Goal: Information Seeking & Learning: Learn about a topic

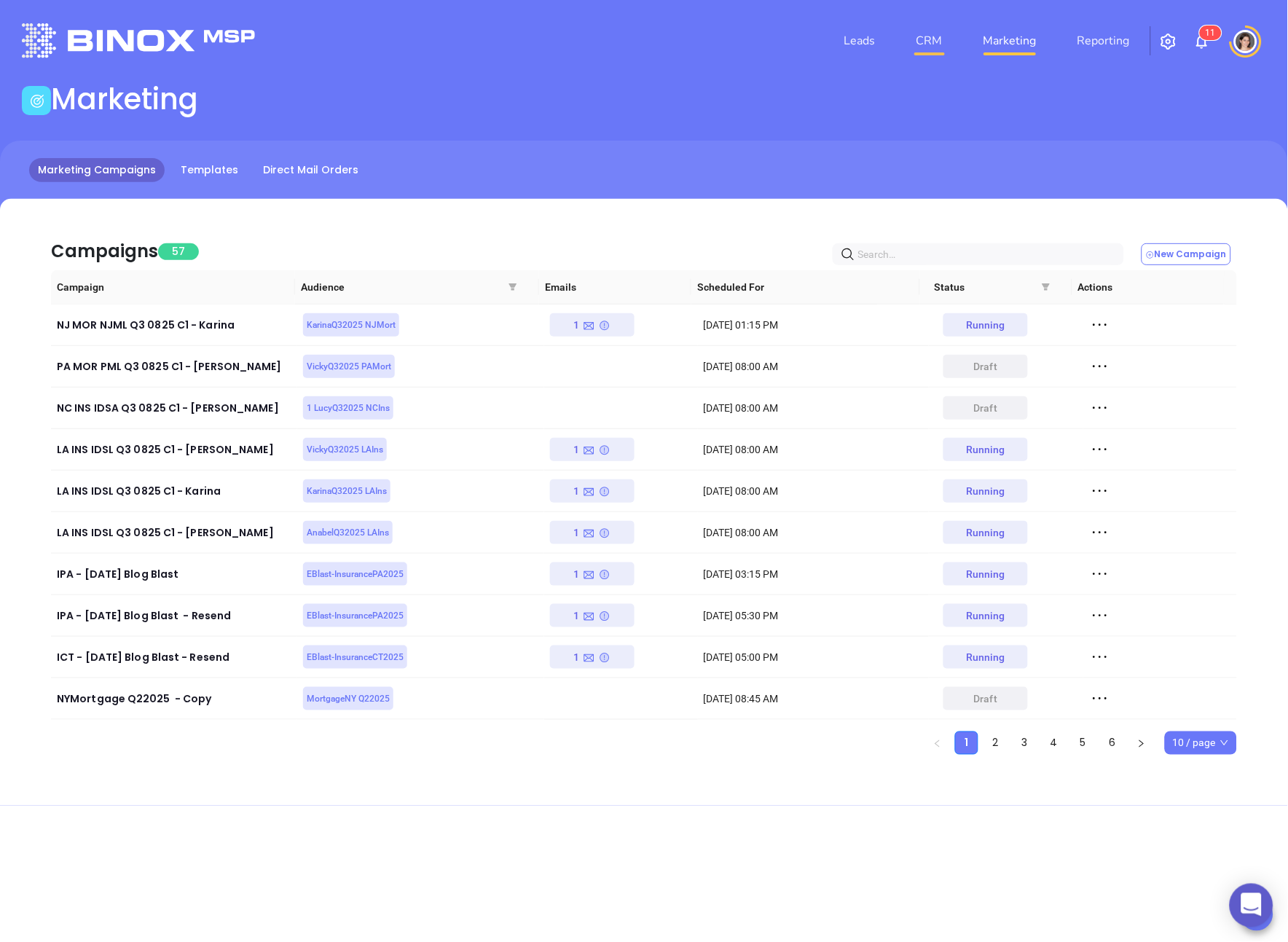
click at [718, 40] on link "CRM" at bounding box center [929, 40] width 38 height 29
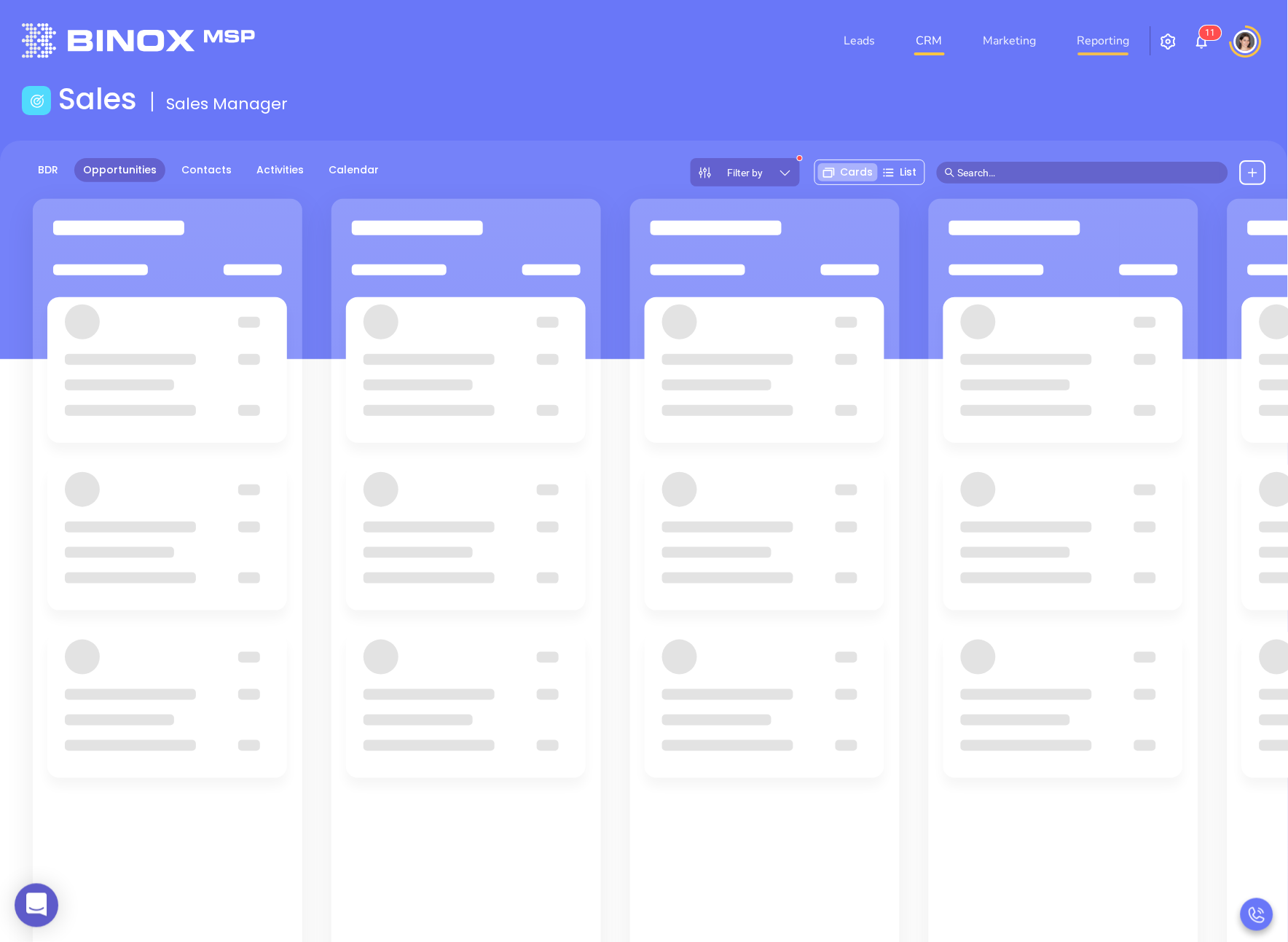
click at [718, 42] on link "Reporting" at bounding box center [1103, 40] width 64 height 29
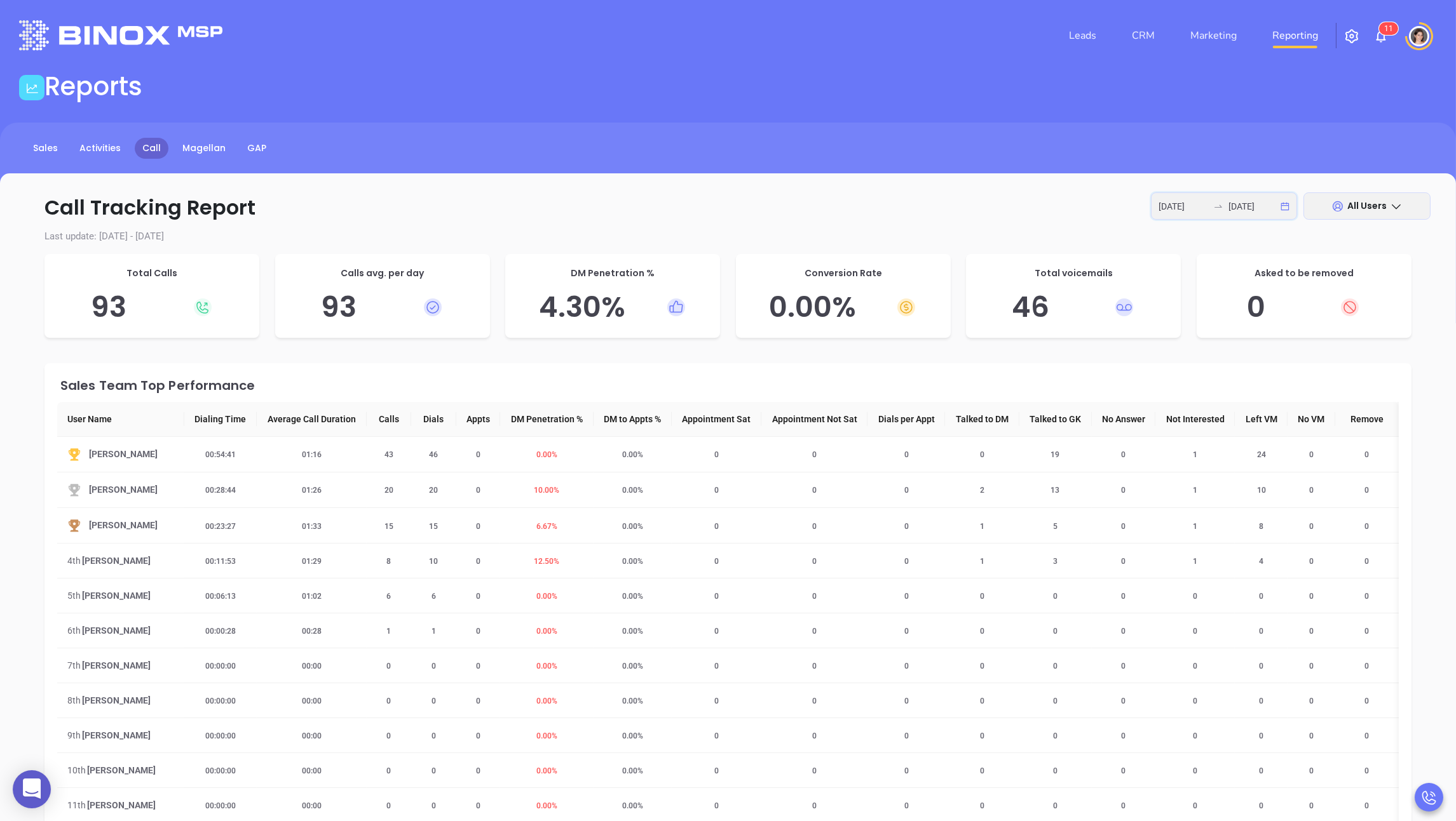
click at [627, 211] on input "[DATE]" at bounding box center [1182, 207] width 49 height 14
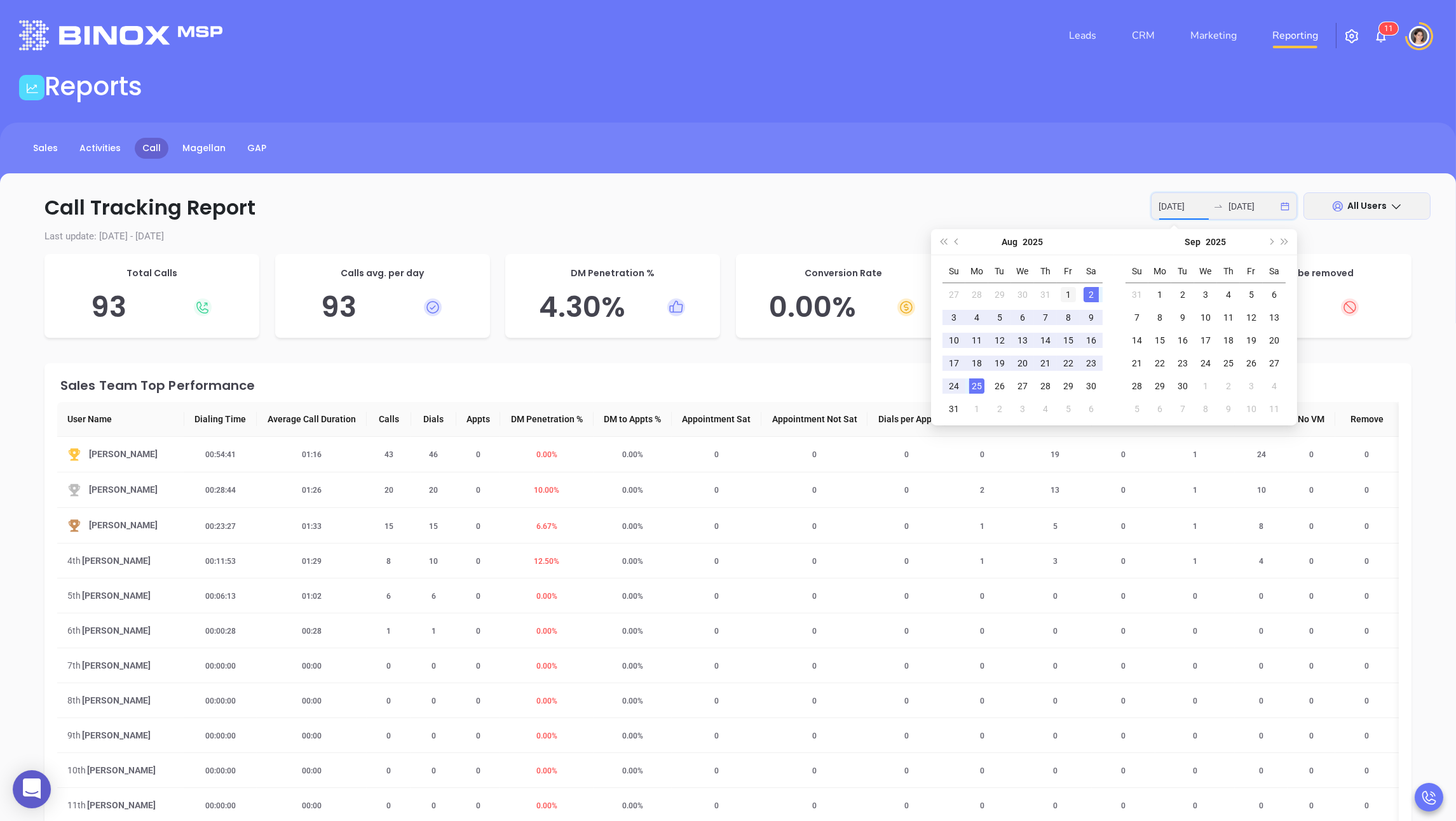
type input "[DATE]"
click at [627, 291] on div "1" at bounding box center [1068, 294] width 15 height 15
click at [627, 208] on p "Call Tracking Report [DATE] [DATE] All Users" at bounding box center [728, 208] width 1405 height 31
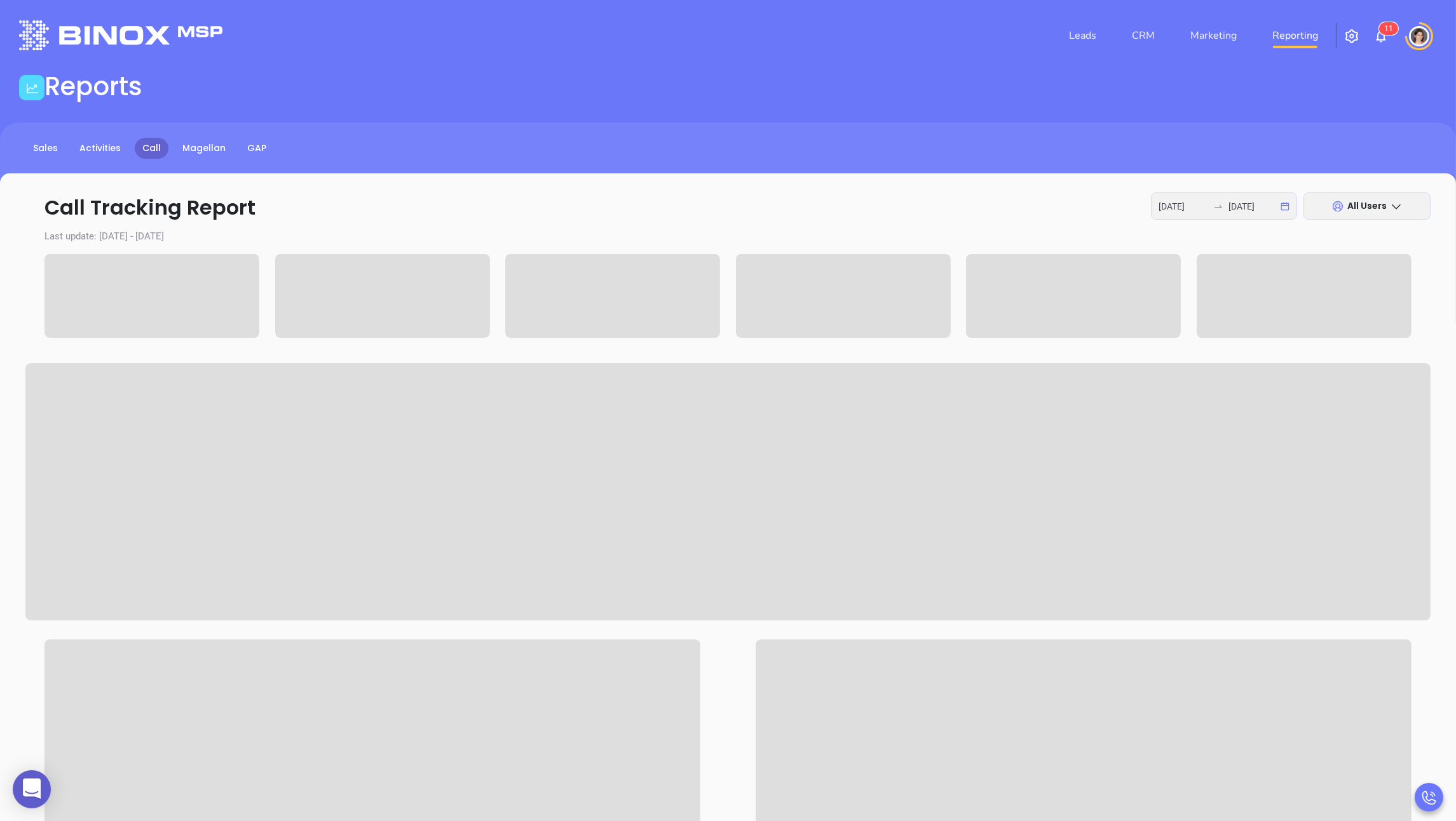
click at [627, 211] on div "All Users" at bounding box center [1366, 206] width 127 height 27
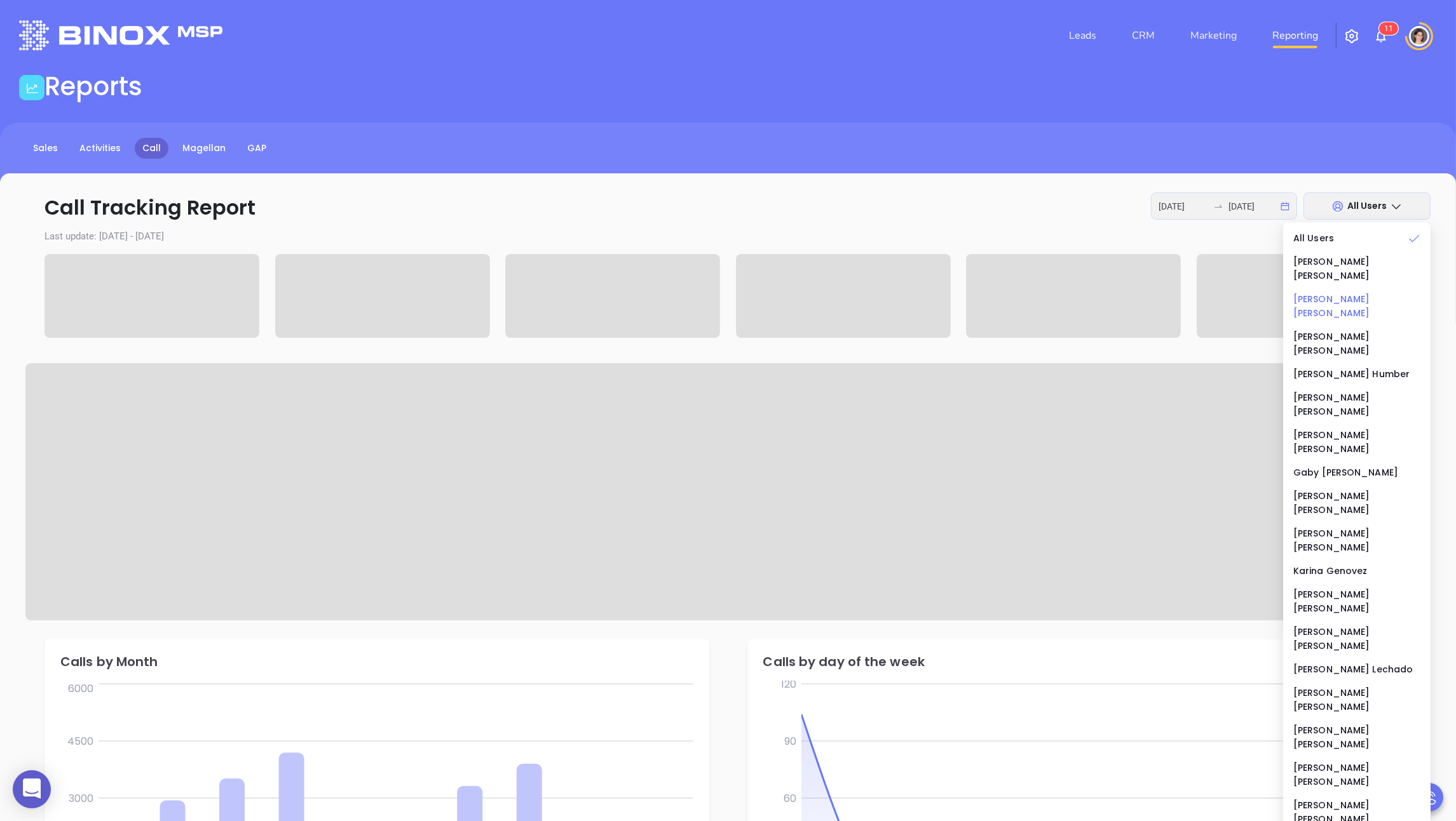
click at [627, 292] on div "[PERSON_NAME]" at bounding box center [1356, 306] width 127 height 28
click at [627, 564] on div "[PERSON_NAME]" at bounding box center [1356, 571] width 127 height 14
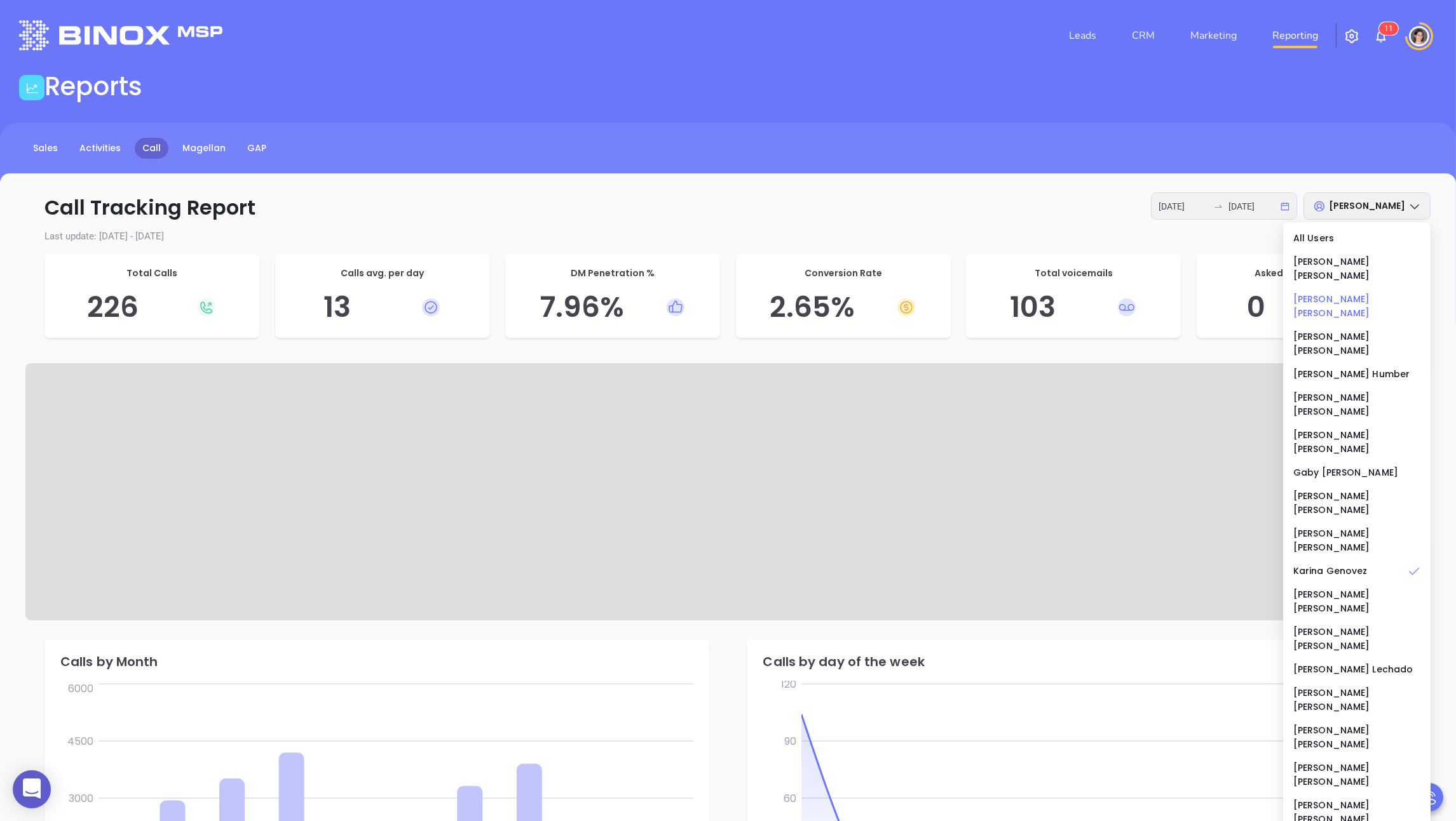
click at [627, 292] on div "[PERSON_NAME]" at bounding box center [1356, 306] width 127 height 28
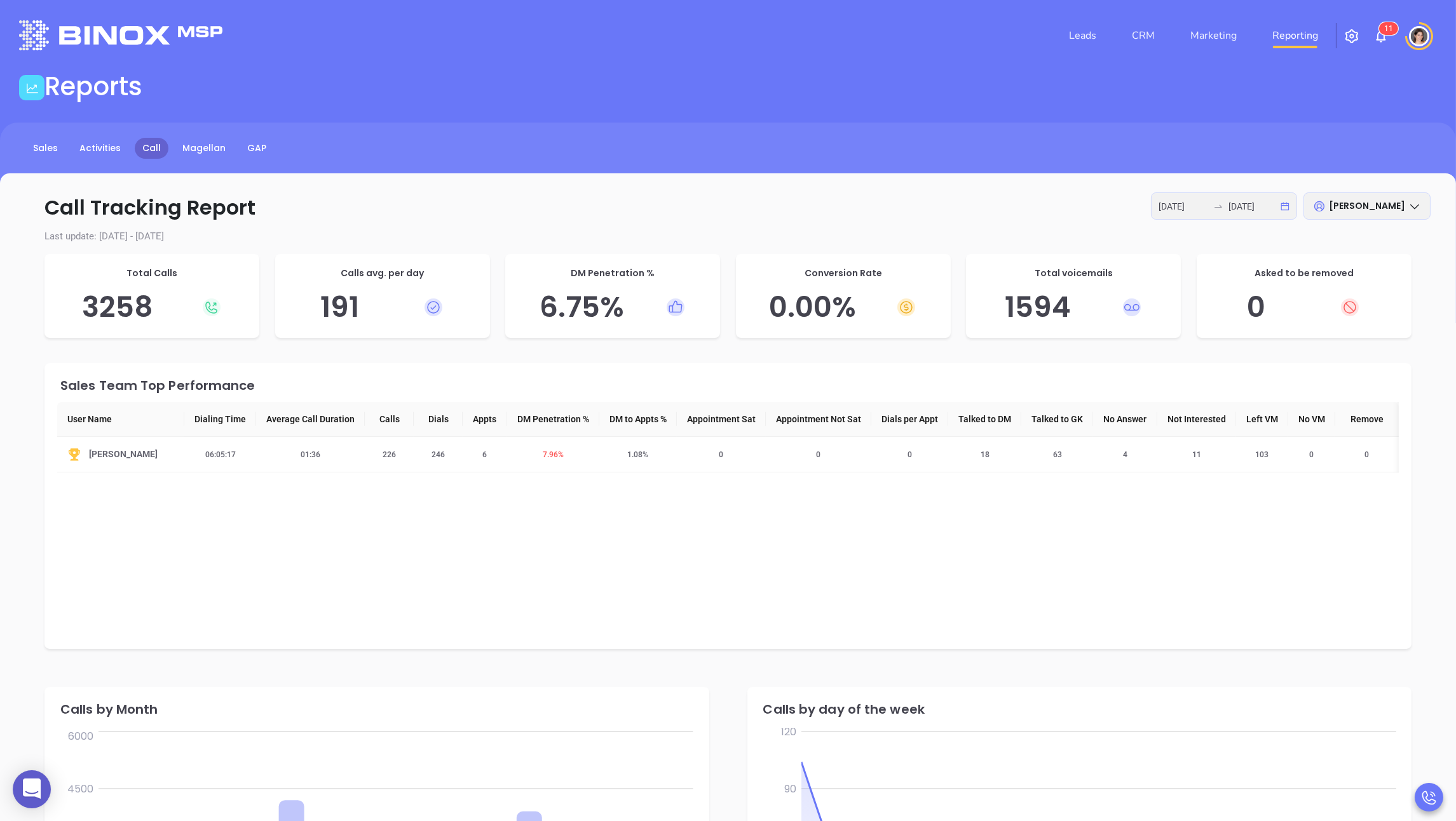
click at [495, 534] on div "Sales Team Top Performance User Name Dialing Time Average Call Duration Calls D…" at bounding box center [728, 505] width 1366 height 286
click at [627, 207] on span "[PERSON_NAME]" at bounding box center [1366, 206] width 76 height 13
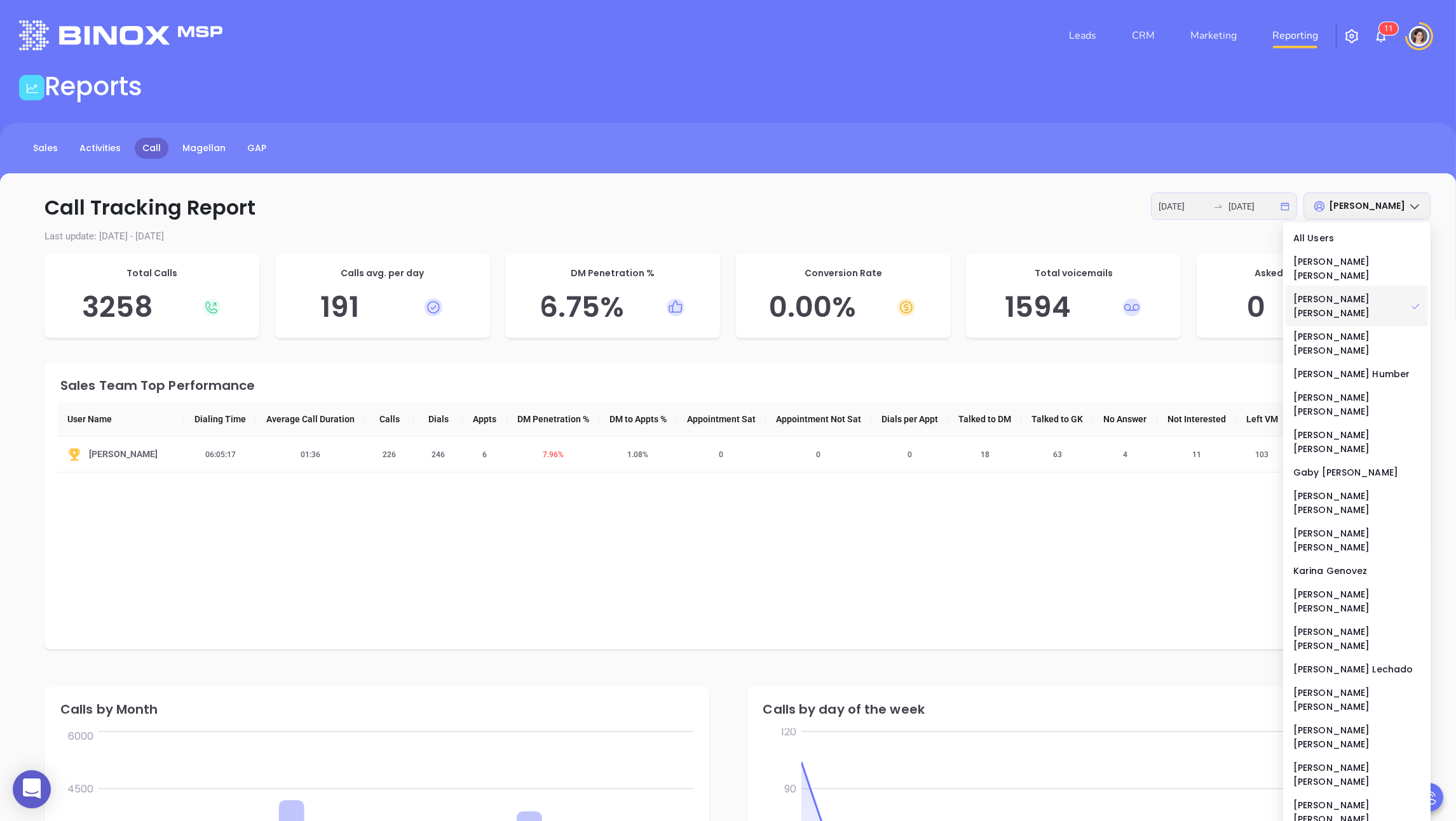
click at [627, 209] on p "Call Tracking Report [DATE] [DATE] [PERSON_NAME]" at bounding box center [728, 208] width 1405 height 31
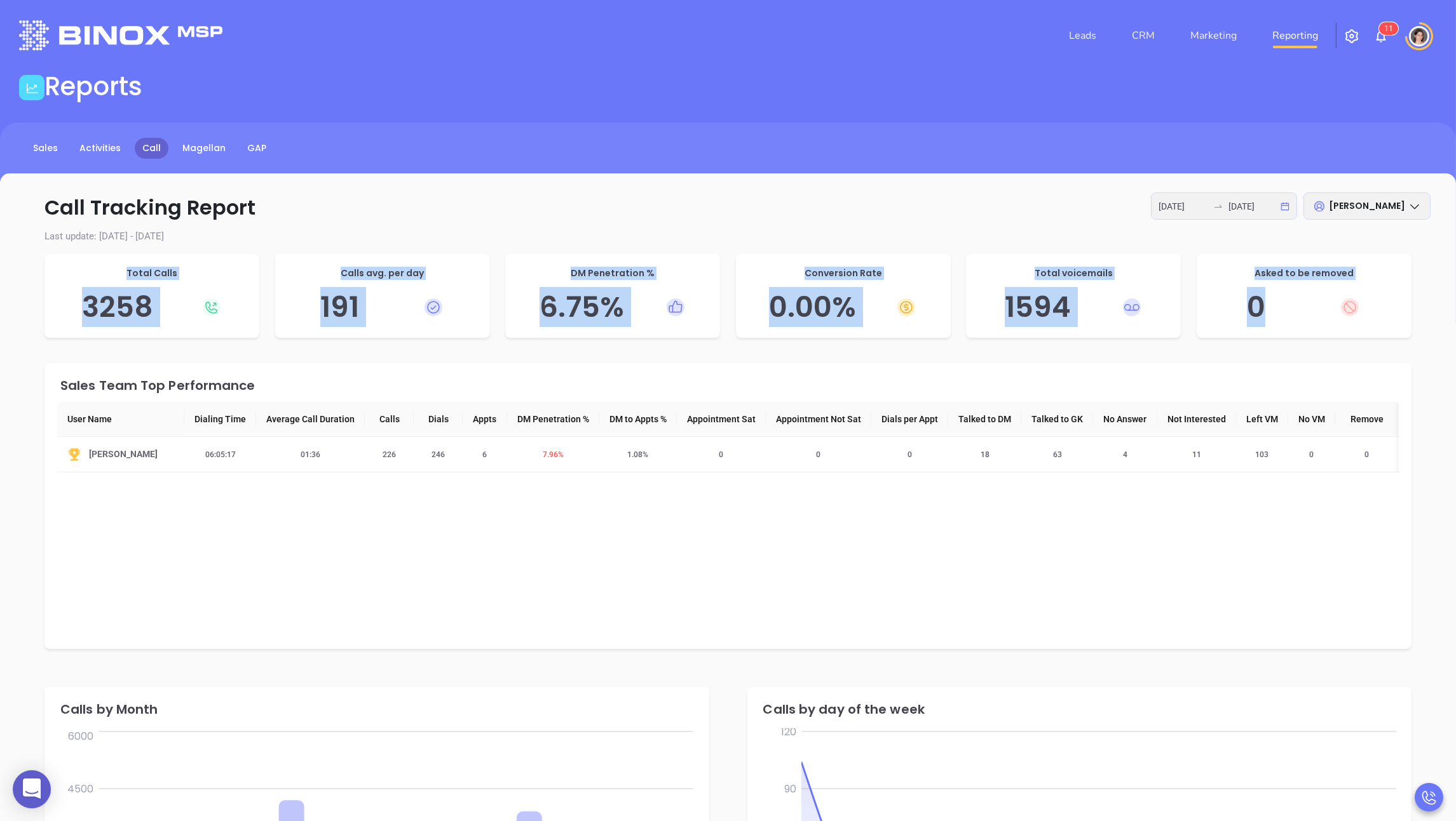
drag, startPoint x: 67, startPoint y: 268, endPoint x: 1355, endPoint y: 305, distance: 1288.5
click at [627, 305] on div "Total Calls 3258 Calls avg. per day 191 DM Penetration % 6.75 % Conversion Rate…" at bounding box center [728, 299] width 1366 height 90
copy div "Total Calls 3258 Calls avg. per day 191 DM Penetration % 6.75 % Conversion Rate…"
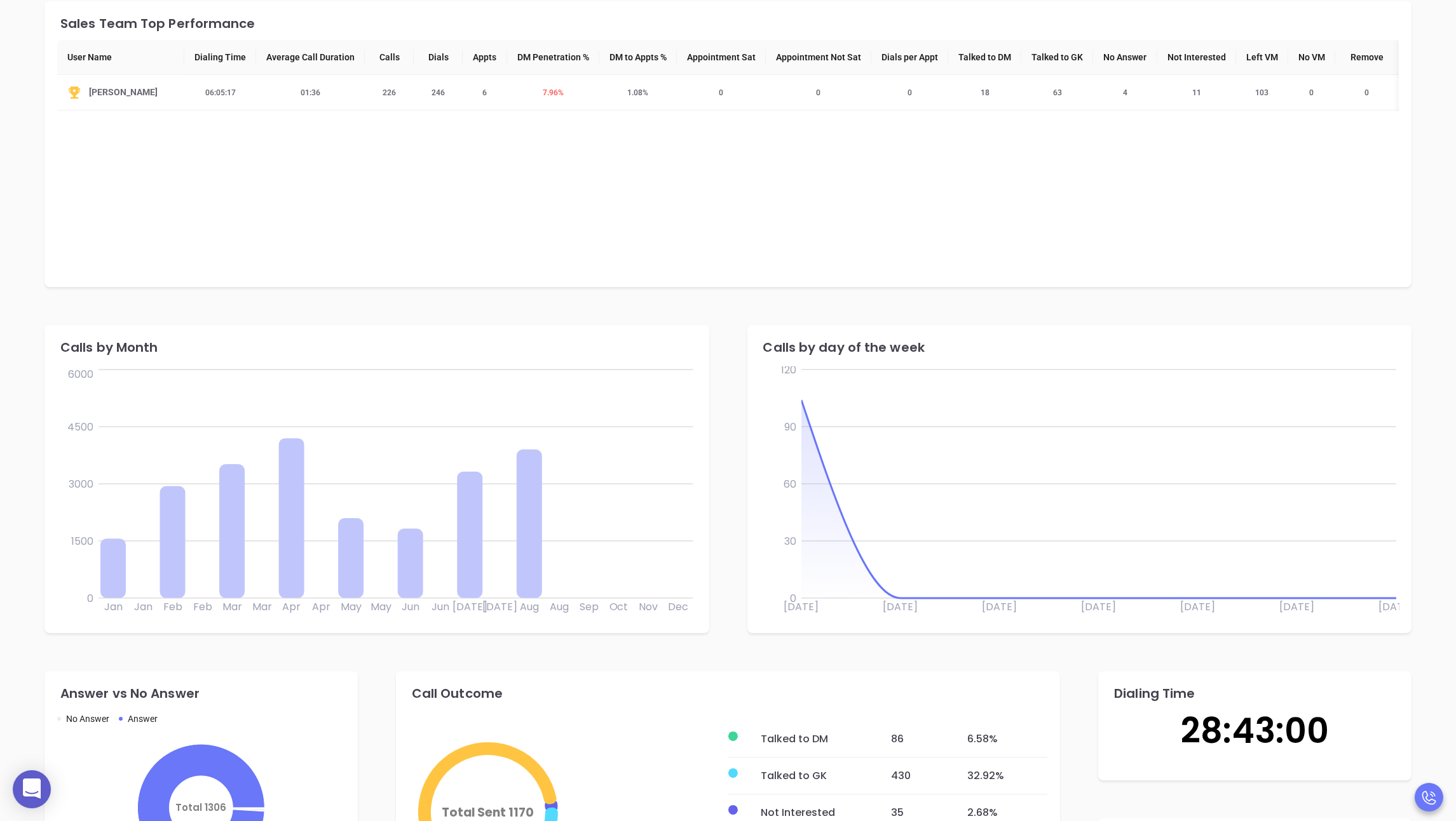
scroll to position [555, 0]
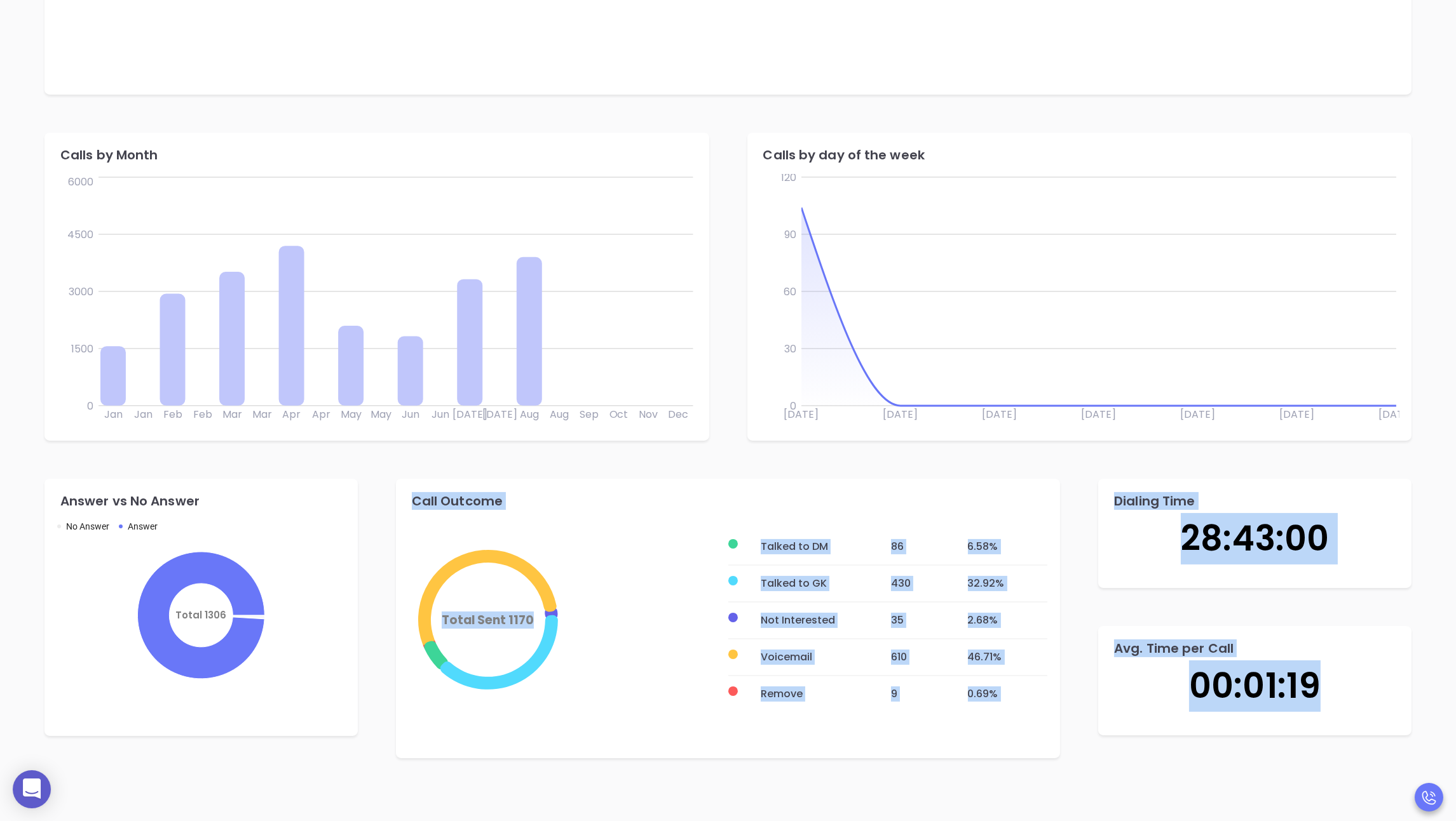
drag, startPoint x: 407, startPoint y: 498, endPoint x: 1332, endPoint y: 726, distance: 952.7
click at [627, 726] on div "Answer vs No Answer No Answer Answer Total 1306 Call Outcome Total Sent 1170 Ta…" at bounding box center [728, 618] width 1405 height 318
drag, startPoint x: 52, startPoint y: 497, endPoint x: 1421, endPoint y: 692, distance: 1382.8
click at [627, 692] on div "Answer vs No Answer No Answer Answer Total 1306 Call Outcome Total Sent 1170 Ta…" at bounding box center [728, 618] width 1405 height 318
click at [619, 696] on icon "Total Sent 1170" at bounding box center [568, 616] width 319 height 254
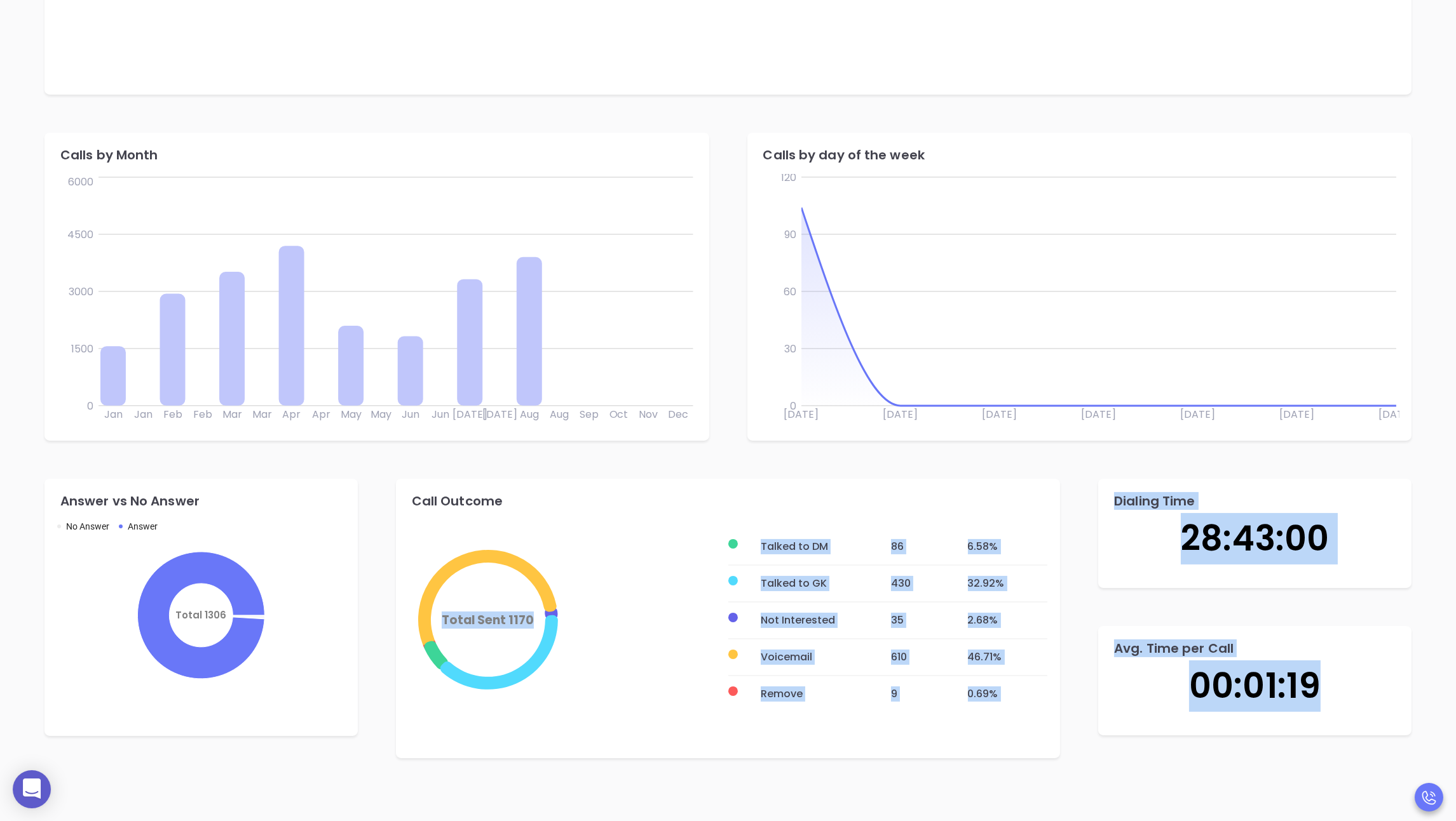
drag, startPoint x: 408, startPoint y: 499, endPoint x: 1392, endPoint y: 690, distance: 1002.4
click at [627, 690] on div "Answer vs No Answer No Answer Answer Total 1306 Call Outcome Total Sent 1170 Ta…" at bounding box center [728, 618] width 1405 height 318
copy div "Total Sent 1170 Talked to DM 86 6.58 % Talked to GK 430 32.92 % Not Interested …"
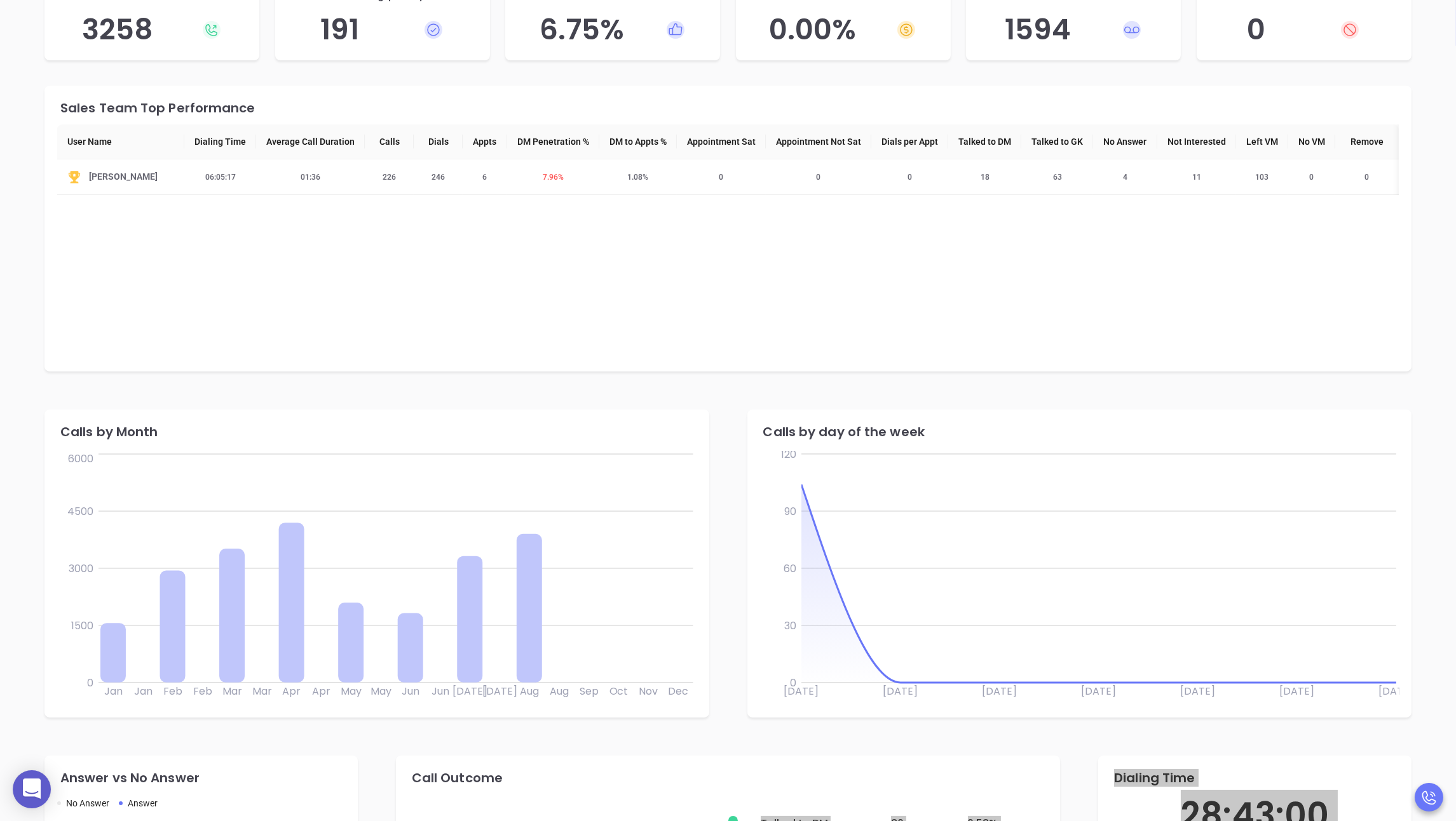
scroll to position [0, 0]
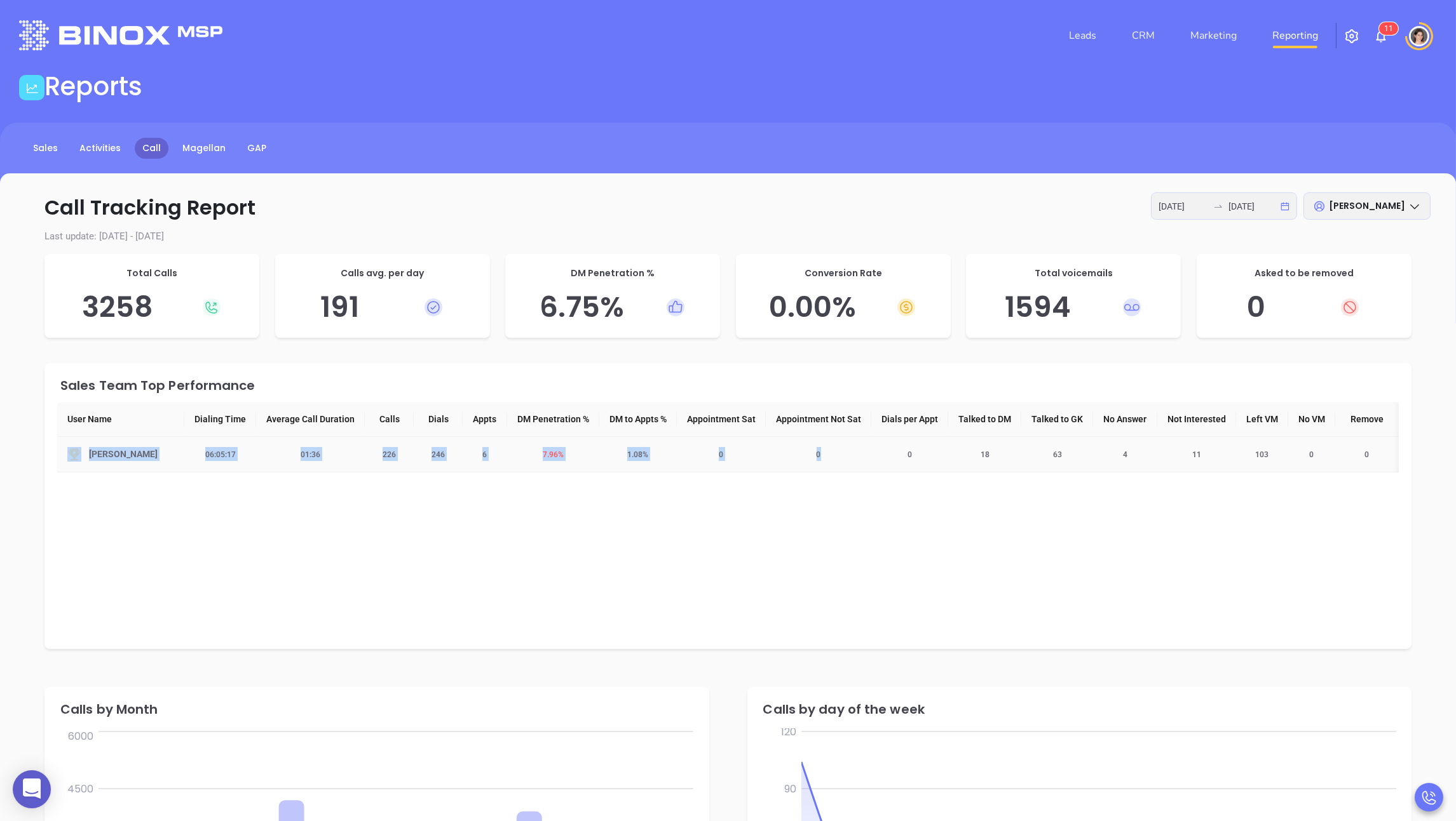
drag, startPoint x: 109, startPoint y: 457, endPoint x: 940, endPoint y: 442, distance: 831.1
click at [627, 442] on tr "[PERSON_NAME] 06:05:17 01:36 226 246 6 7.96 % 1.08 % 0 0 0 18 63 4 11 103 0 0" at bounding box center [728, 455] width 1341 height 36
click at [57, 419] on th "User Name" at bounding box center [120, 419] width 127 height 35
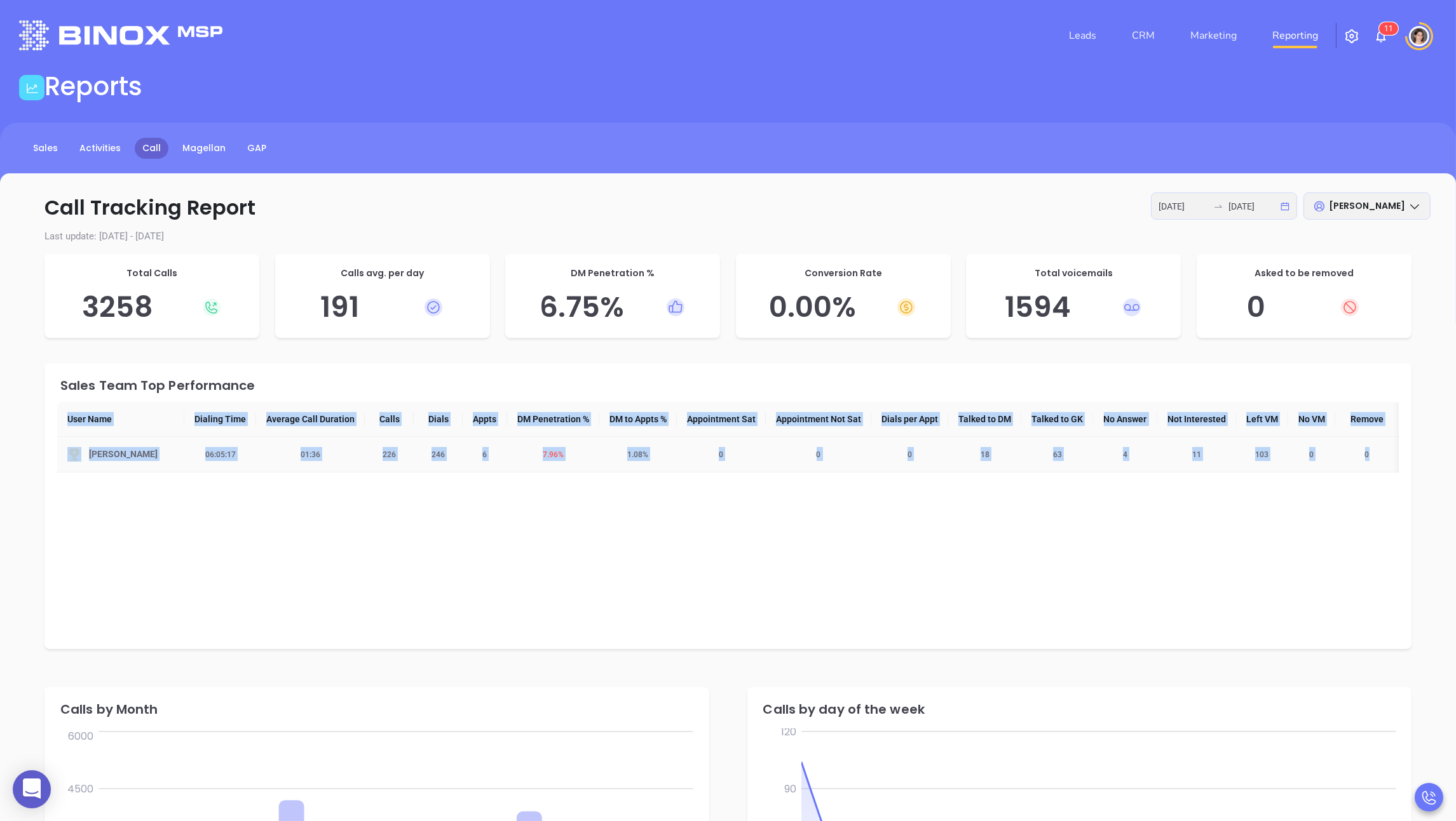
scroll to position [0, 48]
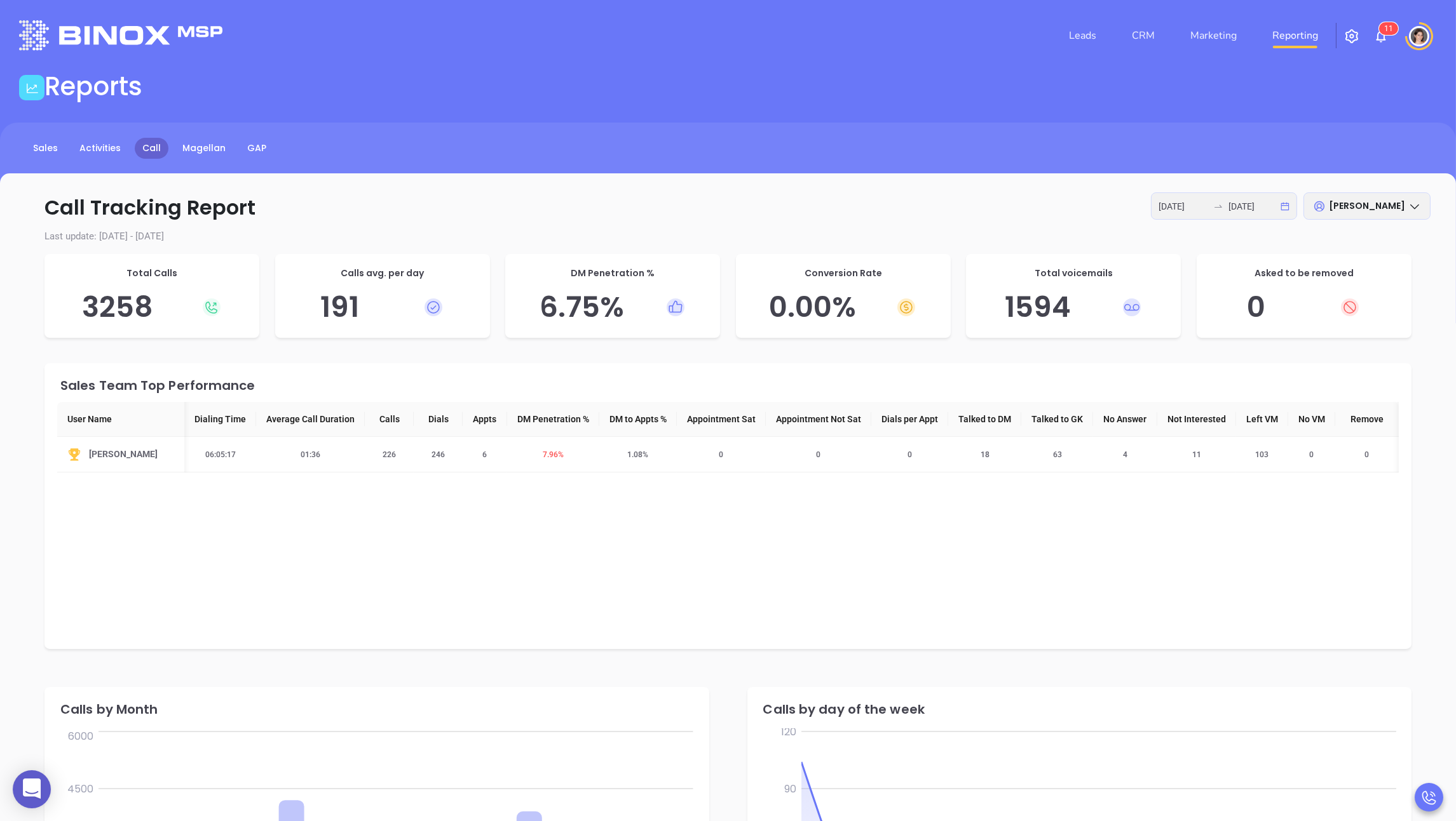
drag, startPoint x: 59, startPoint y: 416, endPoint x: 1447, endPoint y: 467, distance: 1388.9
click at [627, 467] on div "Call Tracking Report [DATE] [DATE] [PERSON_NAME] Last update: [DATE] - [DATE] T…" at bounding box center [728, 774] width 1456 height 1203
copy colgroup
click at [627, 209] on icon at bounding box center [1319, 206] width 13 height 13
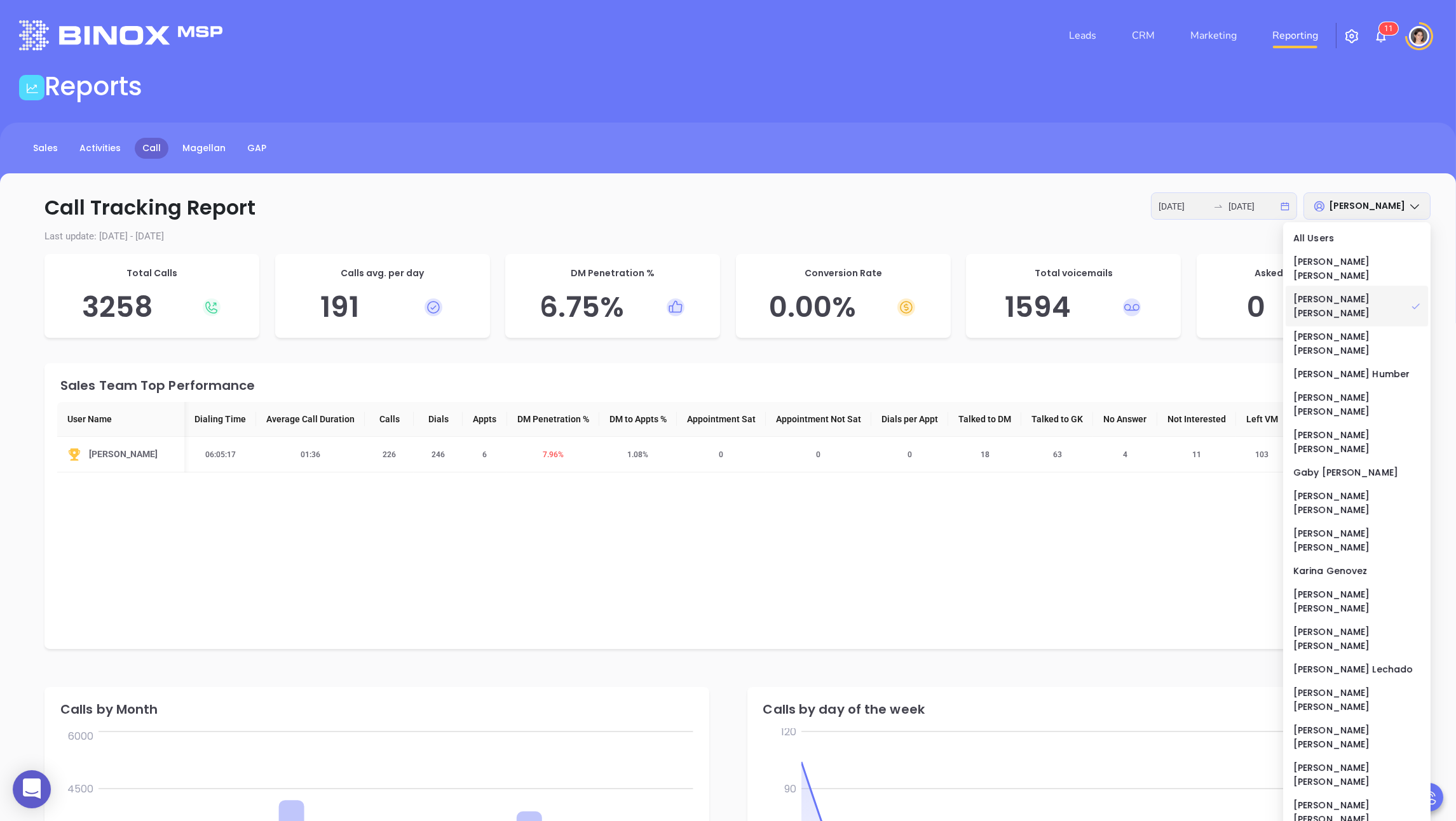
click at [627, 209] on span "[PERSON_NAME]" at bounding box center [1366, 206] width 76 height 13
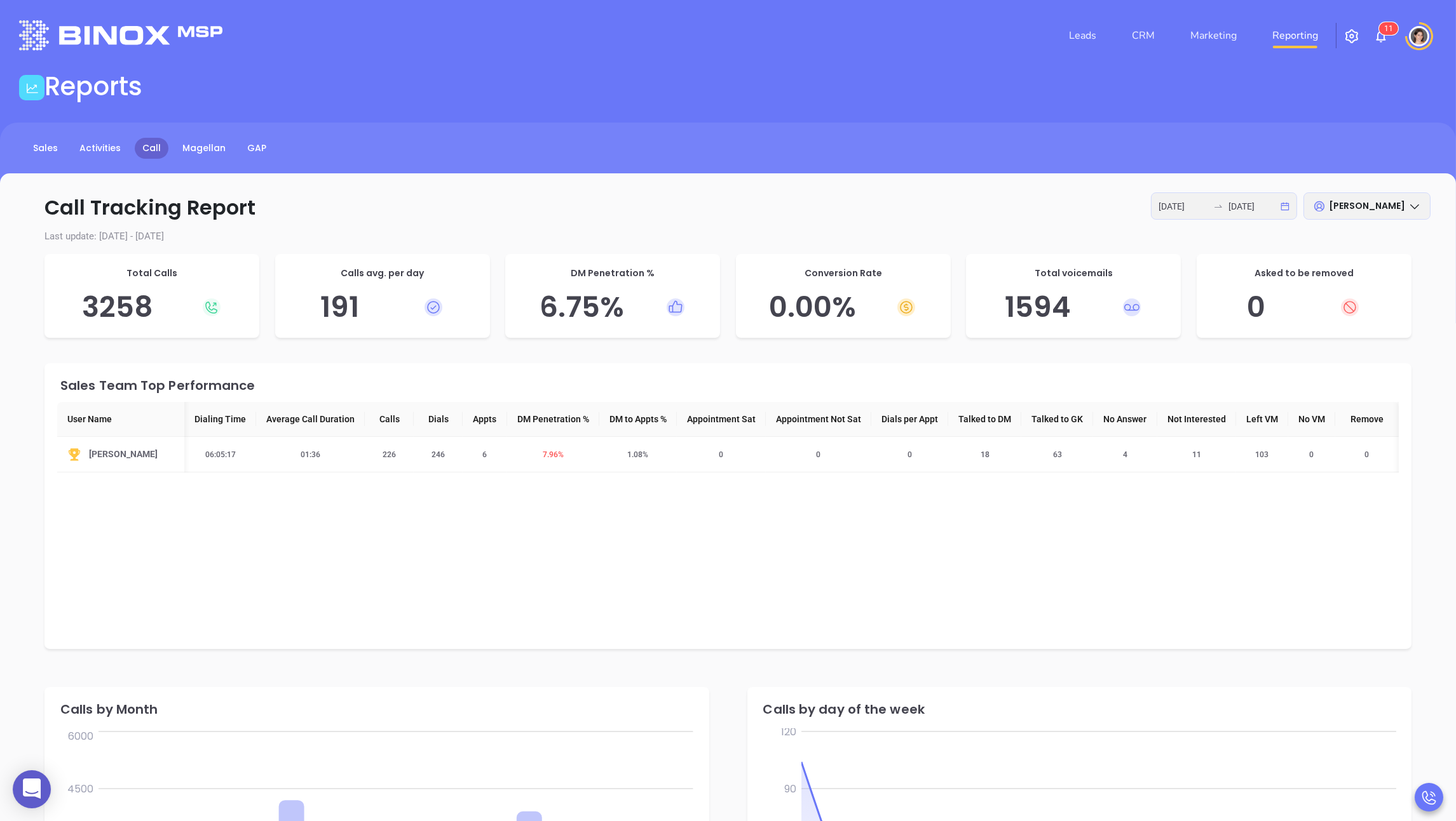
click at [627, 222] on p "Call Tracking Report [DATE] [DATE] [PERSON_NAME]" at bounding box center [728, 208] width 1405 height 31
click at [627, 209] on span "[PERSON_NAME]" at bounding box center [1366, 206] width 76 height 13
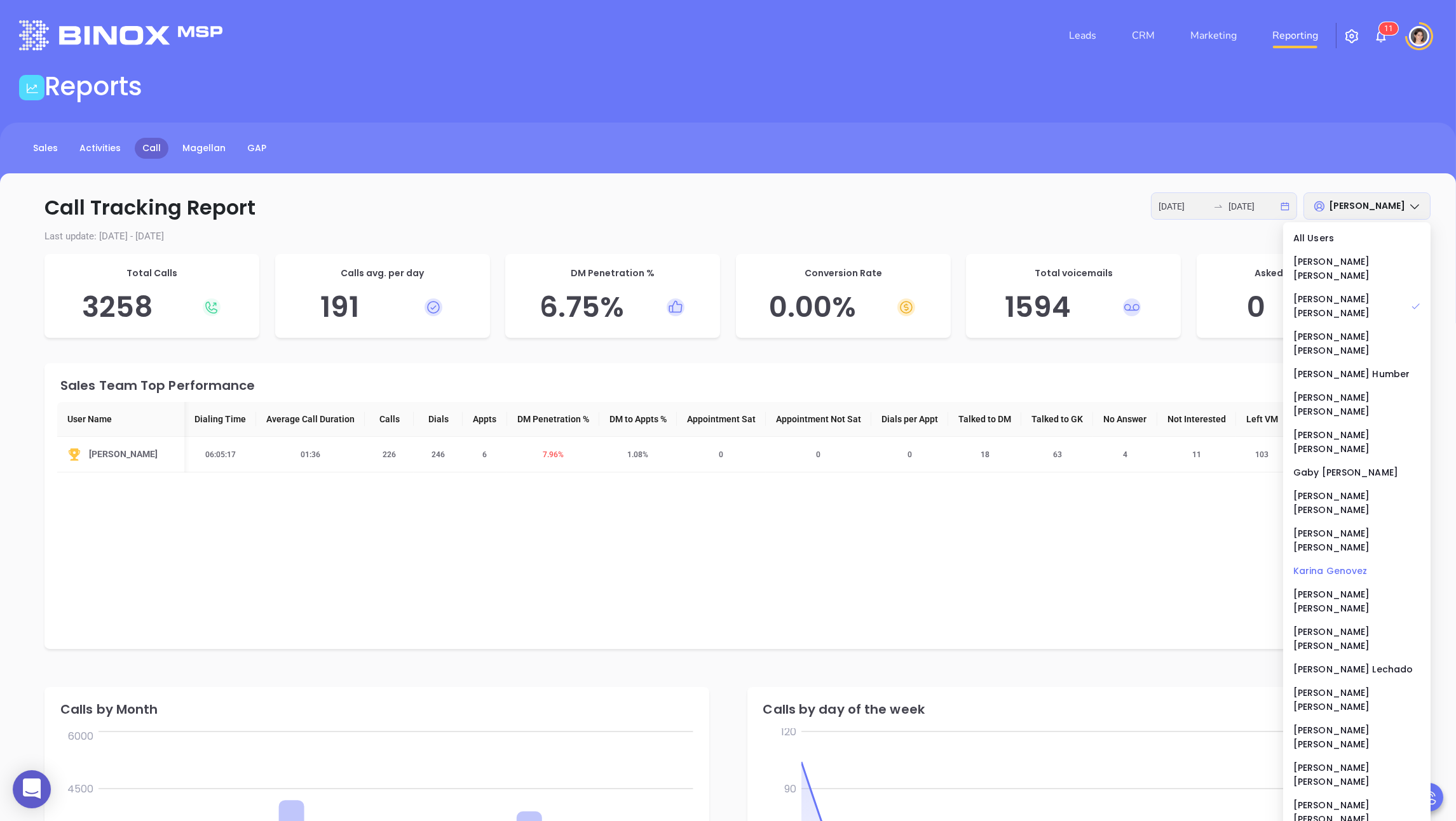
click at [627, 564] on div "[PERSON_NAME]" at bounding box center [1356, 571] width 127 height 14
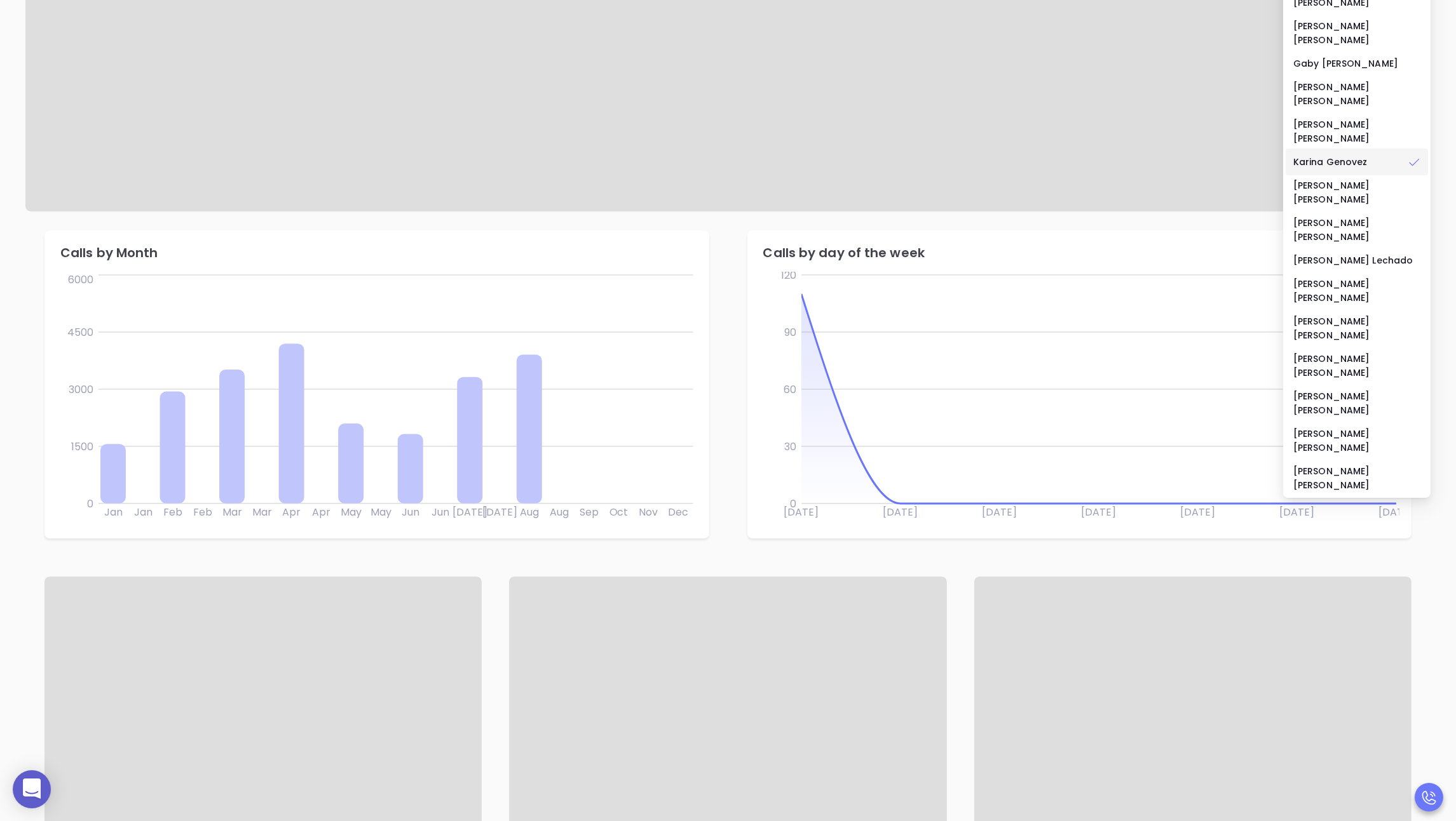
scroll to position [44, 0]
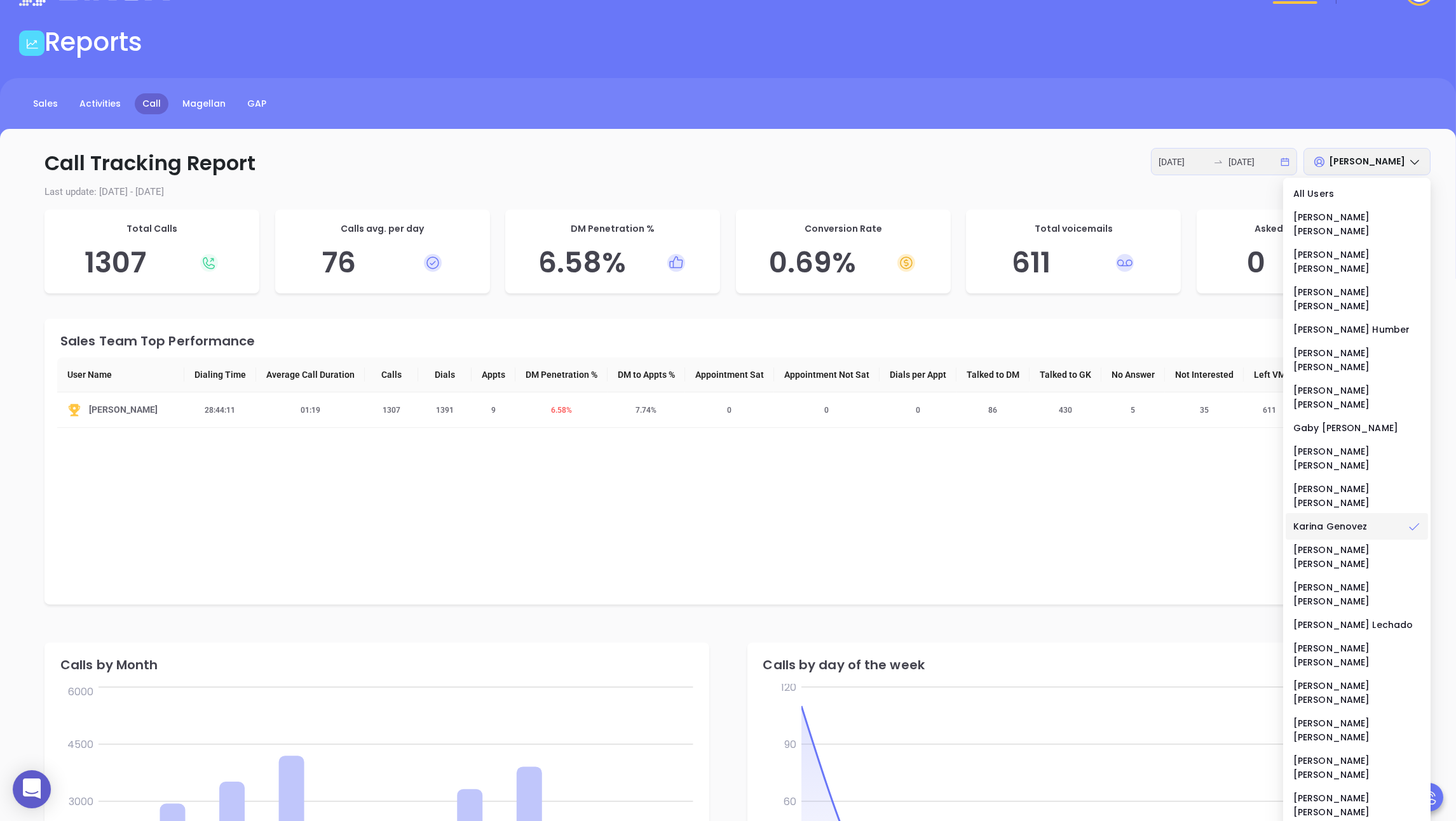
drag, startPoint x: 2, startPoint y: 251, endPoint x: 16, endPoint y: 250, distance: 14.0
click at [3, 256] on div "Call Tracking Report [DATE] [DATE] [PERSON_NAME] Last update: [DATE] - [DATE] T…" at bounding box center [728, 709] width 1456 height 1162
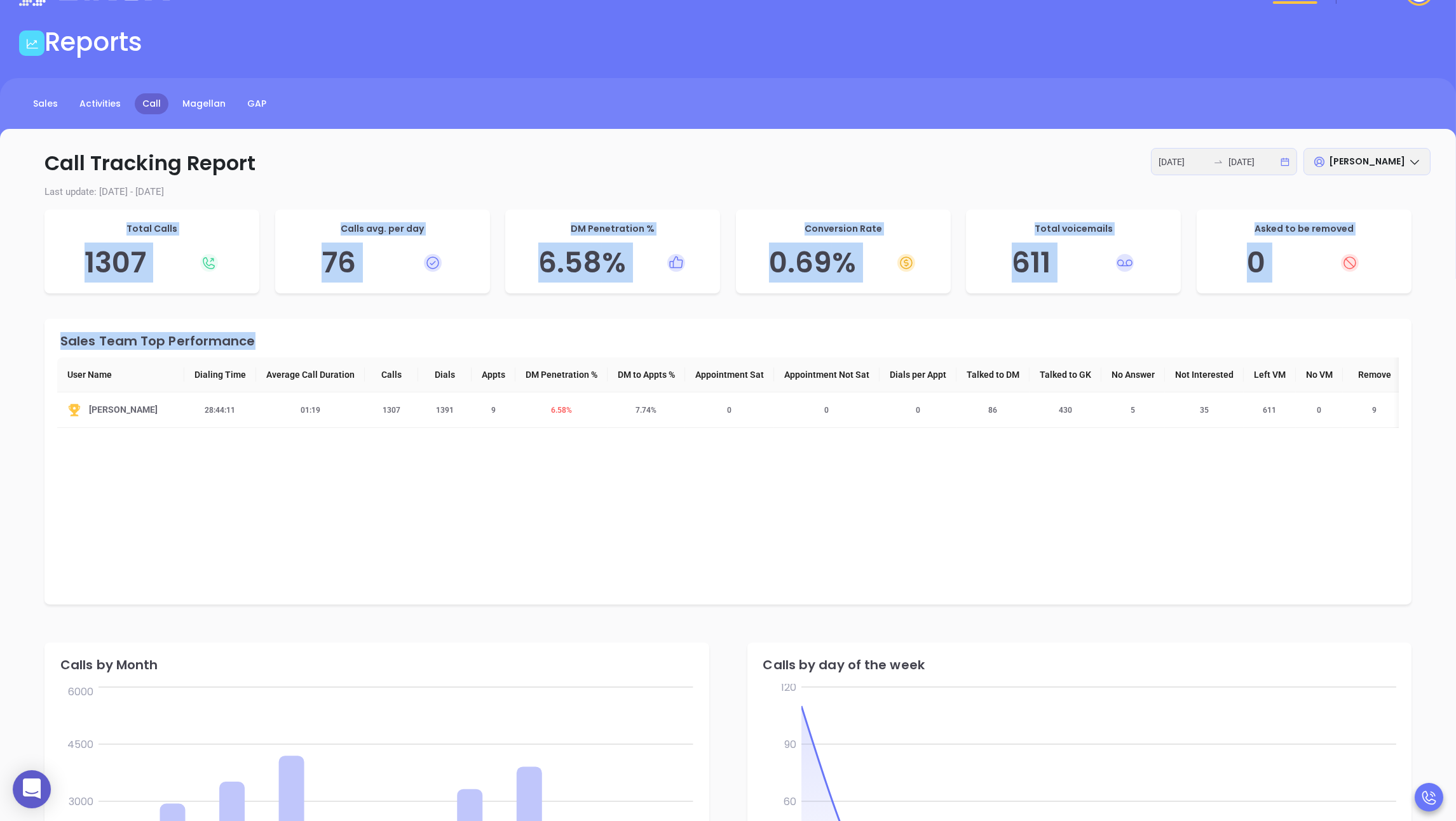
drag, startPoint x: 94, startPoint y: 218, endPoint x: 1457, endPoint y: 420, distance: 1377.9
click at [627, 420] on html "0 Leads CRM Marketing Reporting 1 1 Financial Leads Leads Reports Sales Activit…" at bounding box center [728, 366] width 1456 height 821
copy div "Total Calls 1307 Calls avg. per day 76 DM Penetration % 6.58 % Conversion Rate …"
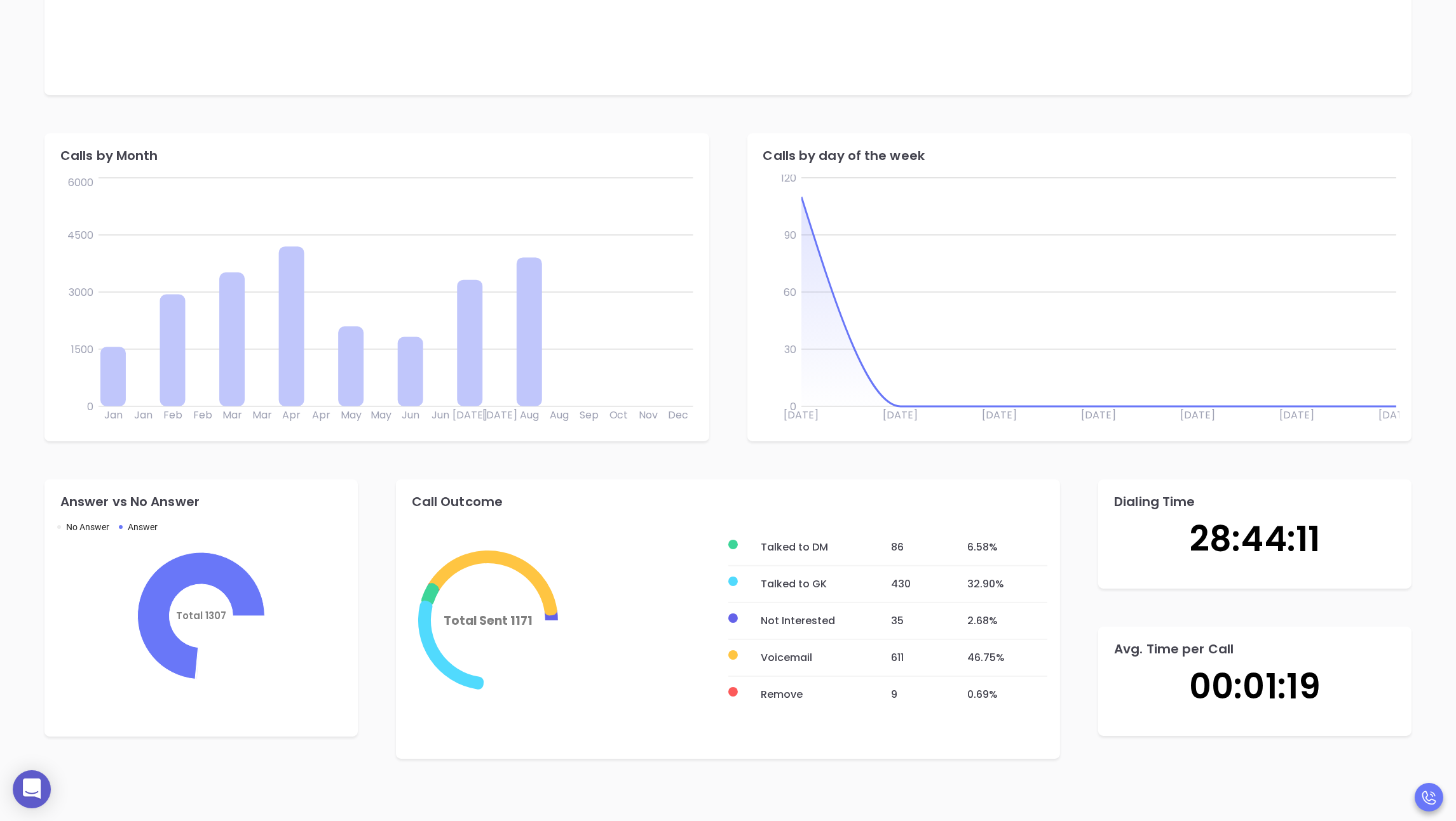
scroll to position [555, 0]
drag, startPoint x: 413, startPoint y: 498, endPoint x: 573, endPoint y: 525, distance: 162.3
click at [576, 527] on icon "Total Sent 1171" at bounding box center [568, 616] width 319 height 254
click at [435, 532] on icon "Total Sent 1171" at bounding box center [568, 616] width 319 height 254
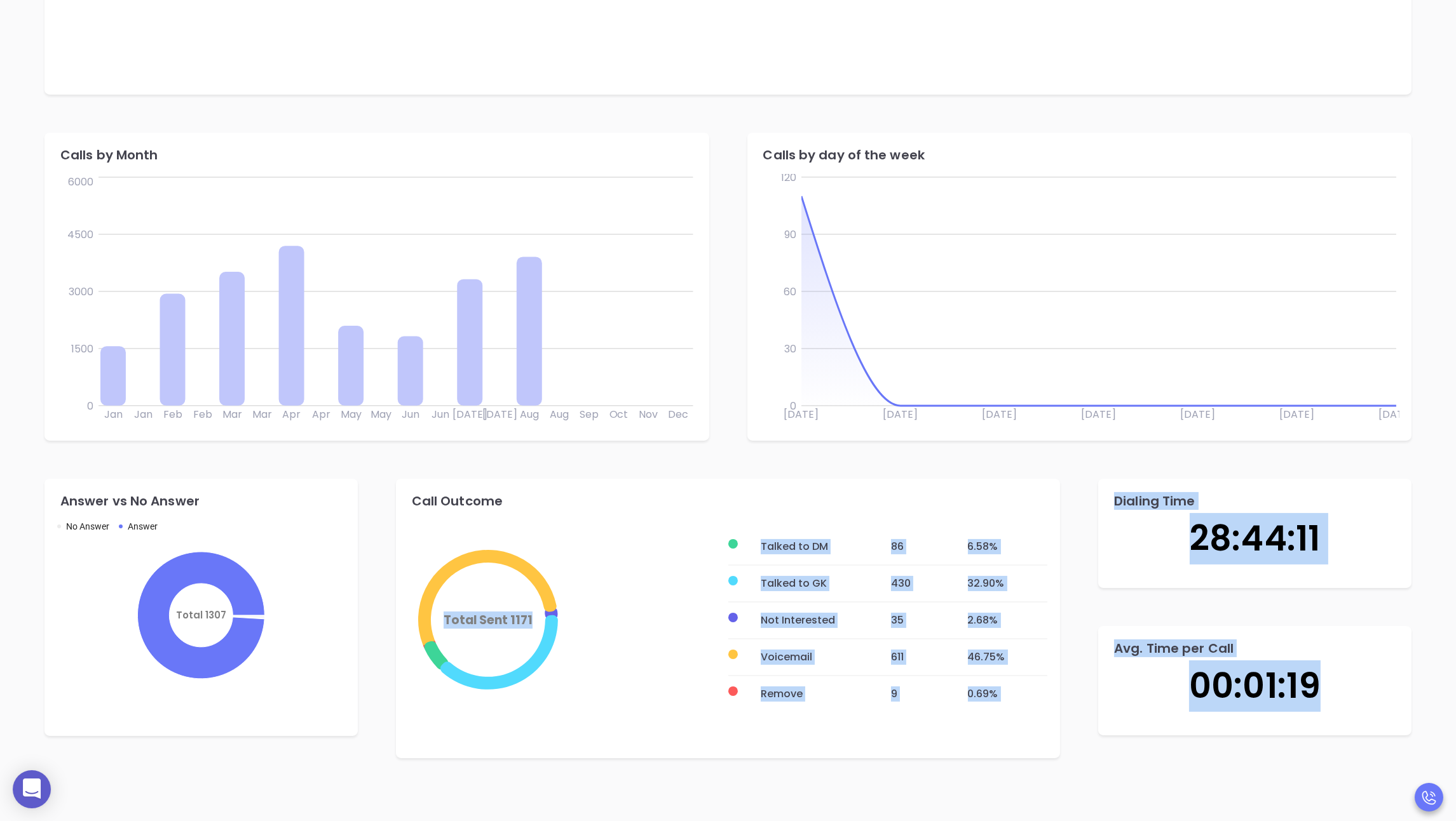
drag, startPoint x: 413, startPoint y: 495, endPoint x: 1364, endPoint y: 709, distance: 974.8
click at [627, 709] on div "Answer vs No Answer No Answer Answer Total 1307 Call Outcome Total Sent 1171 Ta…" at bounding box center [728, 618] width 1405 height 318
copy div "Total Sent 1171 Talked to DM 86 6.58 % Talked to GK 430 32.90 % Not Interested …"
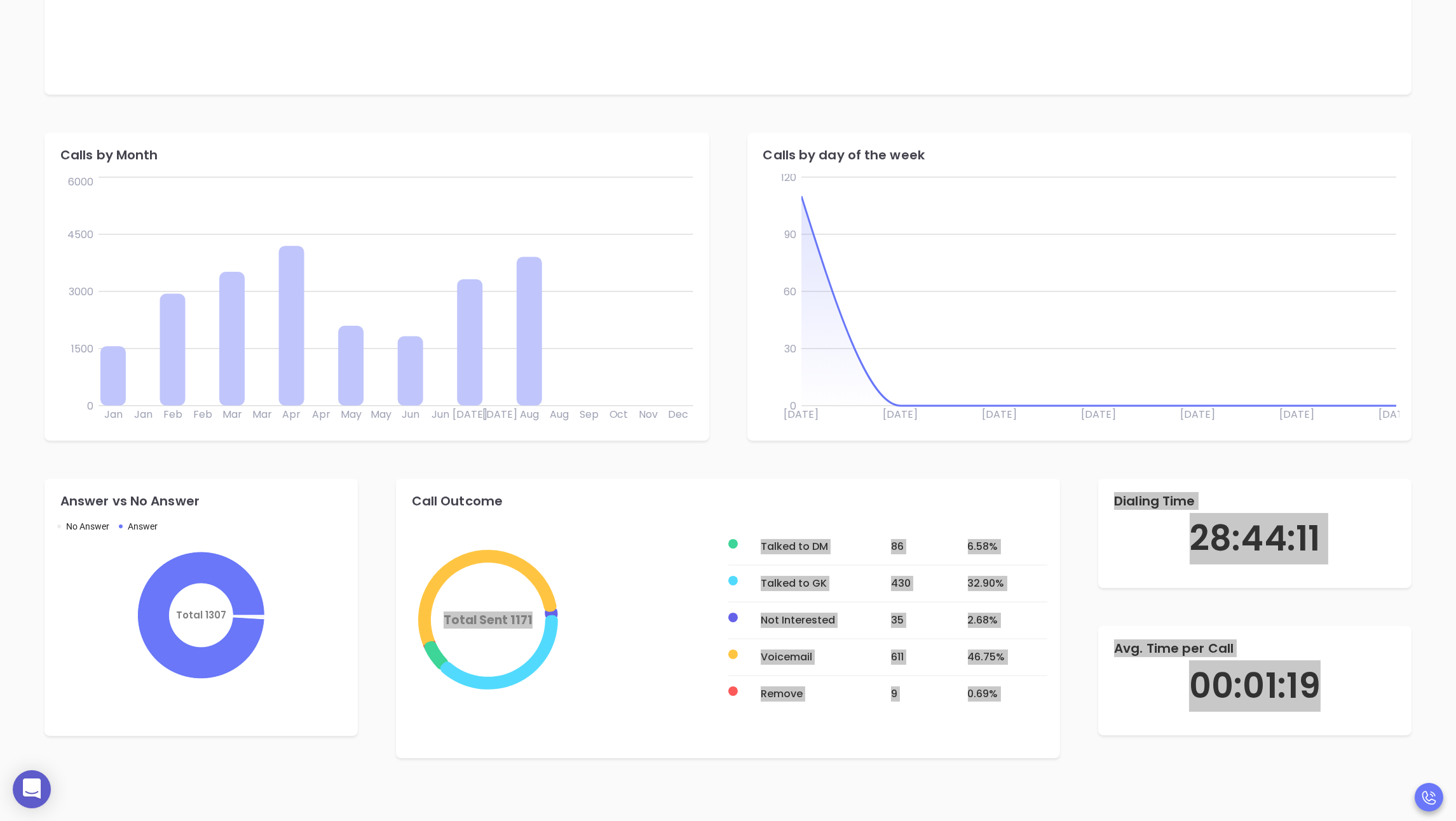
scroll to position [0, 0]
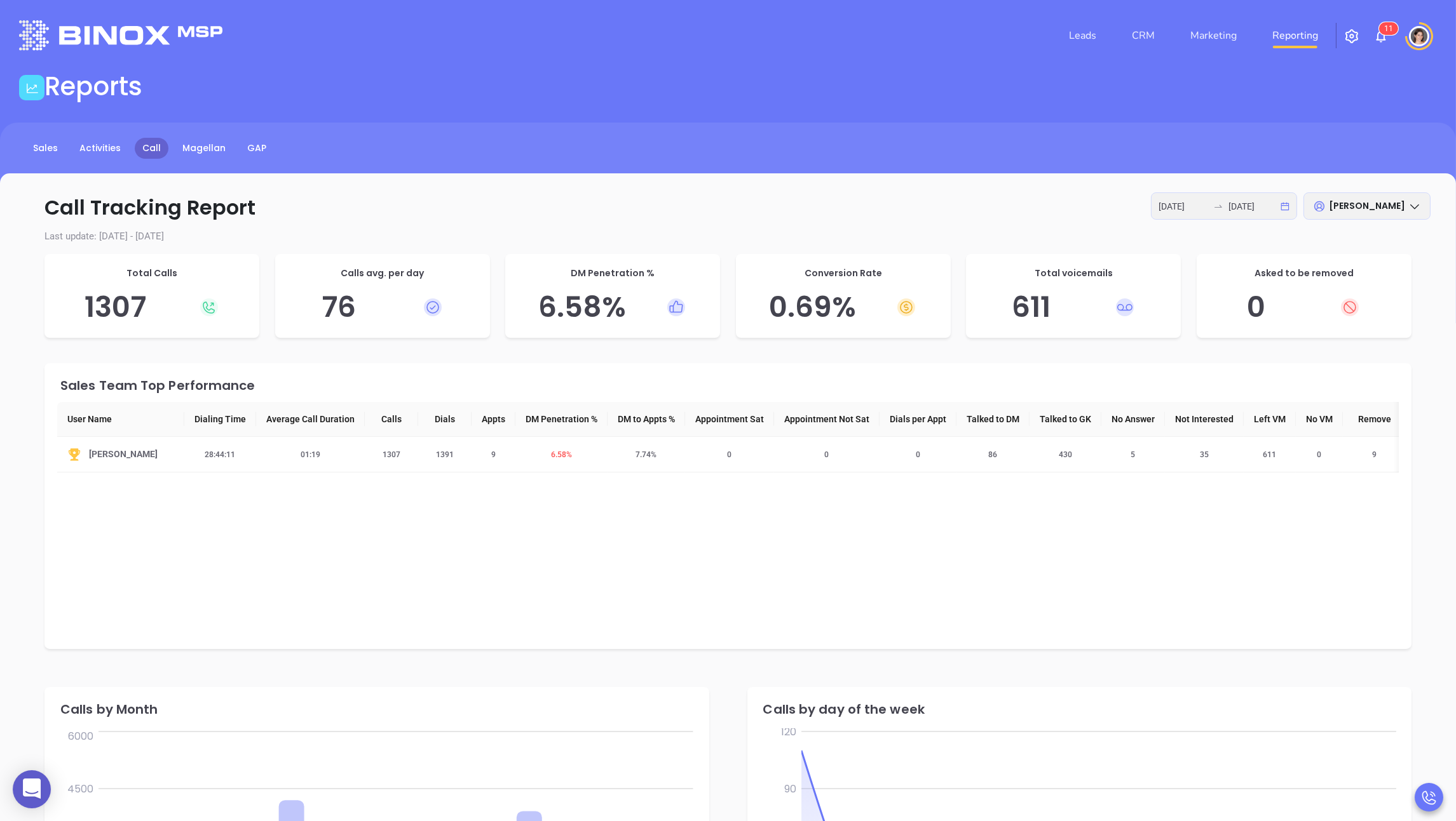
click at [627, 206] on span "[PERSON_NAME]" at bounding box center [1366, 206] width 76 height 13
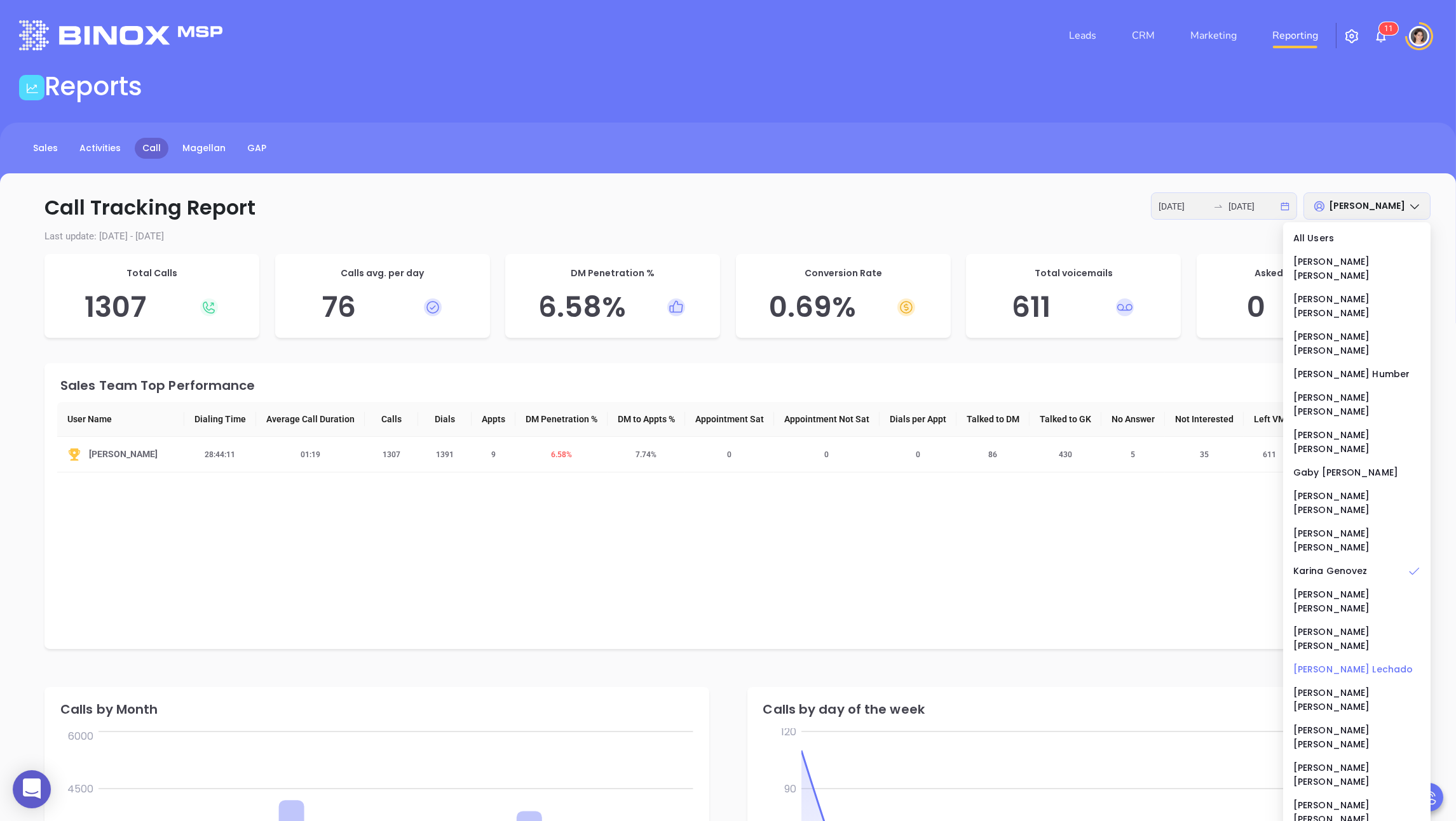
click at [627, 662] on div "[PERSON_NAME]" at bounding box center [1356, 669] width 127 height 14
click at [627, 572] on div "Sales Team Top Performance User Name Dialing Time Average Call Duration Calls D…" at bounding box center [728, 505] width 1366 height 286
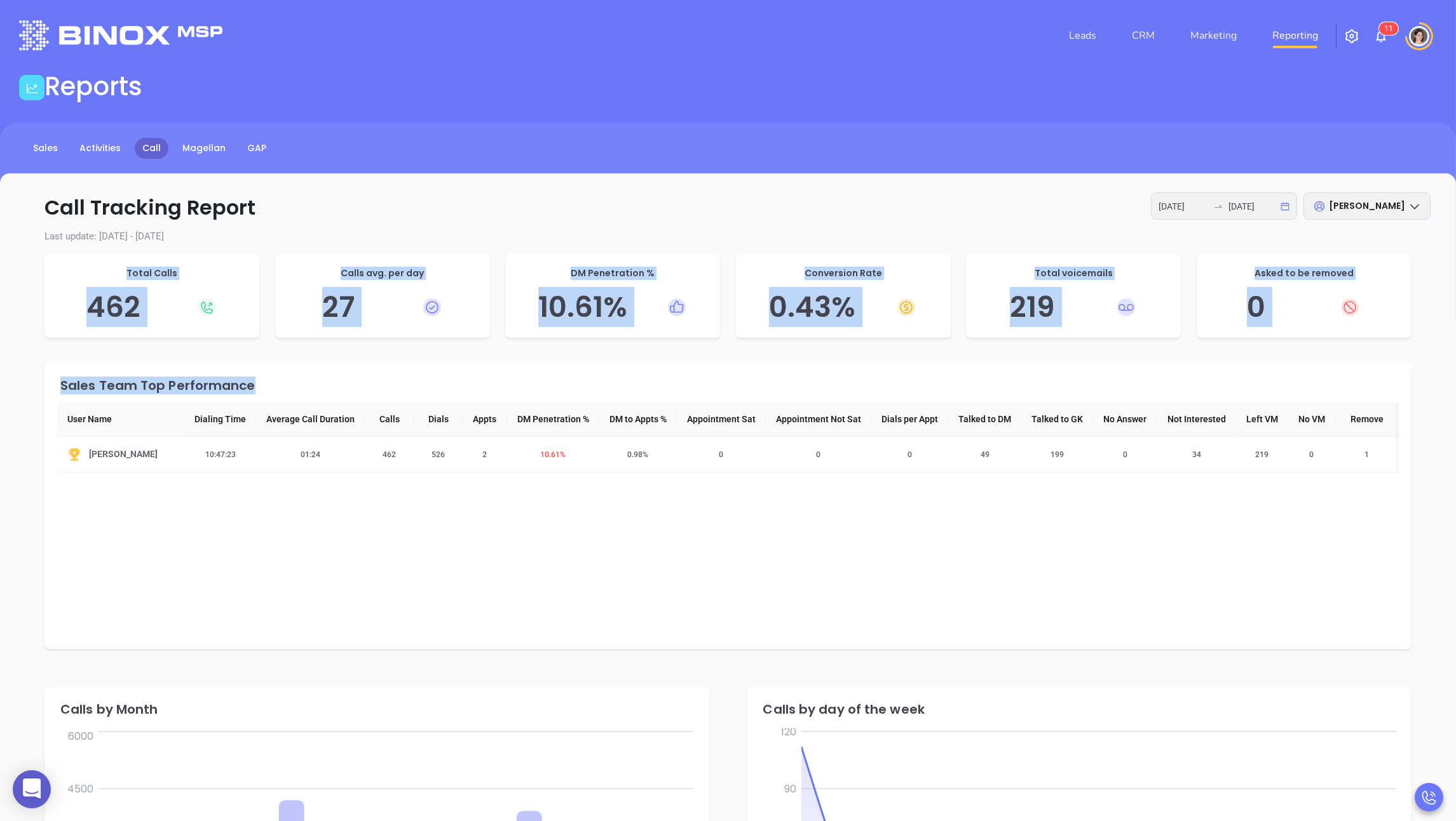
drag, startPoint x: 74, startPoint y: 263, endPoint x: 1402, endPoint y: 482, distance: 1345.9
click at [627, 482] on div "Call Tracking Report [DATE] [DATE] [PERSON_NAME] Last update: [DATE] - [DATE] T…" at bounding box center [728, 774] width 1456 height 1203
copy div "Total Calls 462 Calls avg. per day 27 DM Penetration % 10.61 % Conversion Rate …"
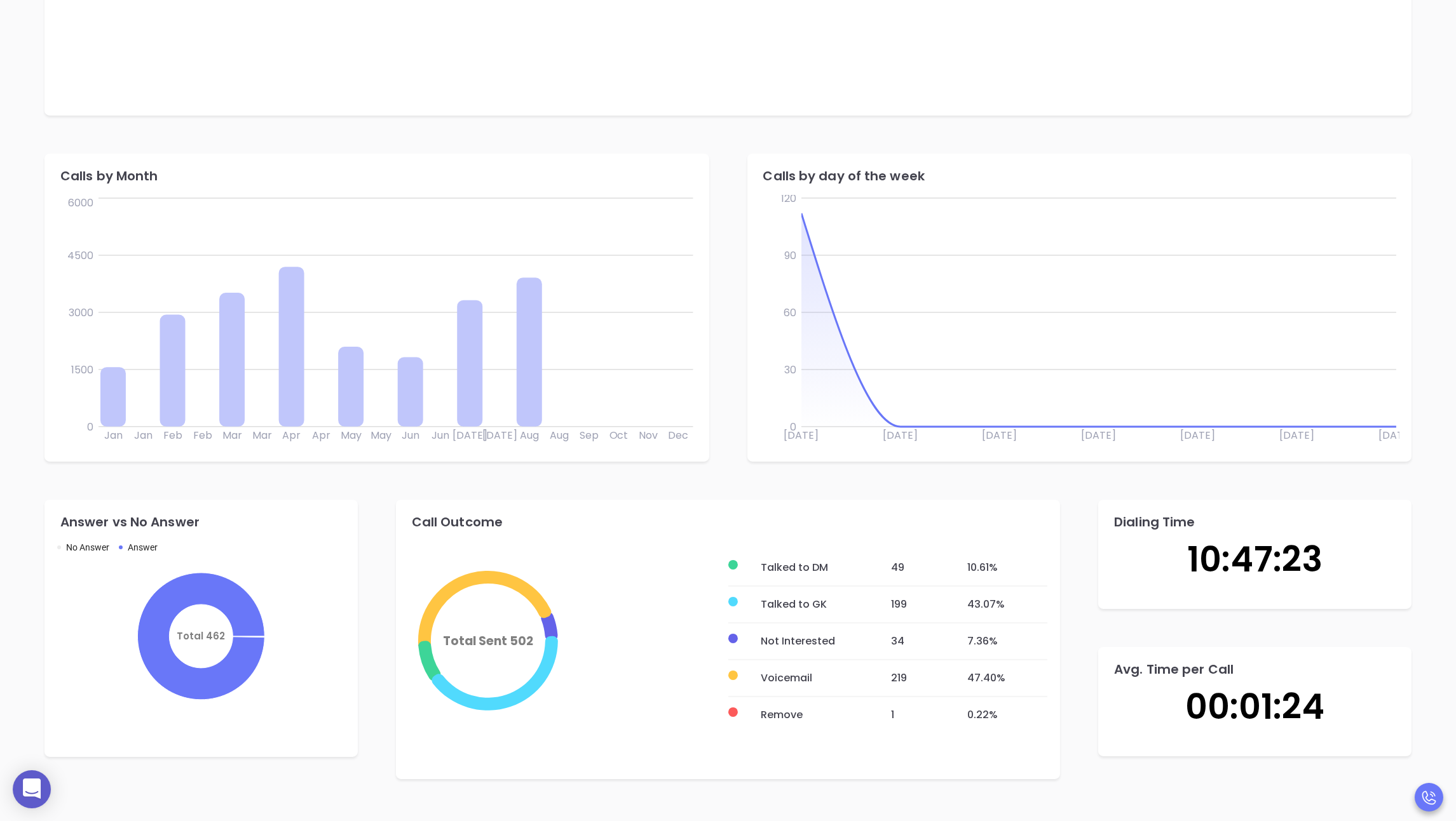
scroll to position [555, 0]
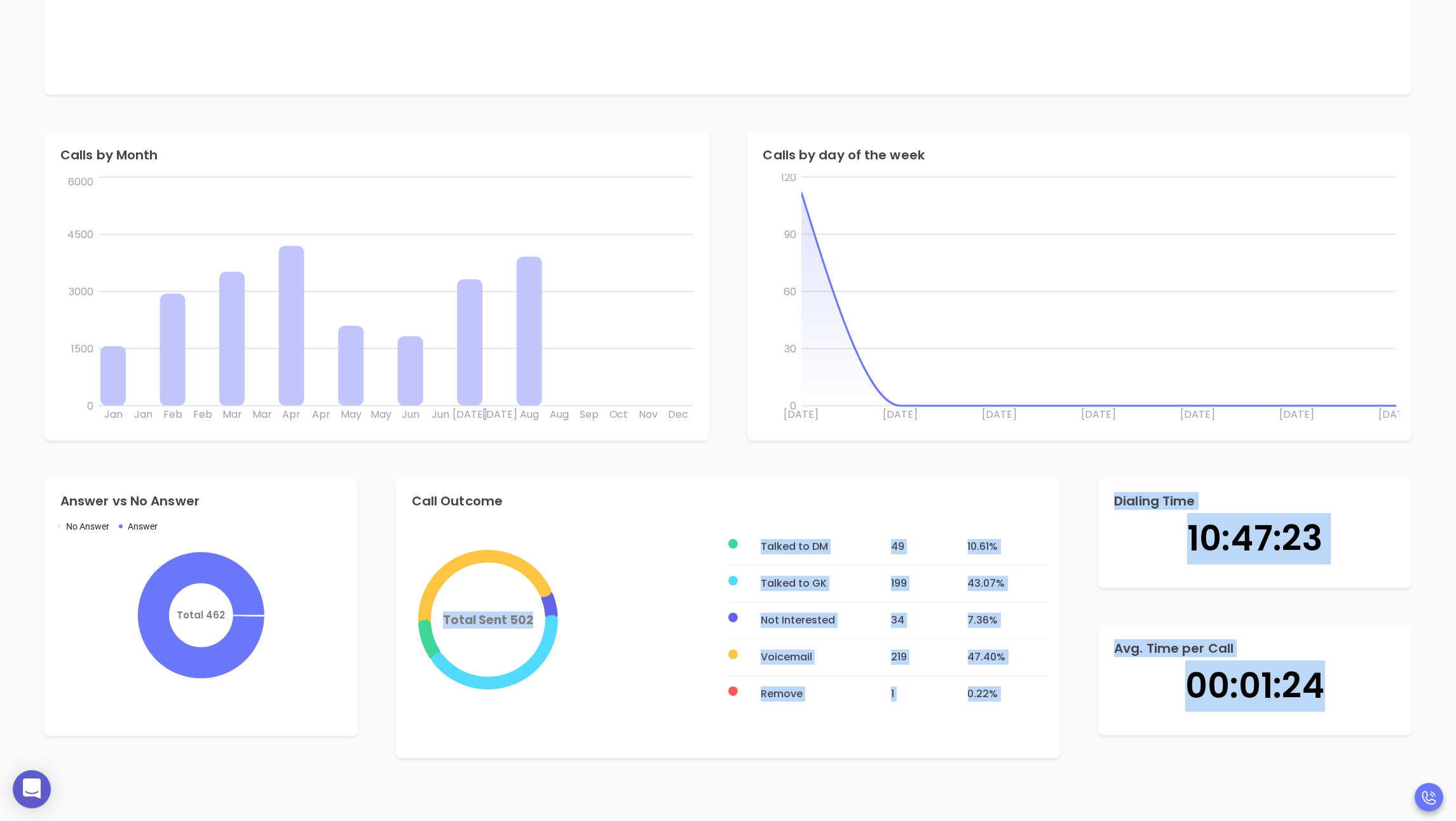
drag, startPoint x: 408, startPoint y: 498, endPoint x: 1367, endPoint y: 703, distance: 980.7
click at [627, 703] on div "Answer vs No Answer No Answer Answer Total 462 Call Outcome Total Sent 502 Talk…" at bounding box center [728, 618] width 1405 height 318
copy div "Total Sent 502 Talked to DM 49 10.61 % Talked to GK 199 43.07 % Not Interested …"
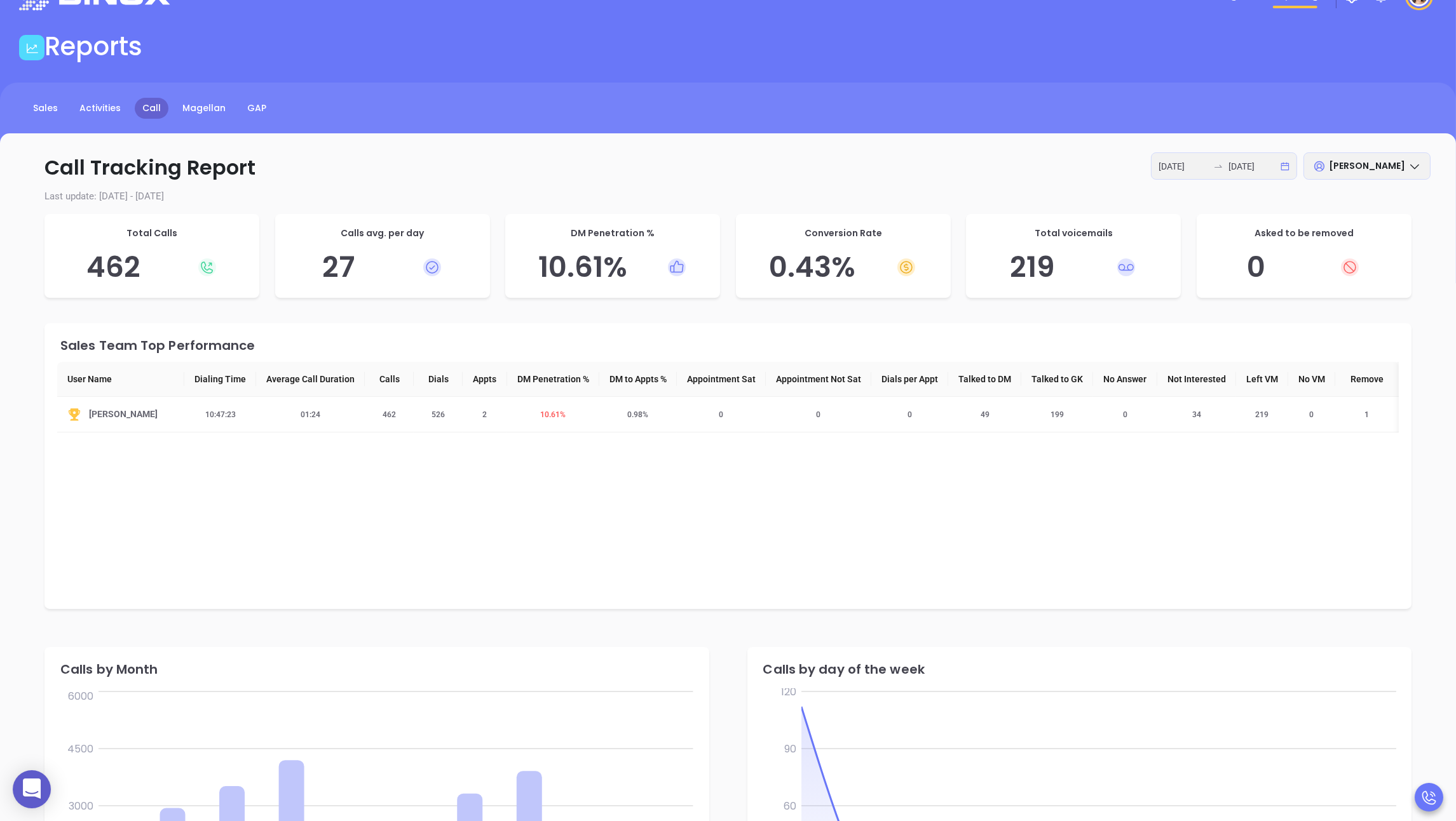
scroll to position [0, 0]
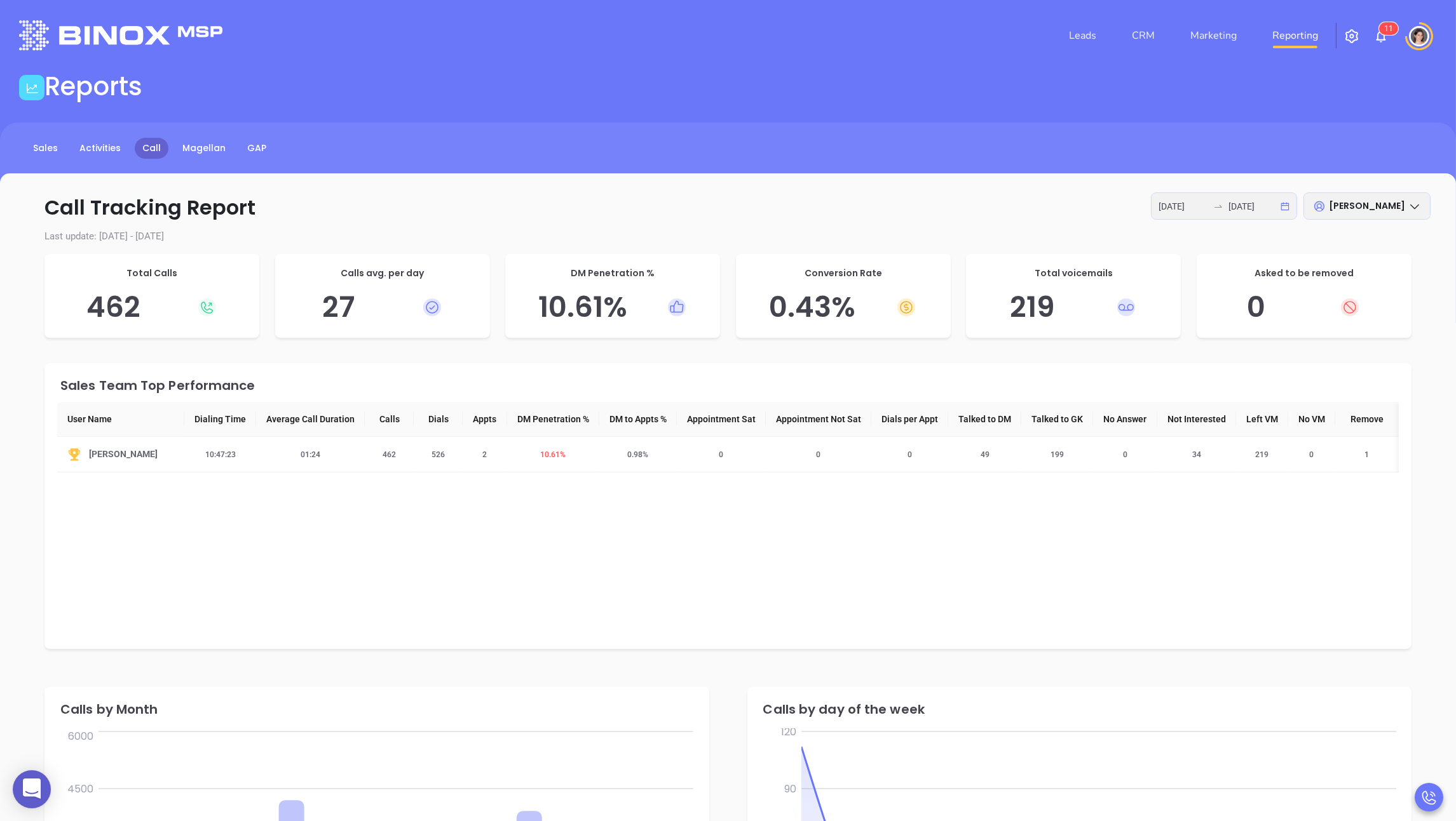
click at [627, 212] on div "[PERSON_NAME]" at bounding box center [1366, 206] width 127 height 27
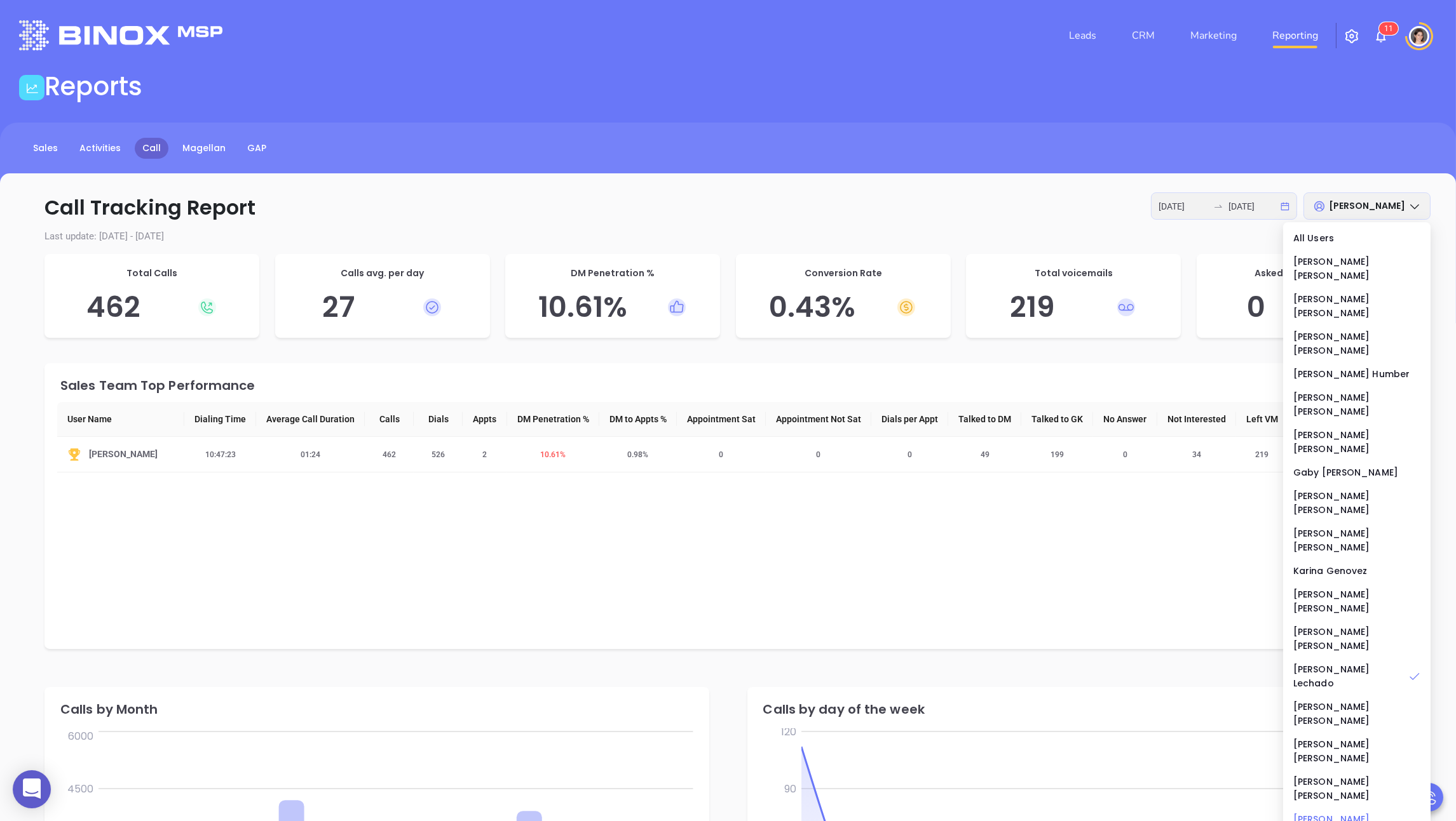
click at [627, 812] on div "[PERSON_NAME]" at bounding box center [1356, 826] width 127 height 28
click at [54, 261] on div "Total Calls 1217" at bounding box center [152, 296] width 215 height 84
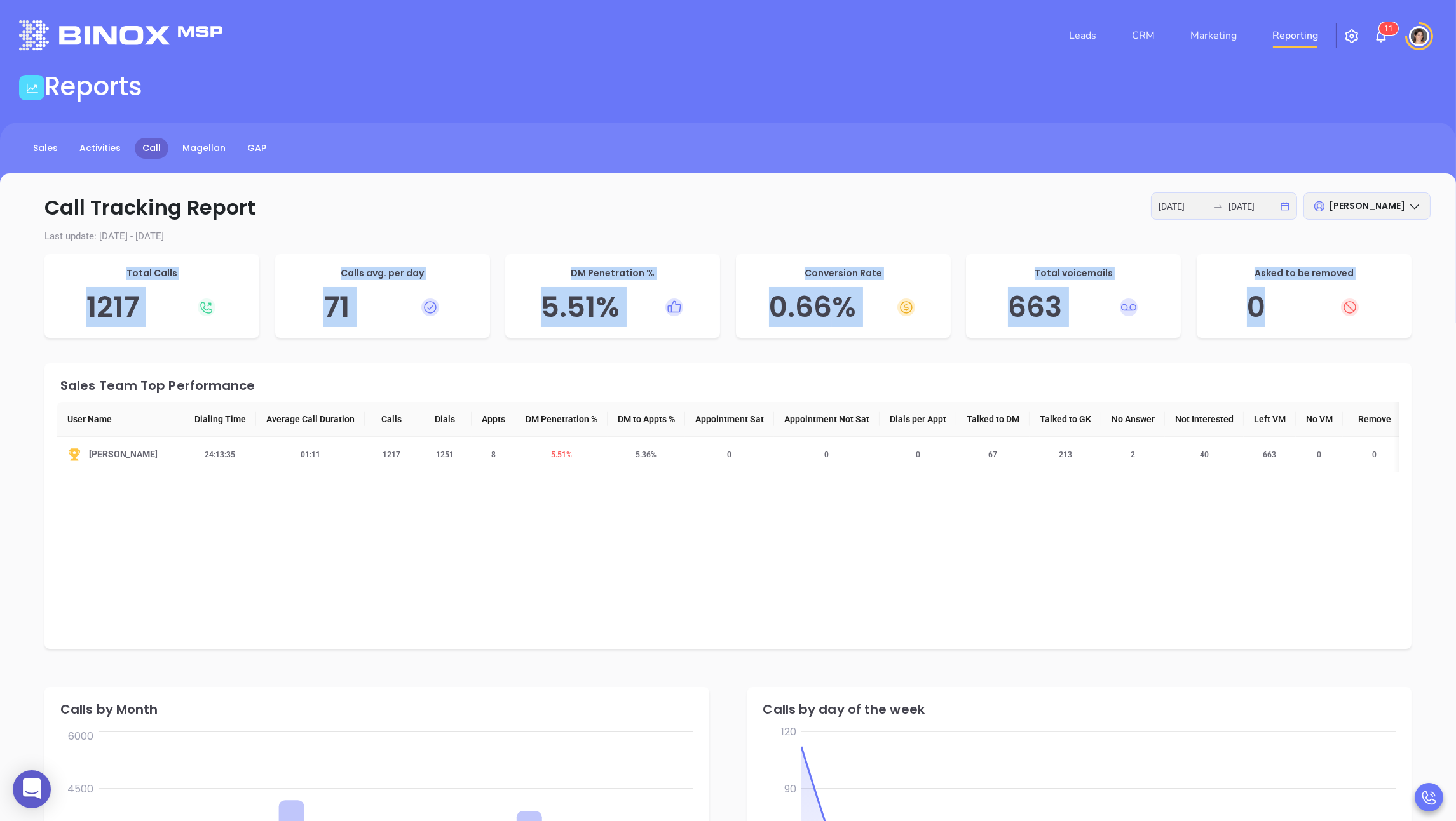
drag, startPoint x: 105, startPoint y: 268, endPoint x: 1401, endPoint y: 331, distance: 1297.5
click at [627, 331] on div "Total Calls 1217 Calls avg. per day 71 DM Penetration % 5.51 % Conversion Rate …" at bounding box center [728, 299] width 1366 height 90
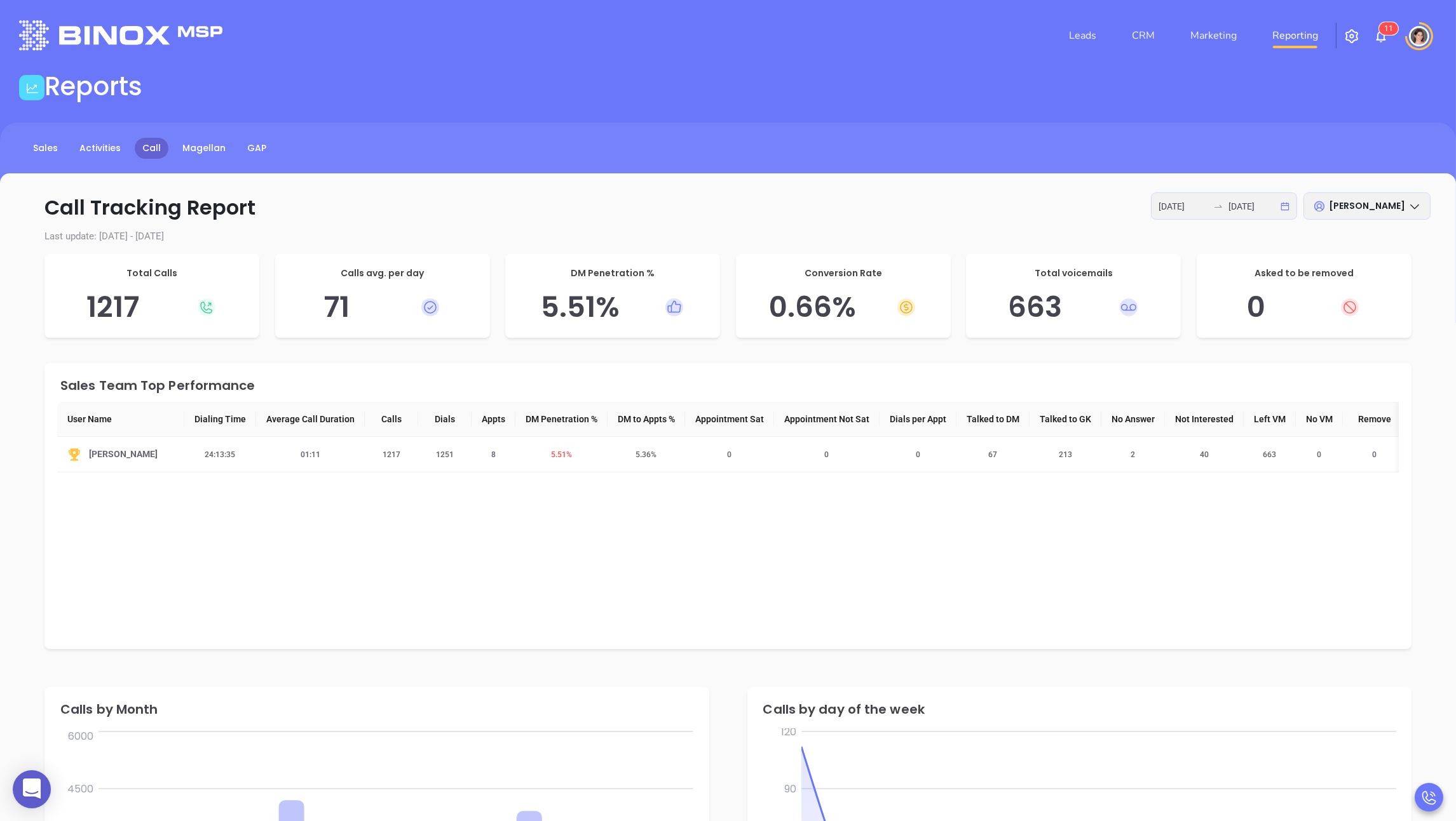
click at [507, 356] on div "Call Tracking Report [DATE] [DATE] [PERSON_NAME][GEOGRAPHIC_DATA] Last update: …" at bounding box center [728, 774] width 1456 height 1203
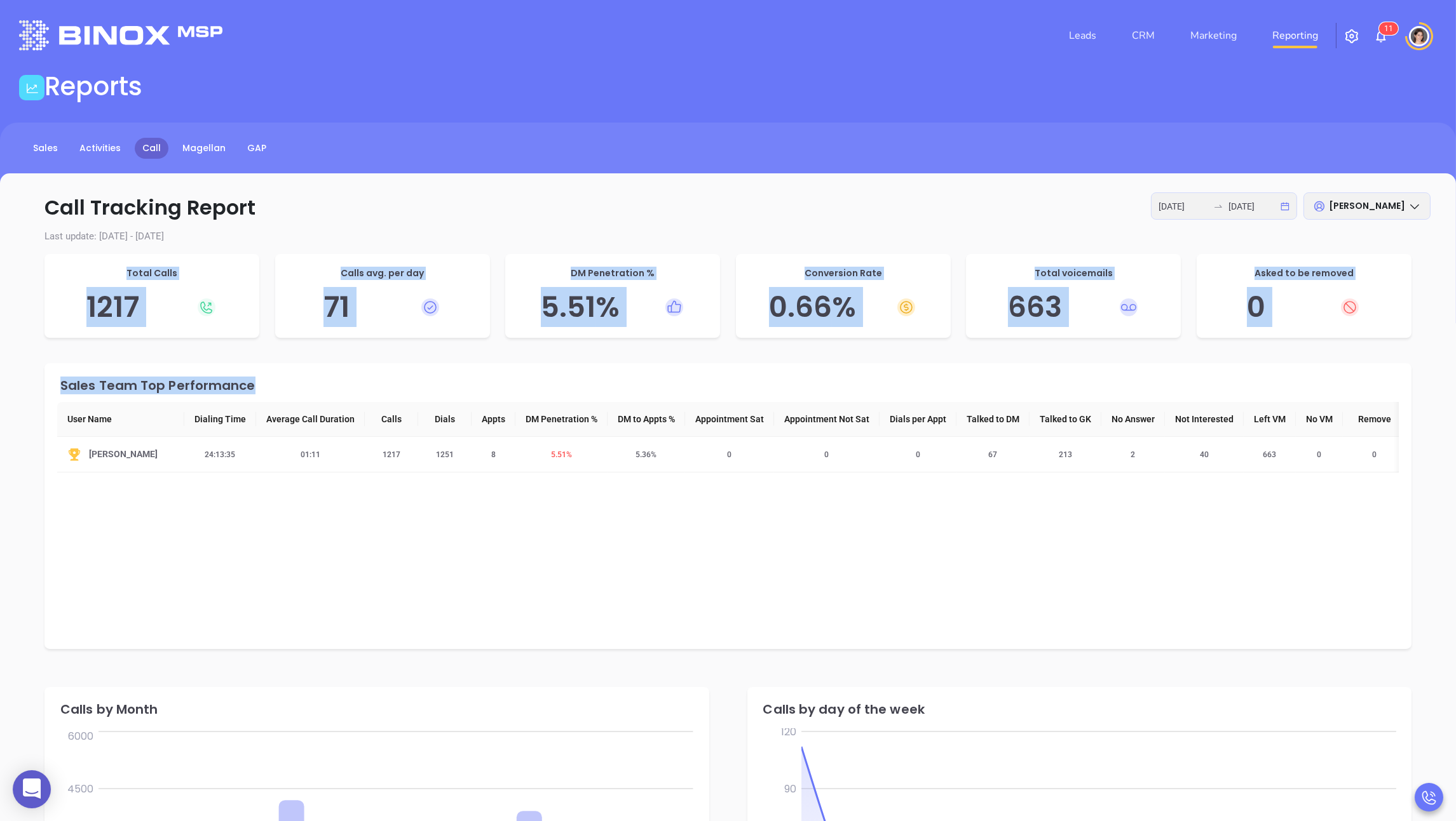
drag, startPoint x: 118, startPoint y: 262, endPoint x: 1382, endPoint y: 492, distance: 1284.8
click at [627, 492] on div "Call Tracking Report [DATE] [DATE] [PERSON_NAME][GEOGRAPHIC_DATA] Last update: …" at bounding box center [728, 774] width 1456 height 1203
copy div "Total Calls 1217 Calls avg. per day 71 DM Penetration % 5.51 % Conversion Rate …"
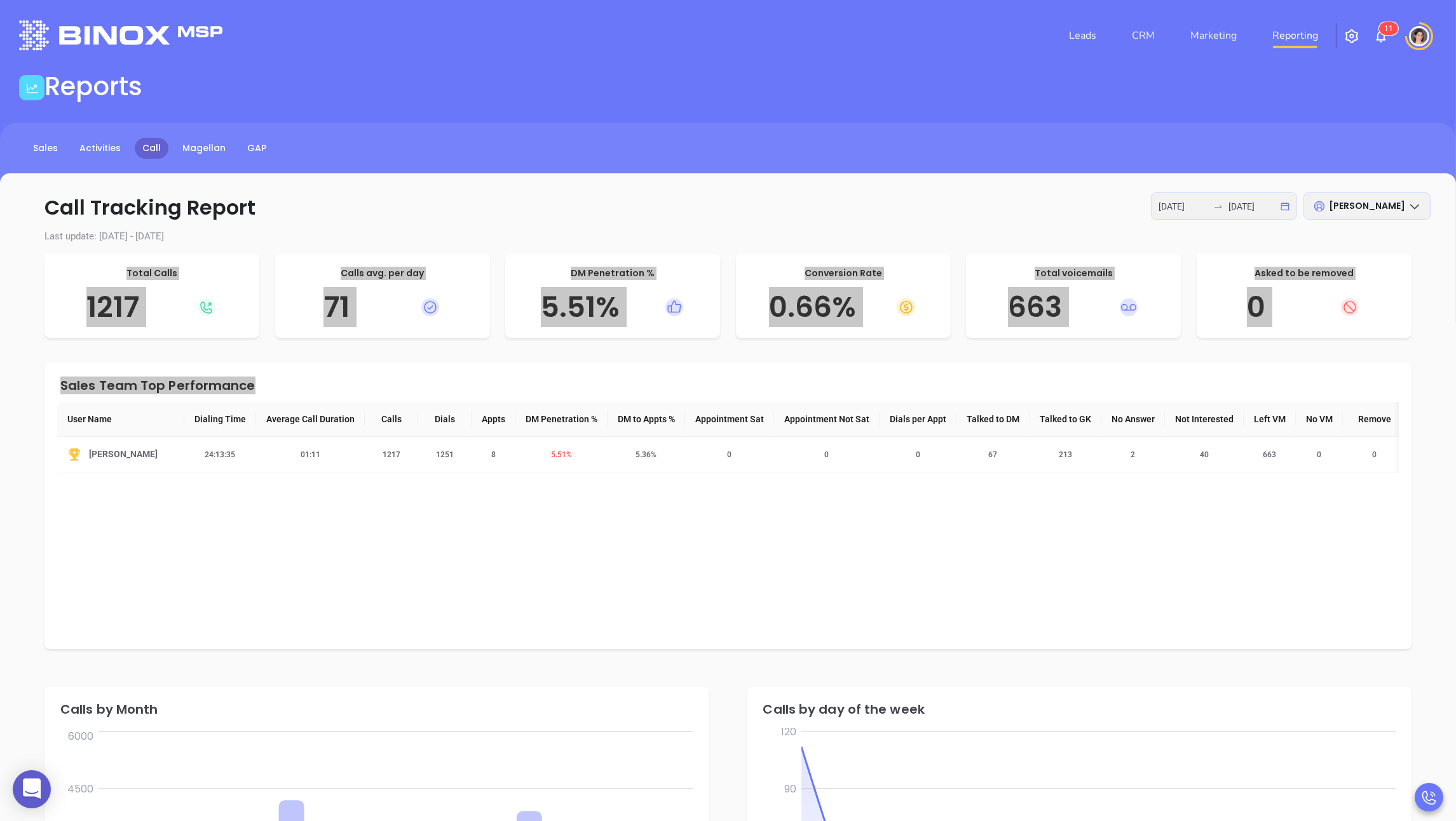
scroll to position [555, 0]
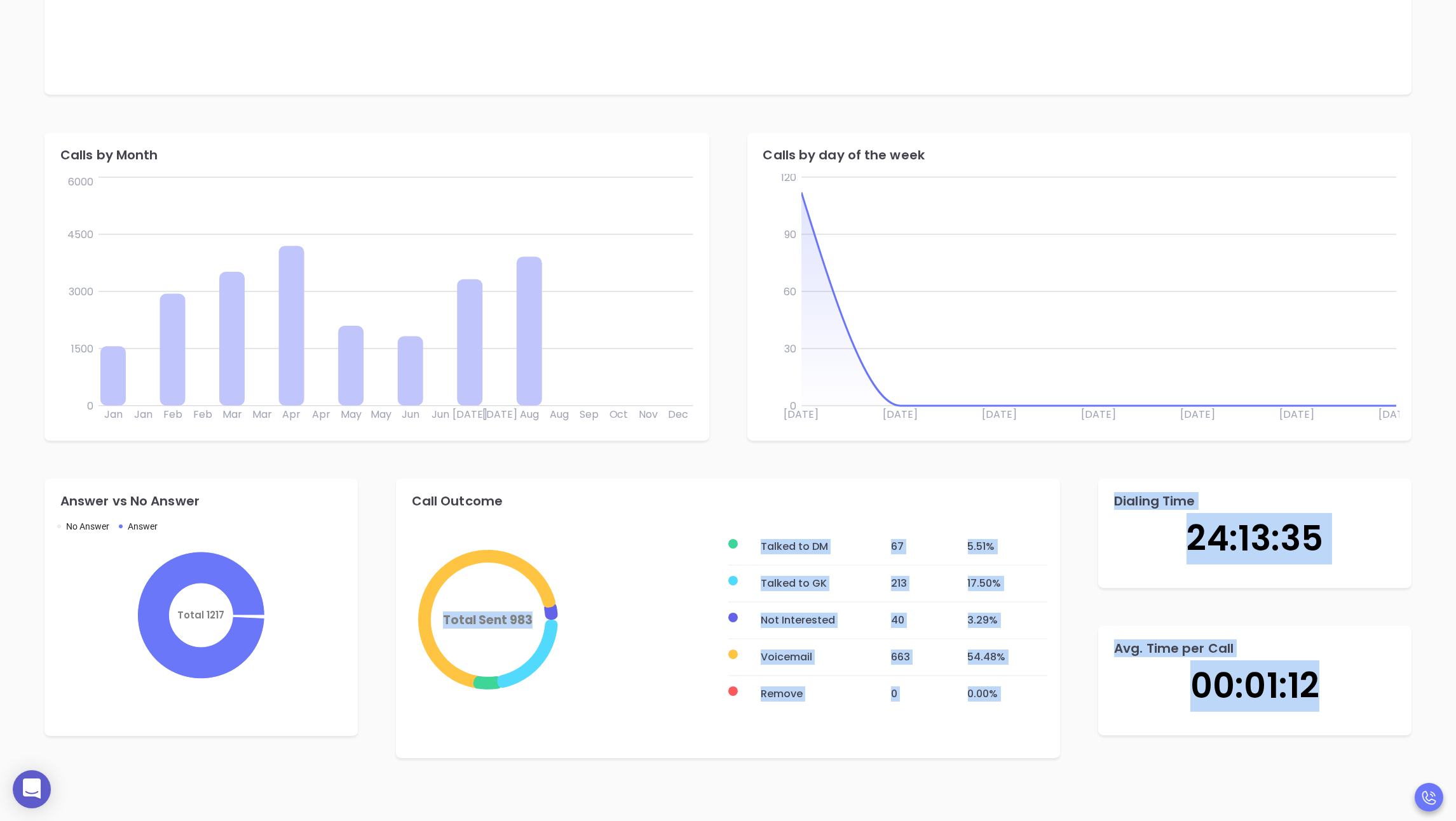
drag, startPoint x: 410, startPoint y: 498, endPoint x: 1406, endPoint y: 706, distance: 1017.5
click at [627, 706] on div "Answer vs No Answer No Answer Answer Total 1217 Call Outcome Total Sent 983 Tal…" at bounding box center [728, 618] width 1405 height 318
copy div "Total Sent 983 Talked to DM 67 5.51 % Talked to GK 213 17.50 % Not Interested 4…"
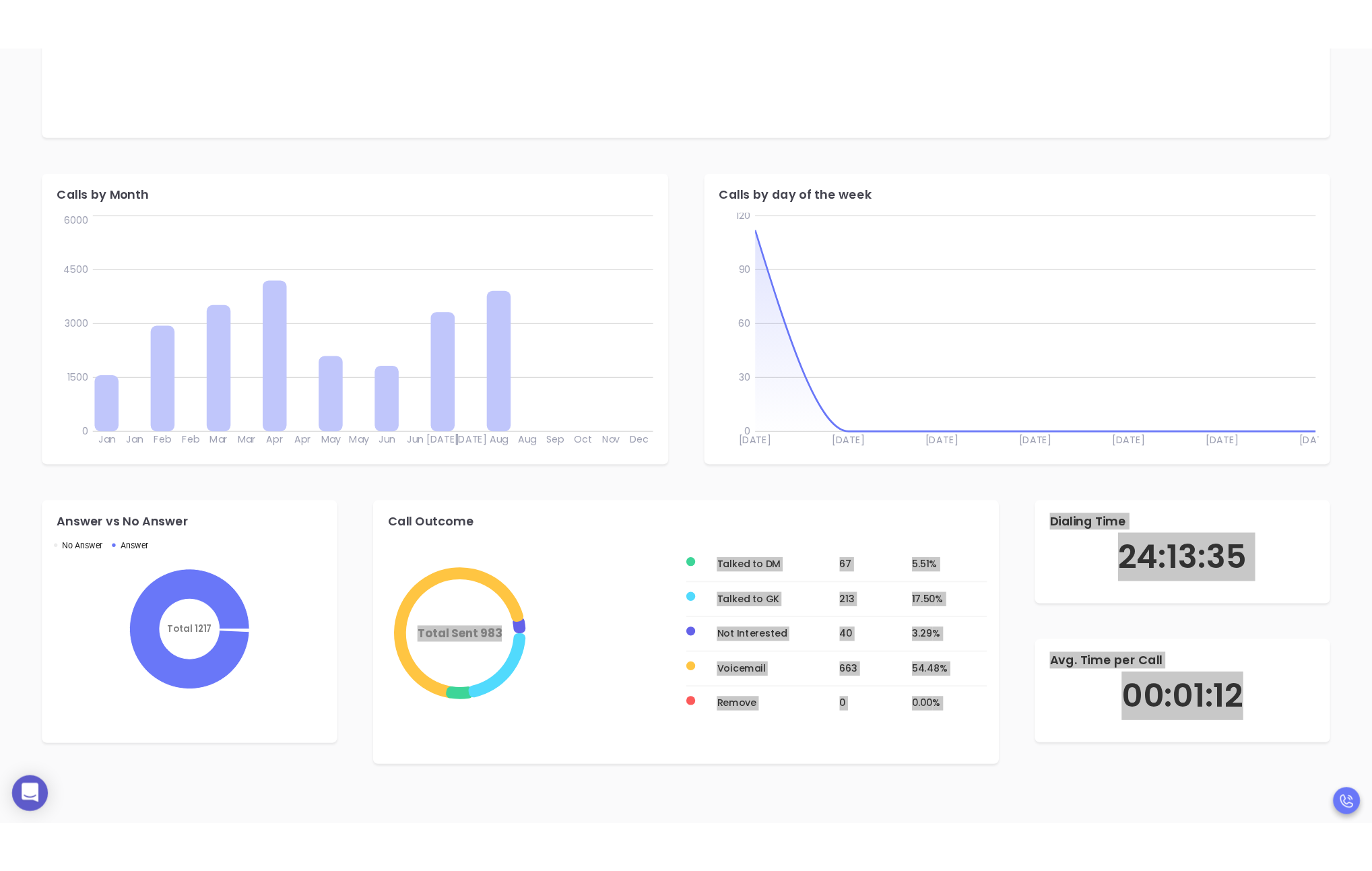
scroll to position [0, 0]
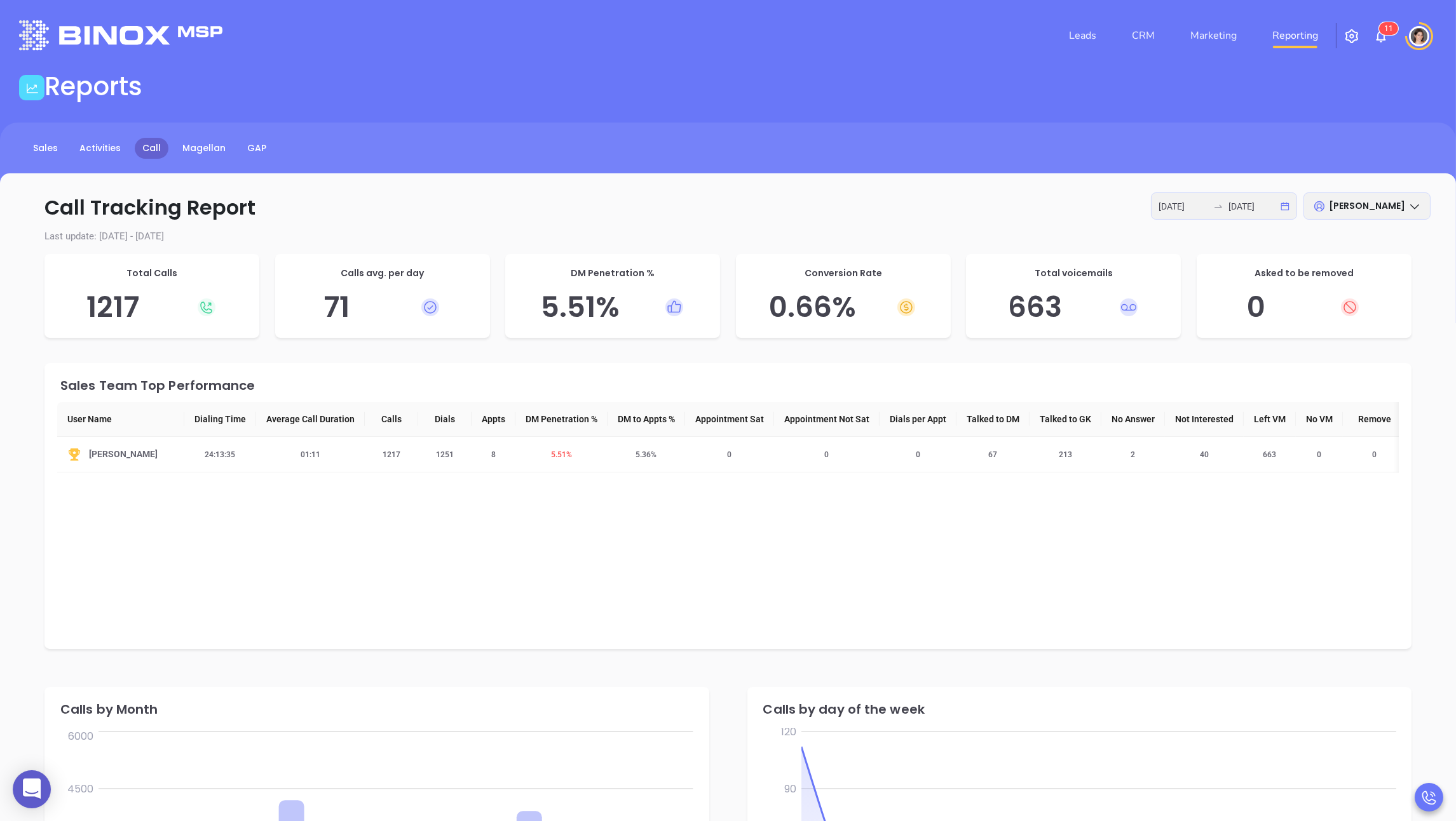
click at [627, 209] on span "[PERSON_NAME]" at bounding box center [1366, 206] width 76 height 13
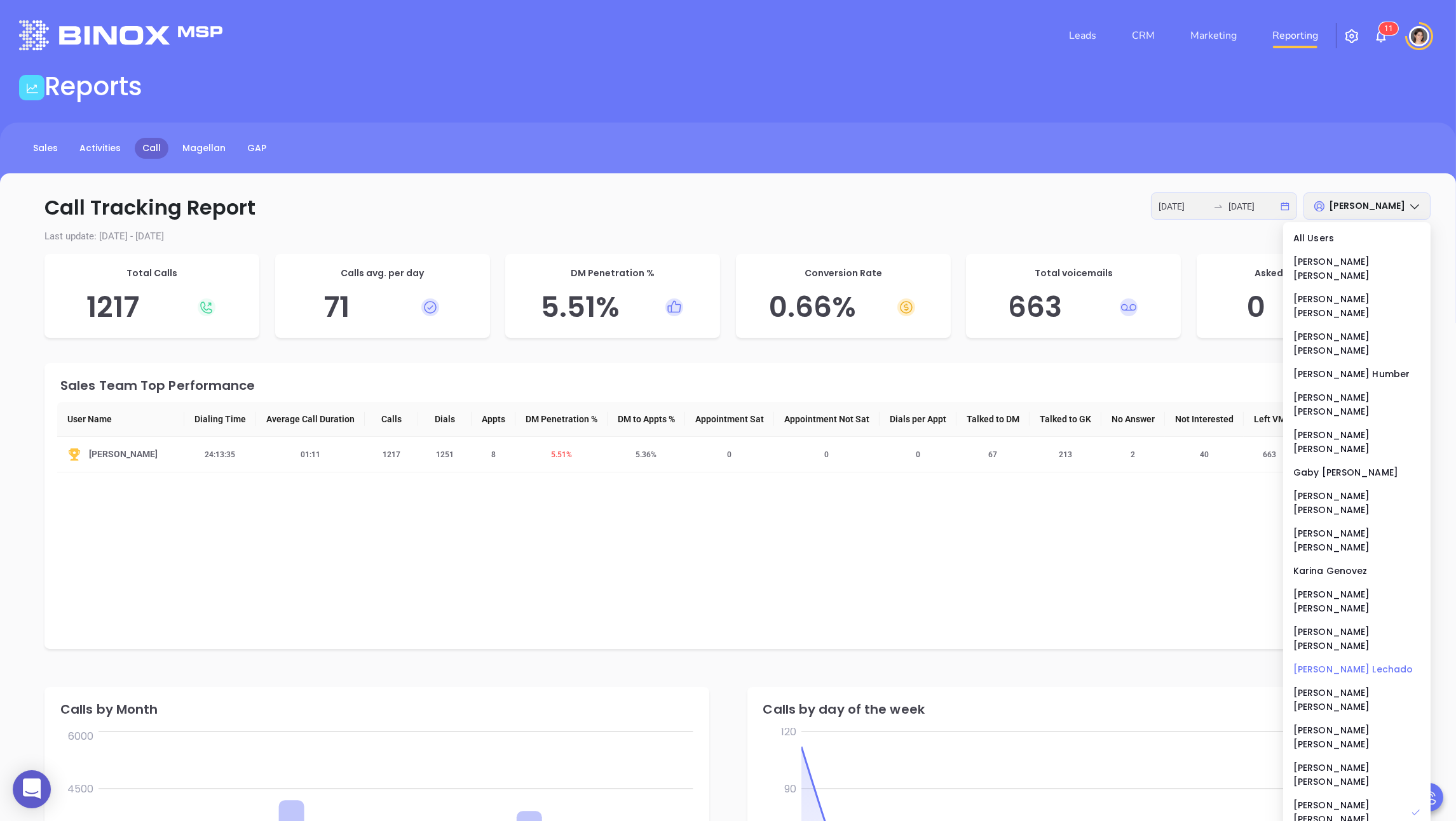
click at [627, 662] on div "[PERSON_NAME]" at bounding box center [1356, 669] width 127 height 14
click at [608, 598] on div "Sales Team Top Performance User Name Dialing Time Average Call Duration Calls D…" at bounding box center [728, 505] width 1366 height 286
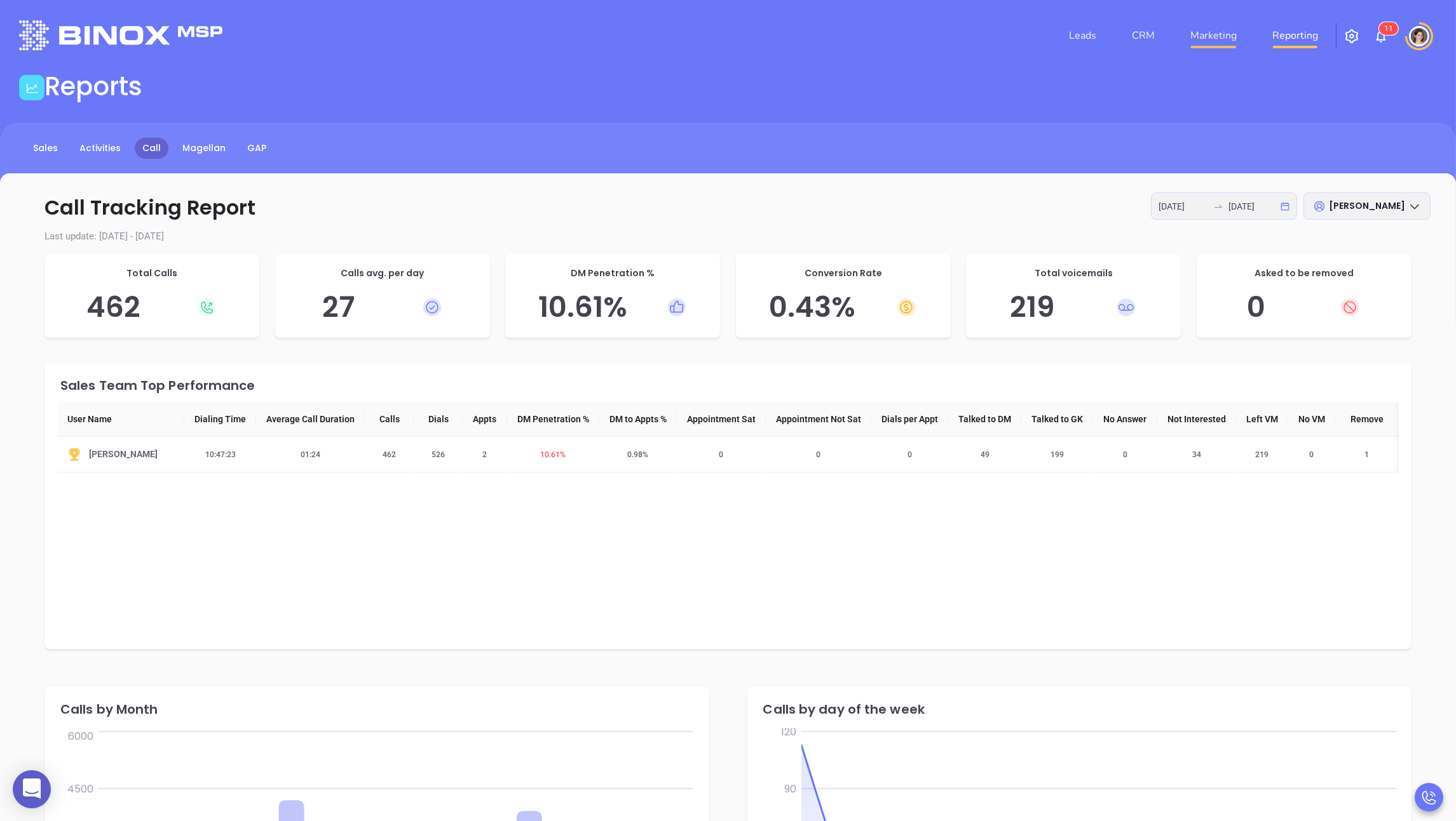
click at [627, 42] on link "Marketing" at bounding box center [1213, 35] width 57 height 25
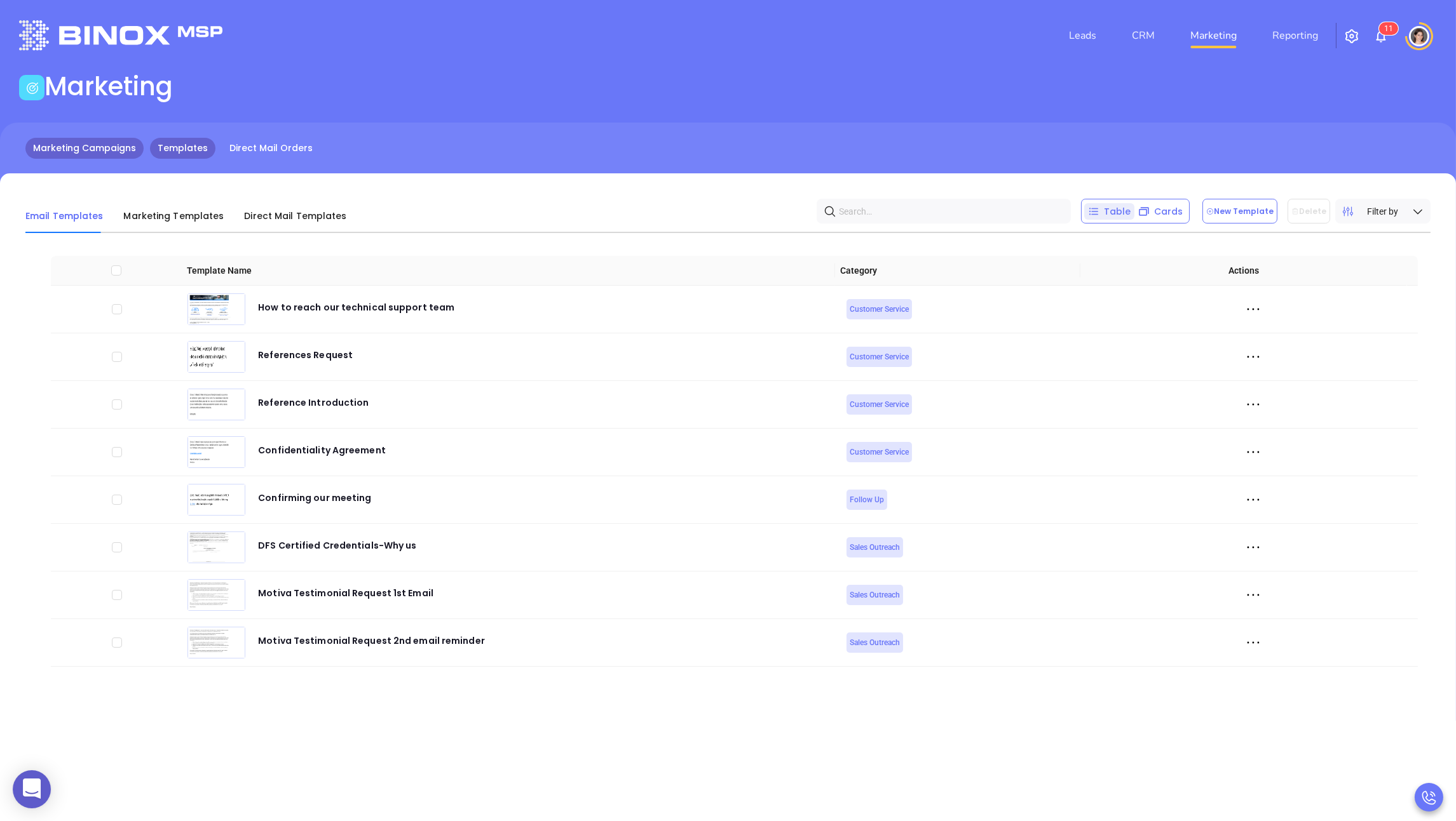
click at [113, 155] on link "Marketing Campaigns" at bounding box center [84, 148] width 118 height 21
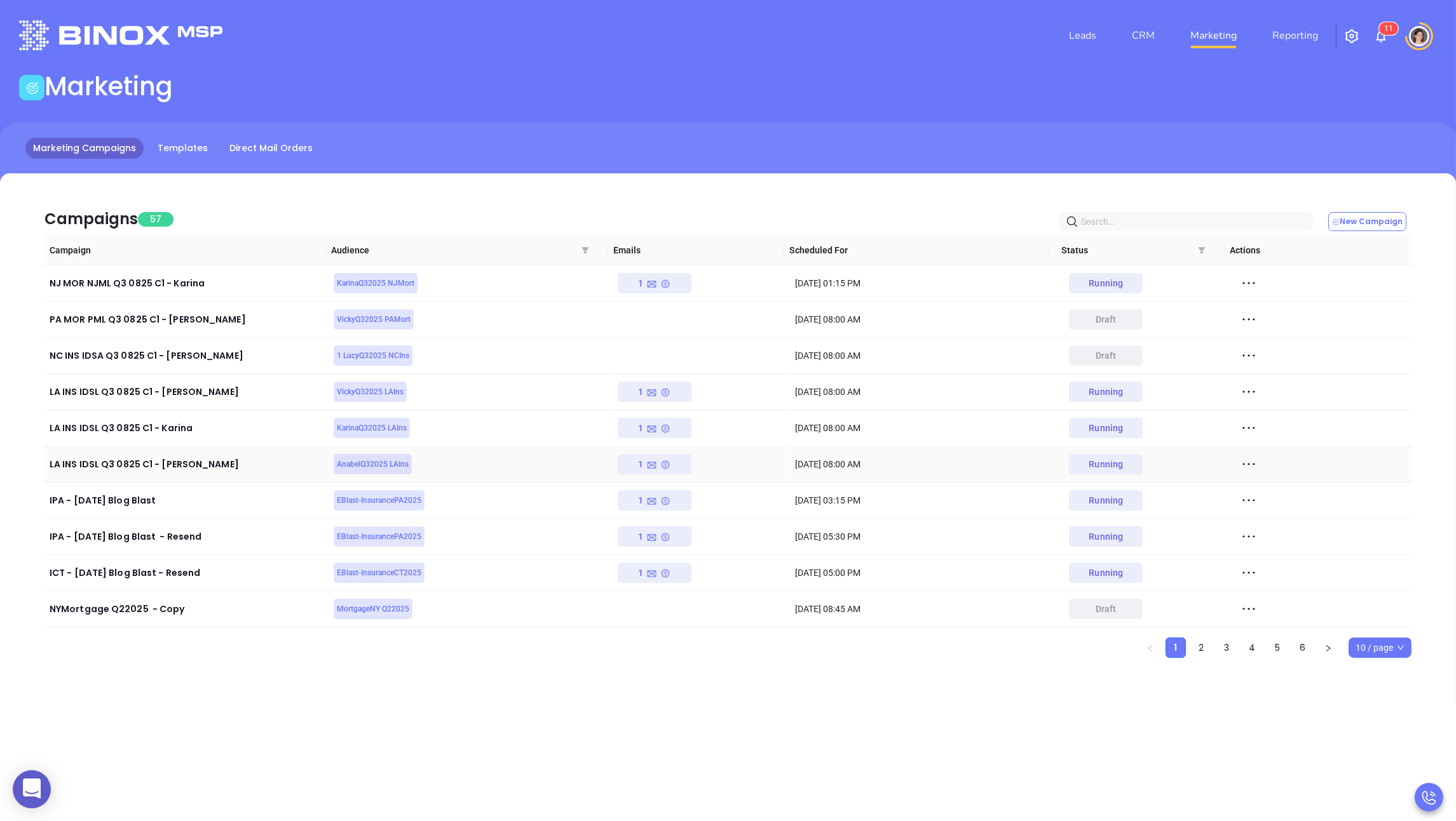
click at [627, 463] on div at bounding box center [1322, 464] width 167 height 19
click at [627, 463] on icon at bounding box center [1248, 464] width 19 height 19
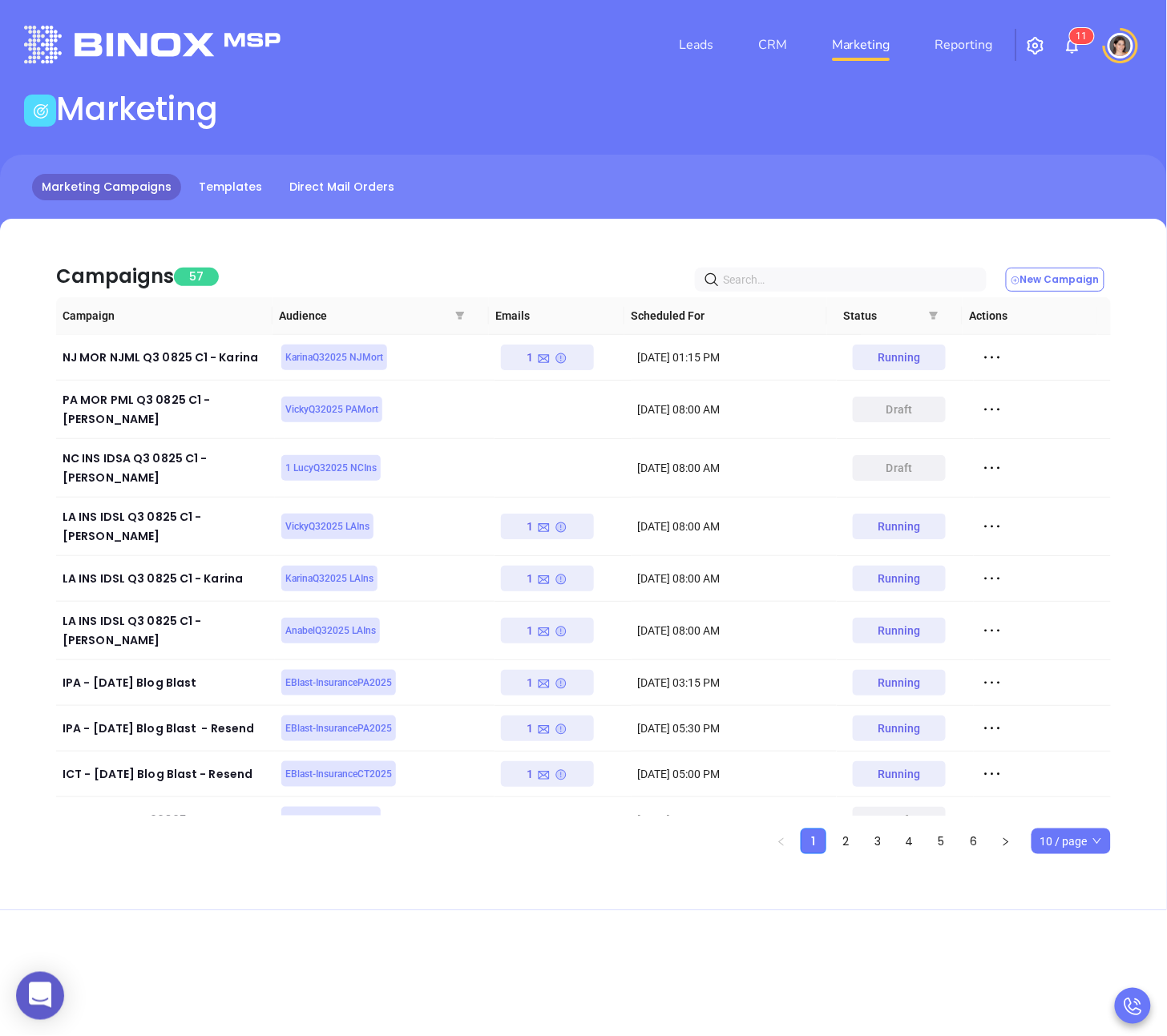
click at [0, 45] on div "Leads CRM Marketing Reporting 1 1 Financial Leads Leads" at bounding box center [584, 44] width 1167 height 89
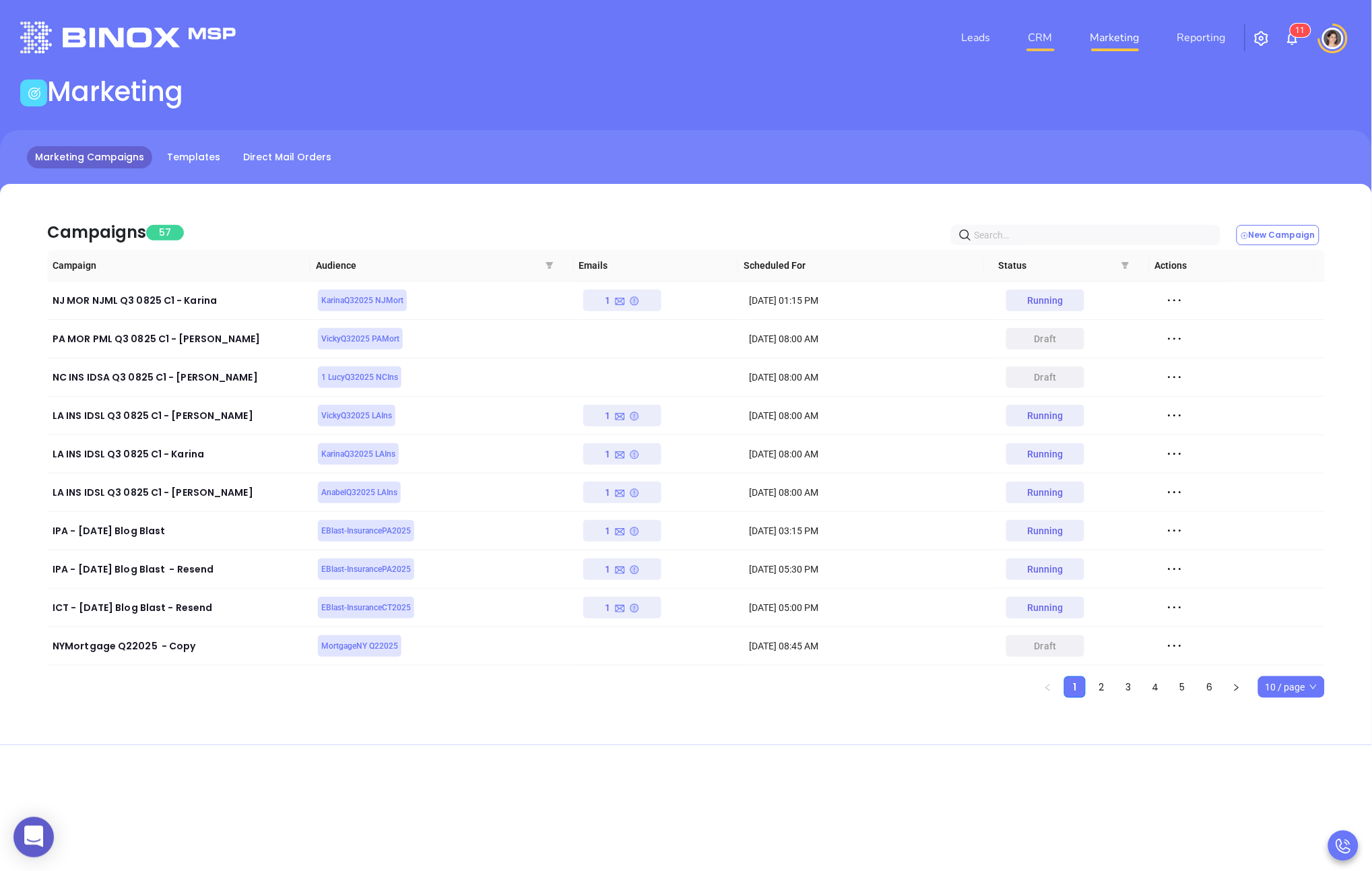
click at [664, 47] on link "CRM" at bounding box center [1041, 37] width 35 height 27
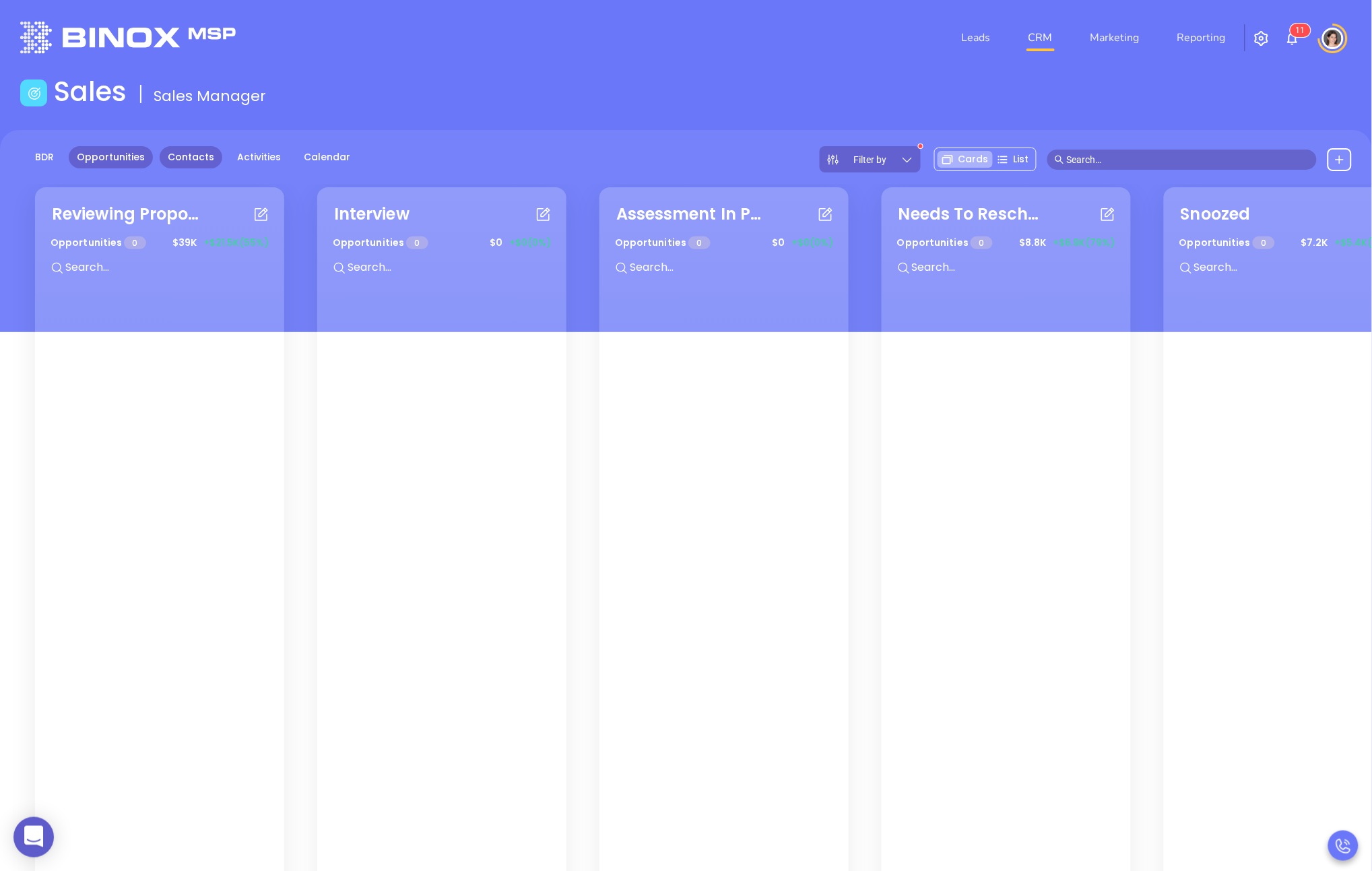
click at [163, 166] on link "Contacts" at bounding box center [191, 157] width 63 height 22
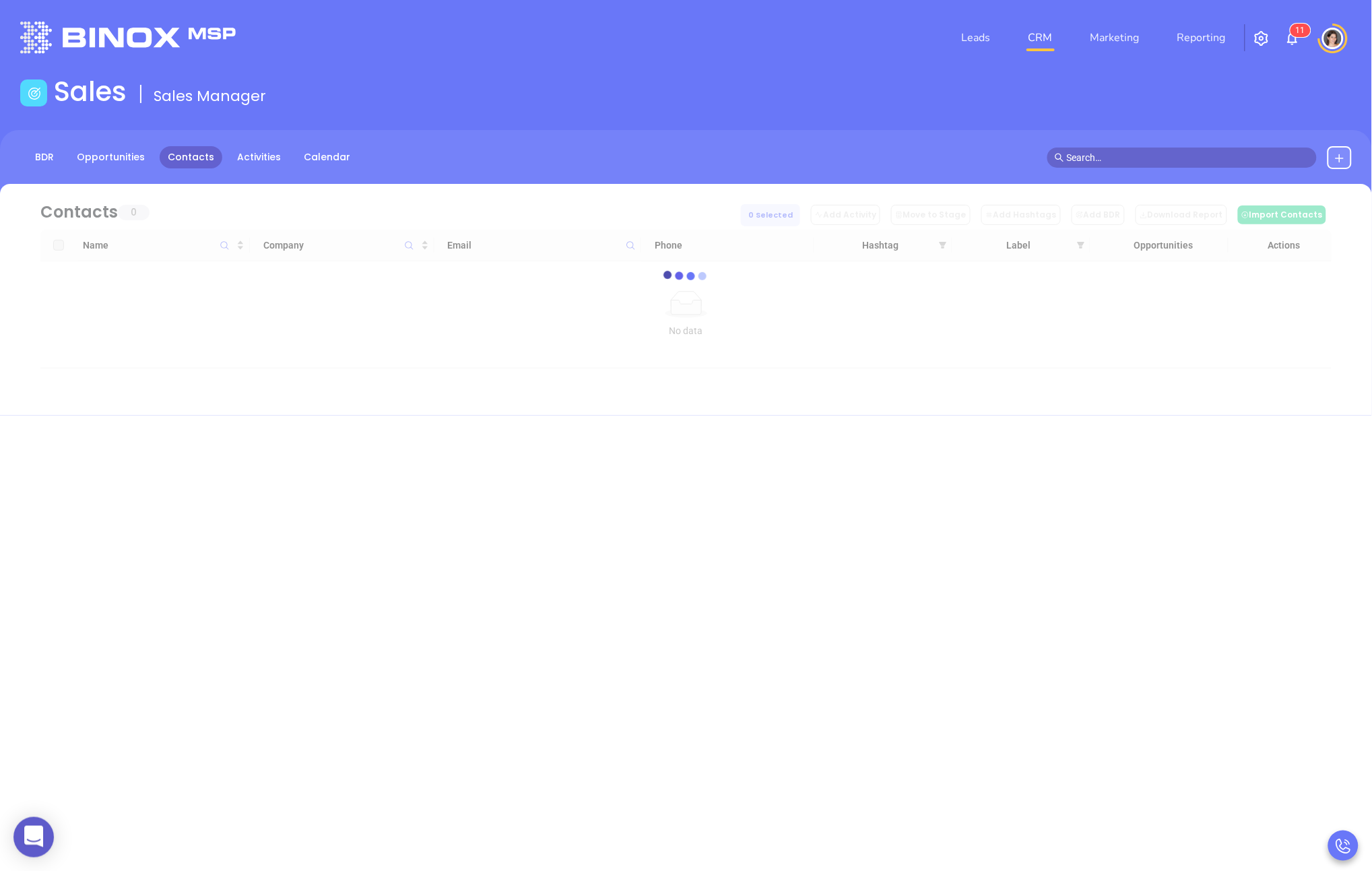
click at [664, 150] on input "text" at bounding box center [1187, 158] width 242 height 15
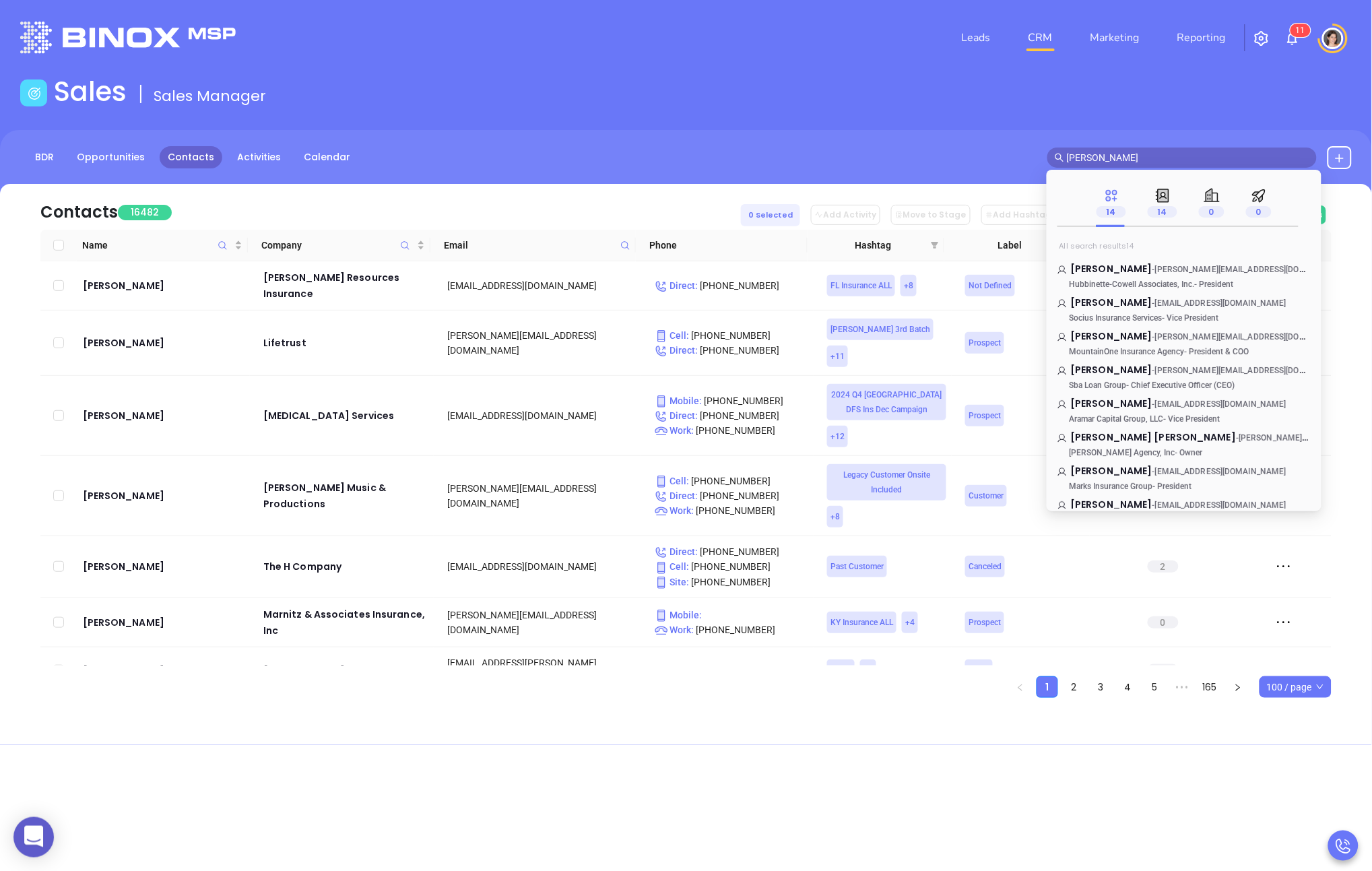
click at [664, 163] on input "[PERSON_NAME]" at bounding box center [1187, 158] width 242 height 15
type input "[PERSON_NAME]"
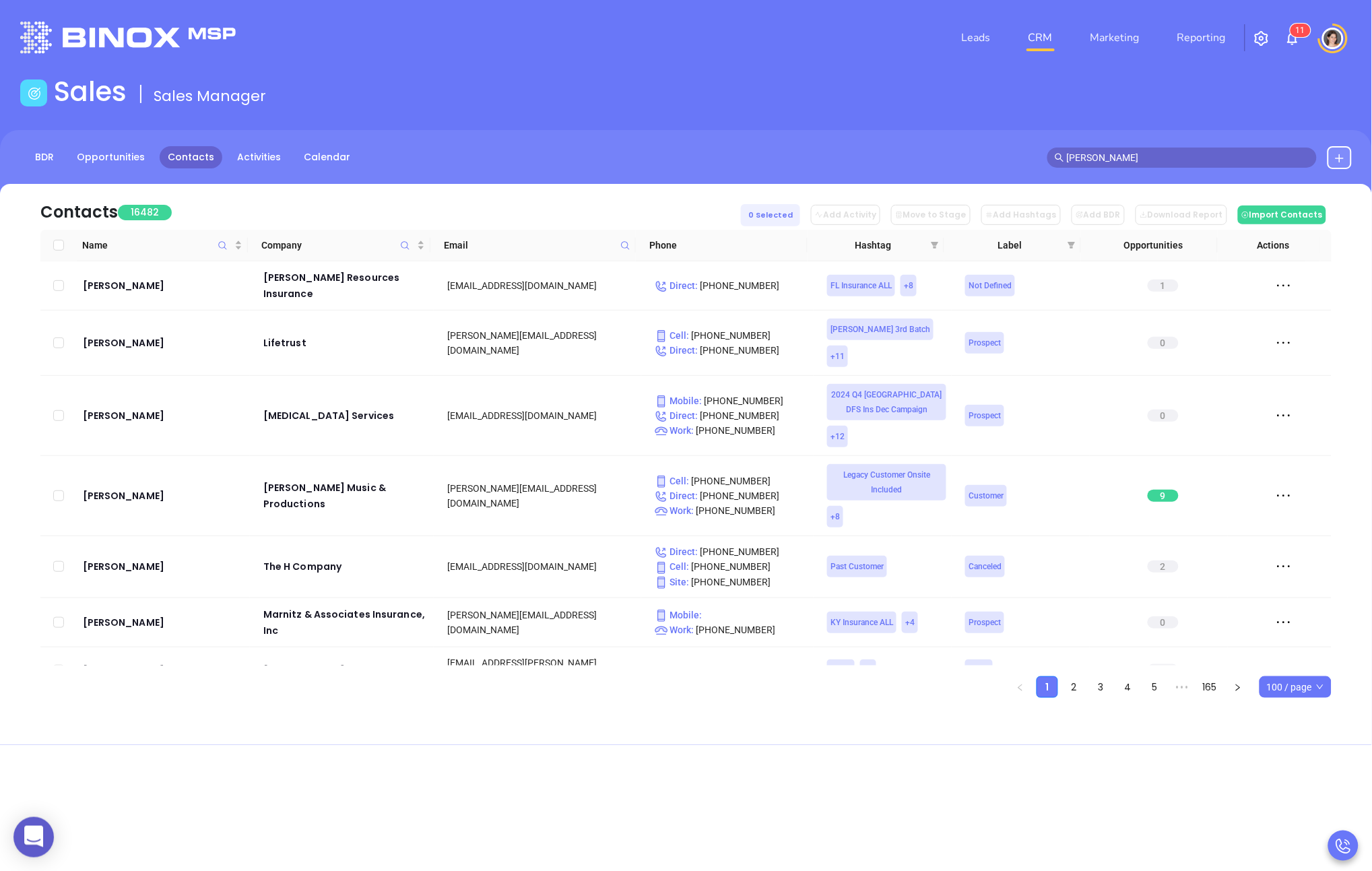
click at [99, 169] on div "BDR Opportunities Contacts Activities Calendar mark favoloro" at bounding box center [686, 163] width 1372 height 68
click at [33, 161] on link "BDR" at bounding box center [44, 157] width 35 height 22
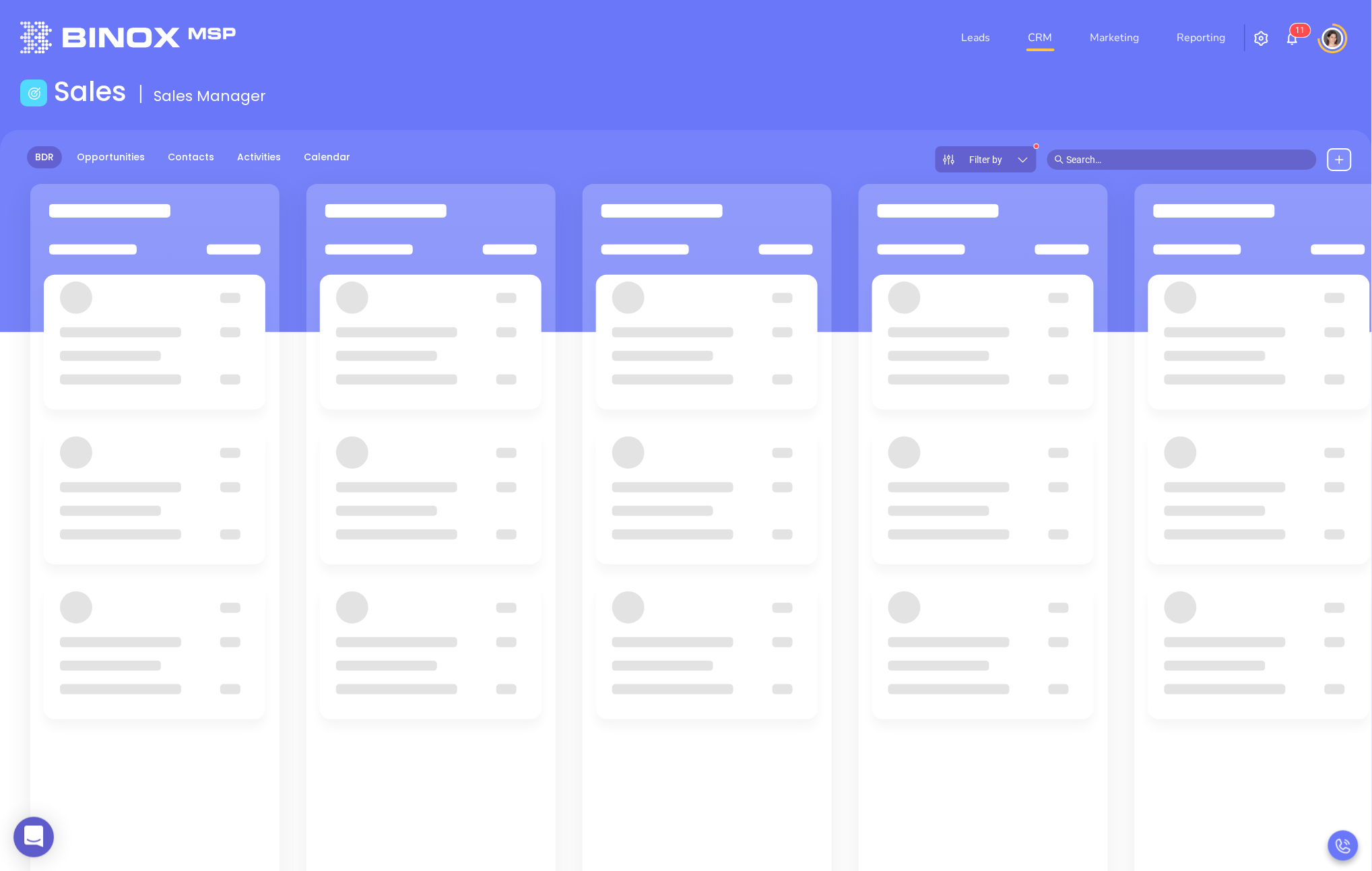
click at [664, 166] on div "Filter by" at bounding box center [986, 159] width 101 height 27
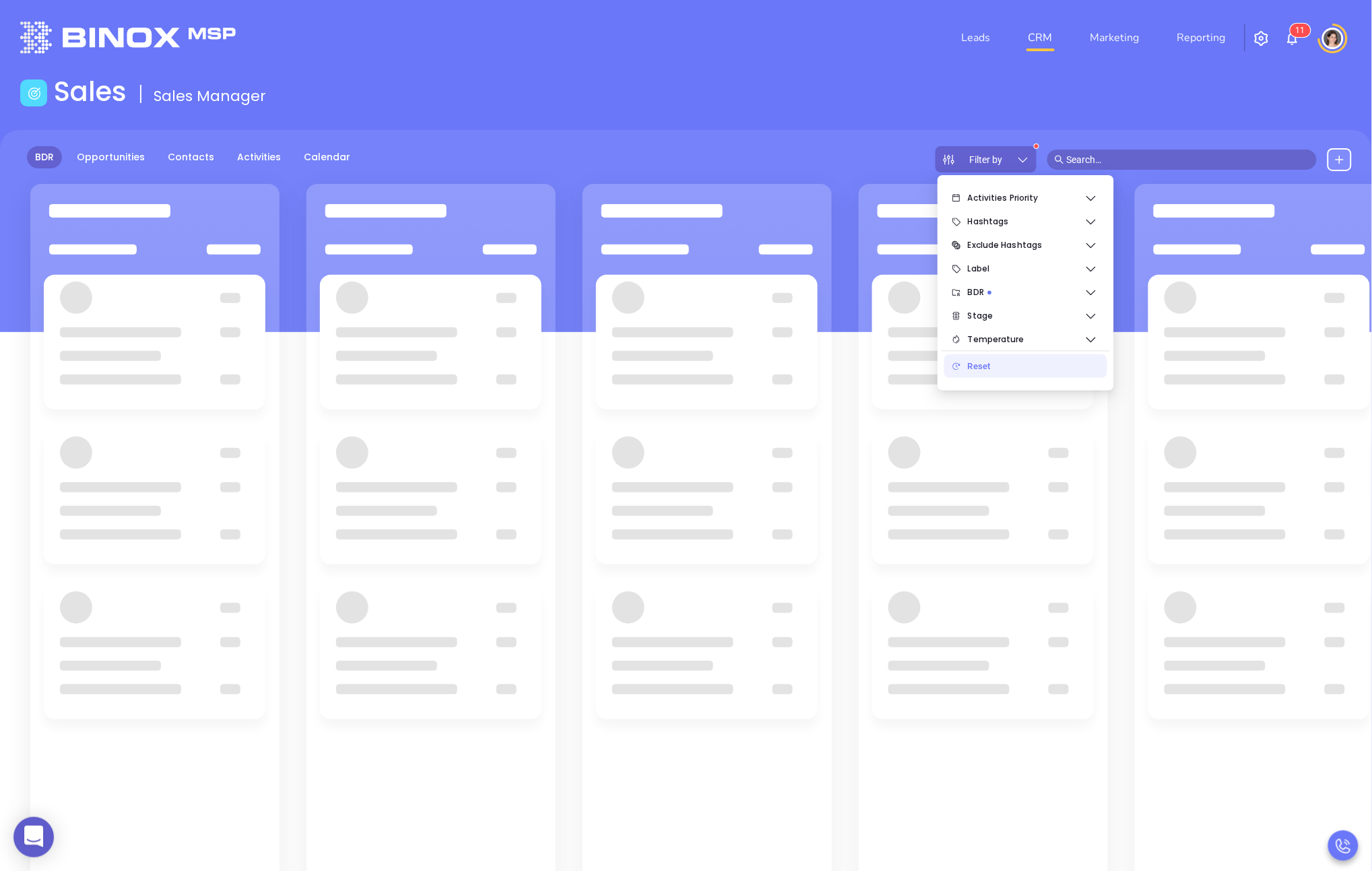
click at [664, 166] on div "Filter by" at bounding box center [986, 159] width 101 height 27
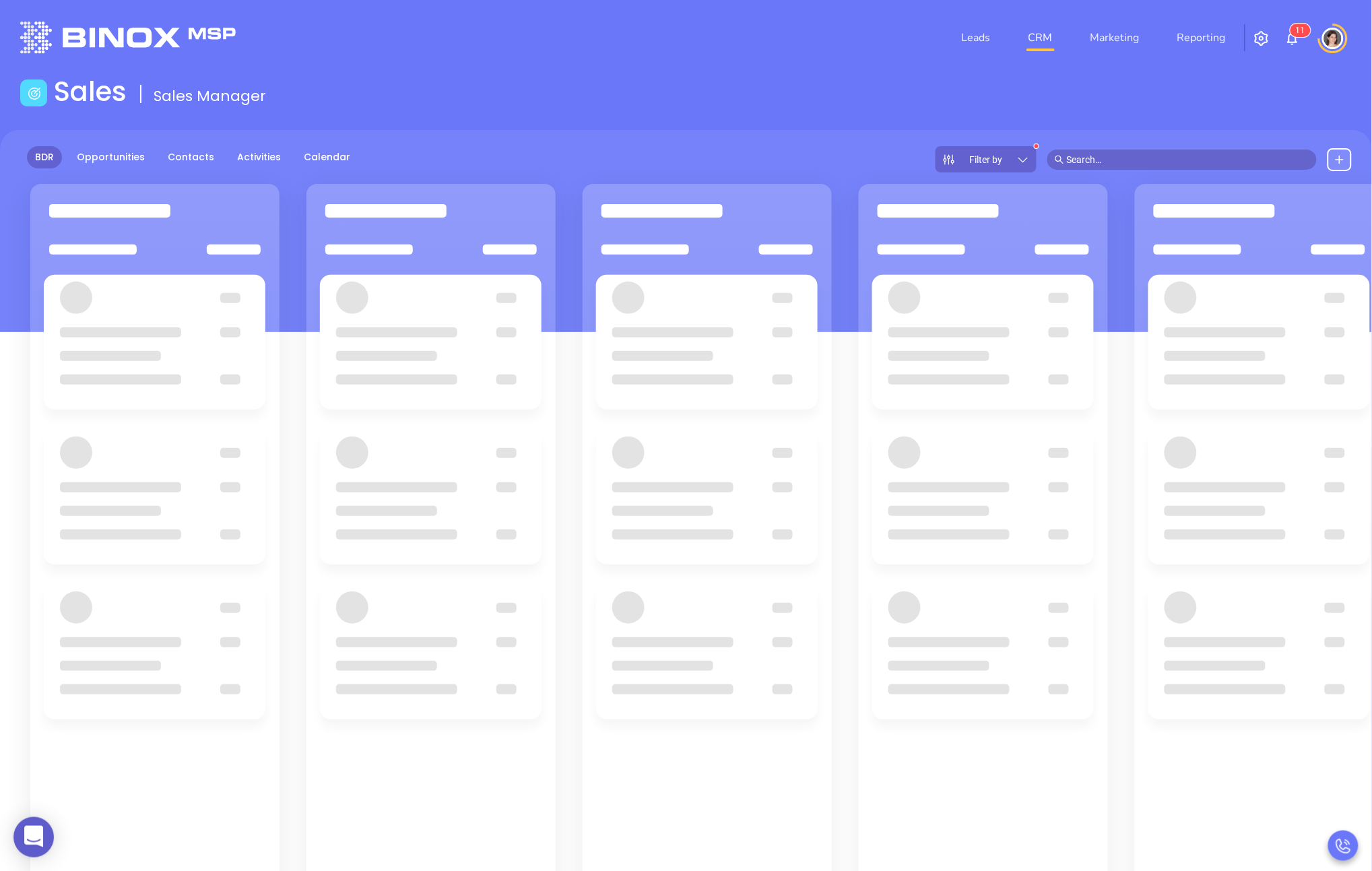
click at [664, 163] on input "text" at bounding box center [1187, 160] width 242 height 15
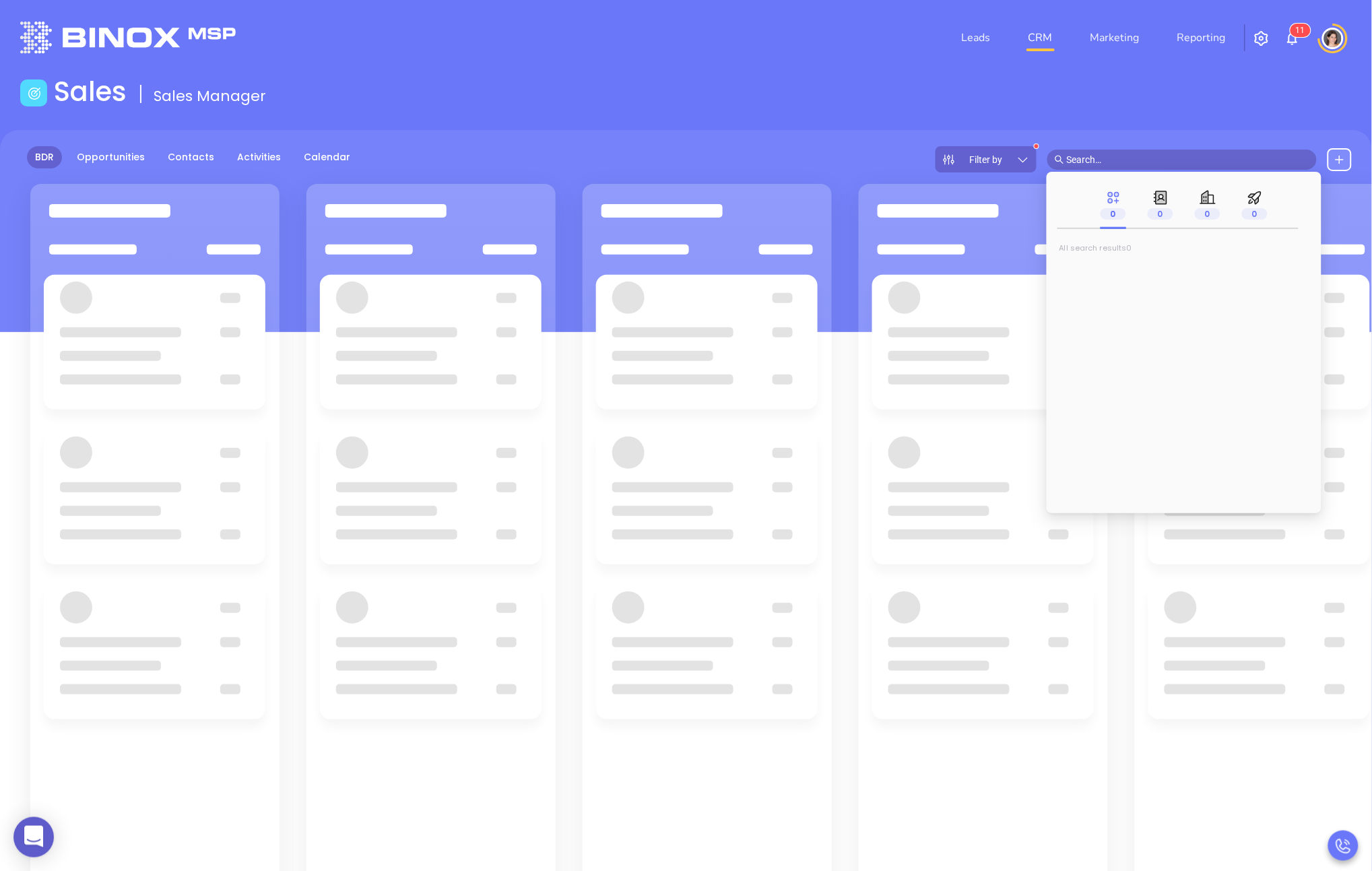
click at [664, 162] on icon at bounding box center [1023, 159] width 14 height 14
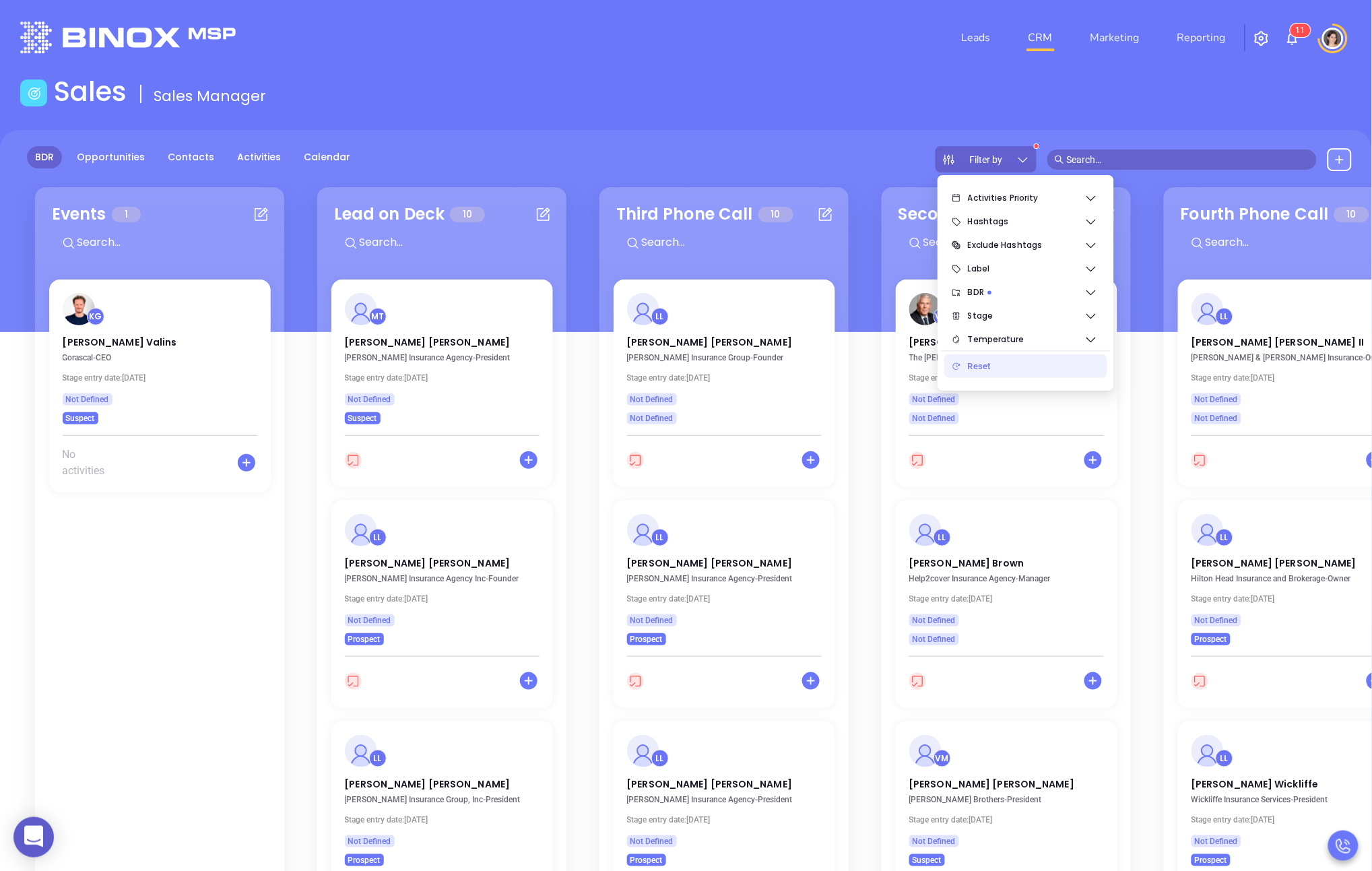
click at [664, 361] on div "Reset" at bounding box center [1032, 366] width 128 height 27
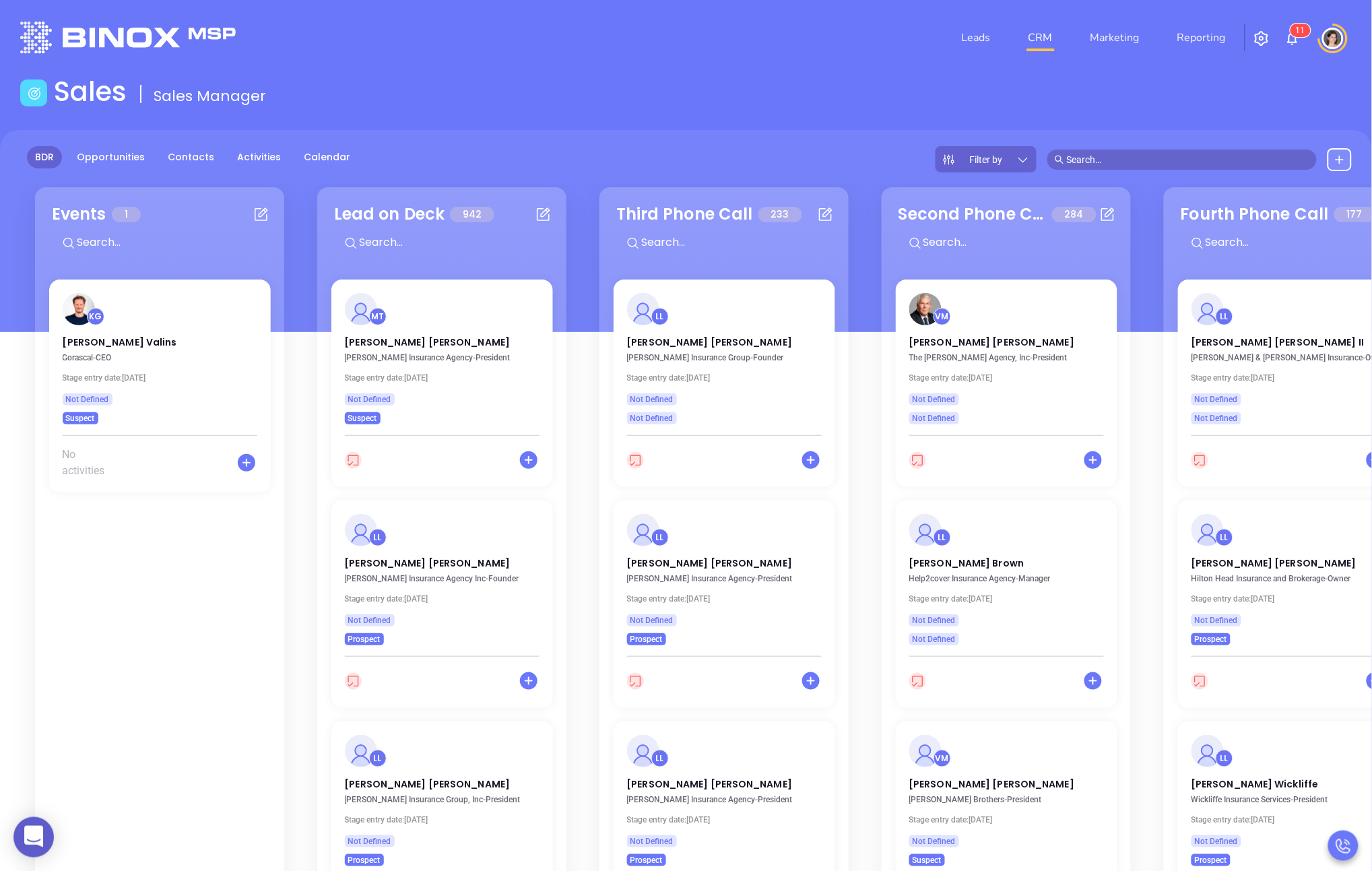
click at [664, 170] on div "Filter by" at bounding box center [1143, 159] width 416 height 27
click at [664, 156] on input "text" at bounding box center [1187, 160] width 242 height 15
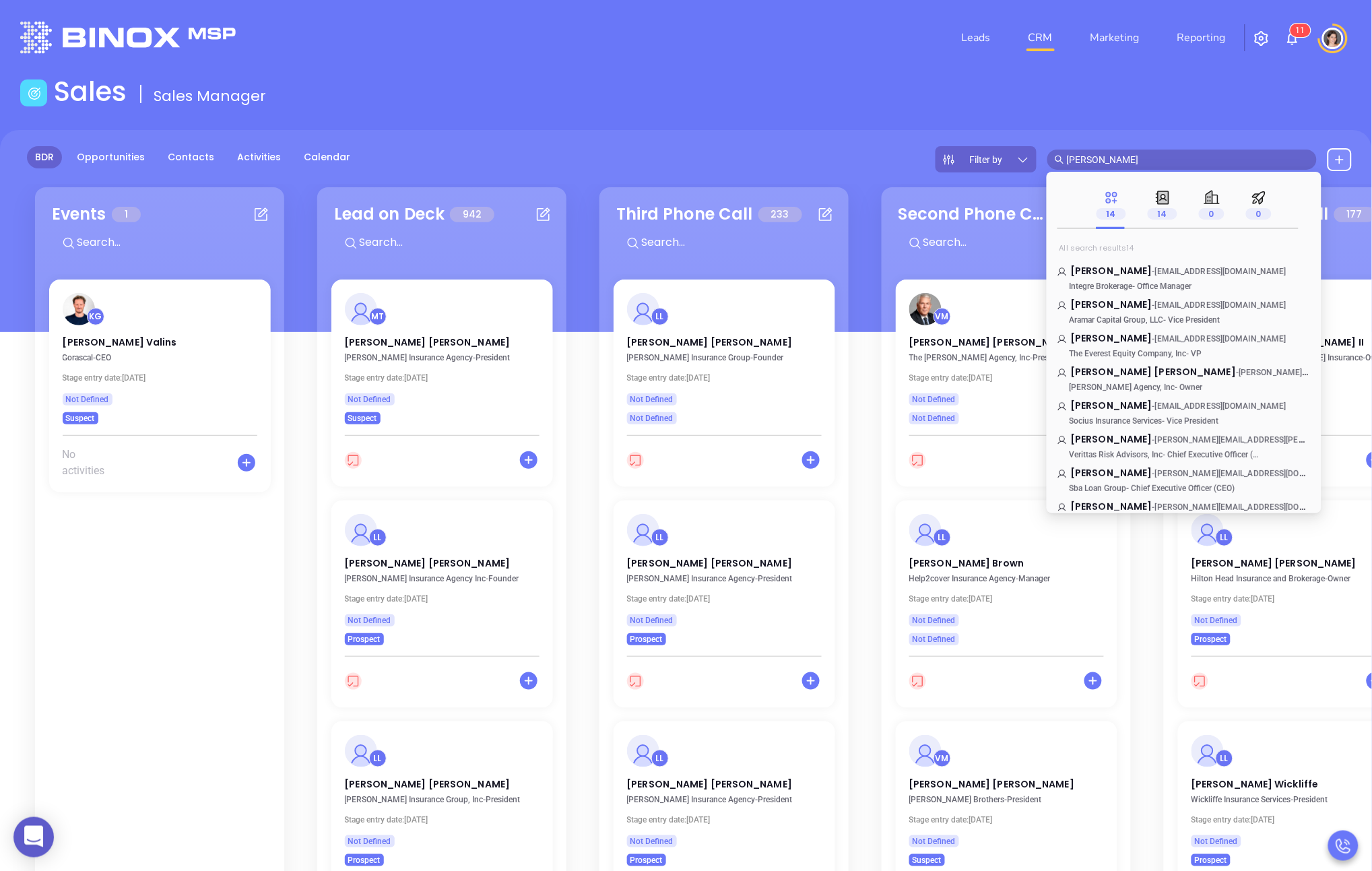
scroll to position [216, 0]
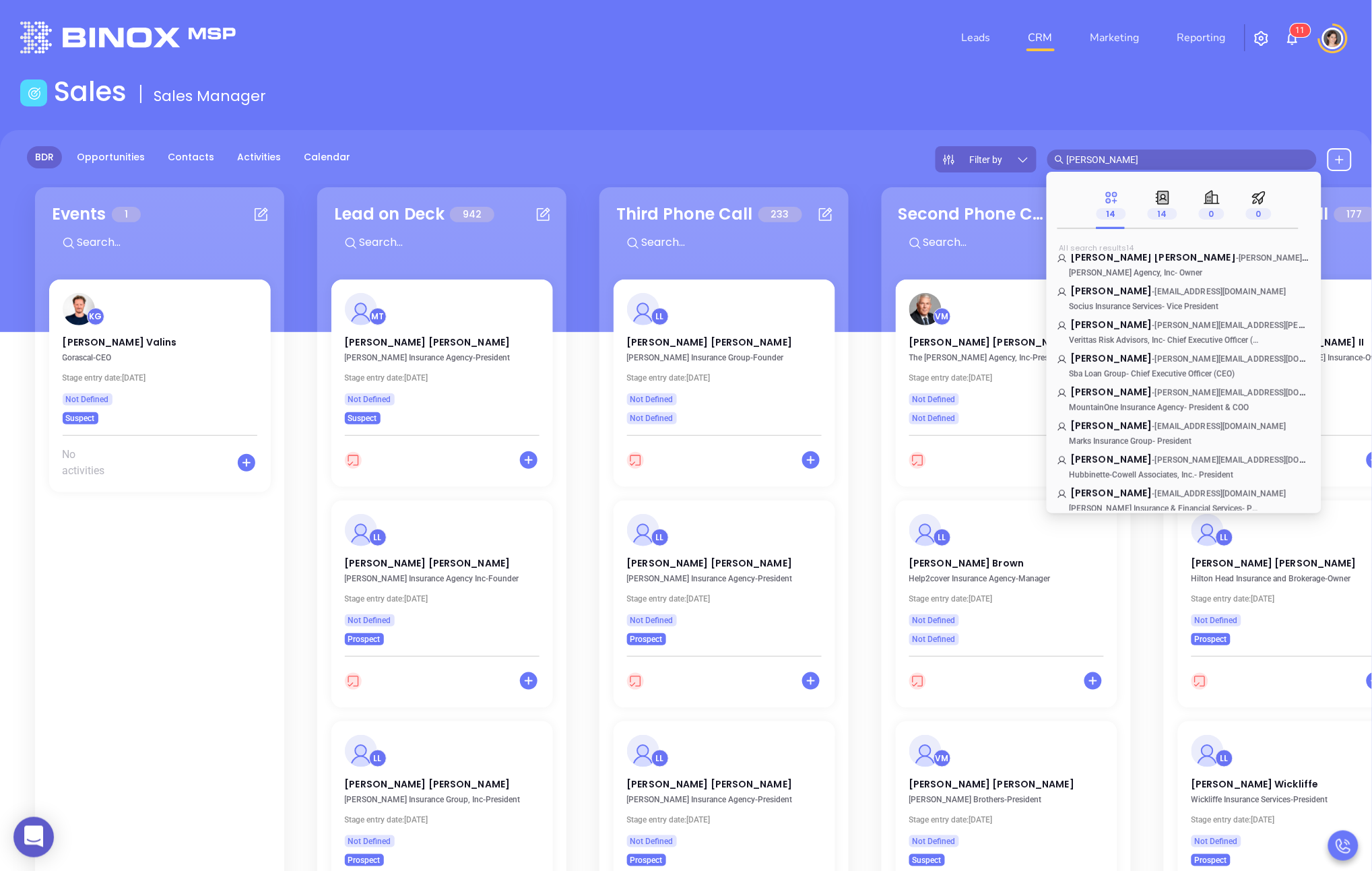
type input "[PERSON_NAME]"
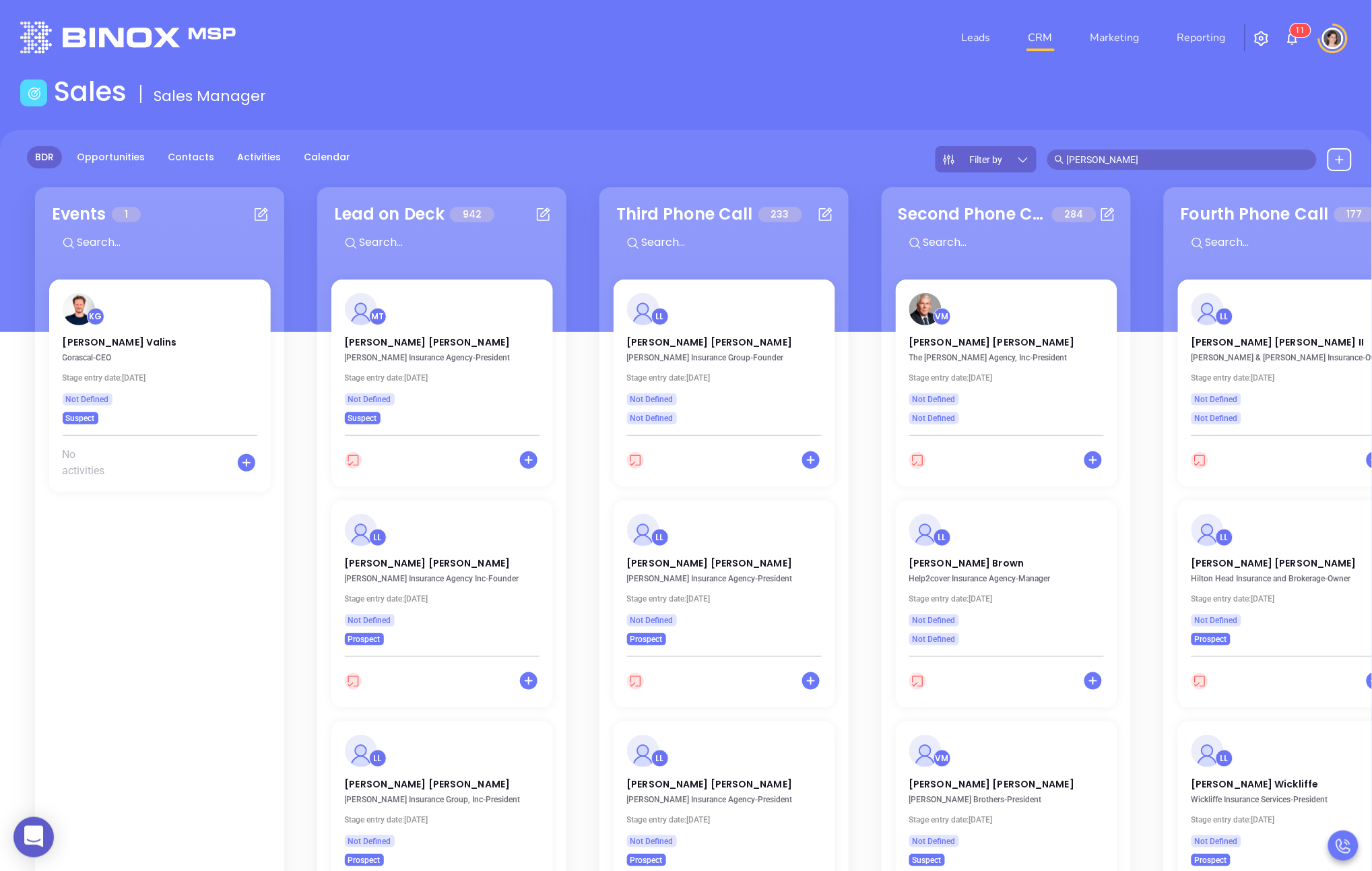
click at [664, 153] on div "BDR Opportunities Contacts Activities Calendar Filter by [PERSON_NAME]" at bounding box center [686, 159] width 1372 height 27
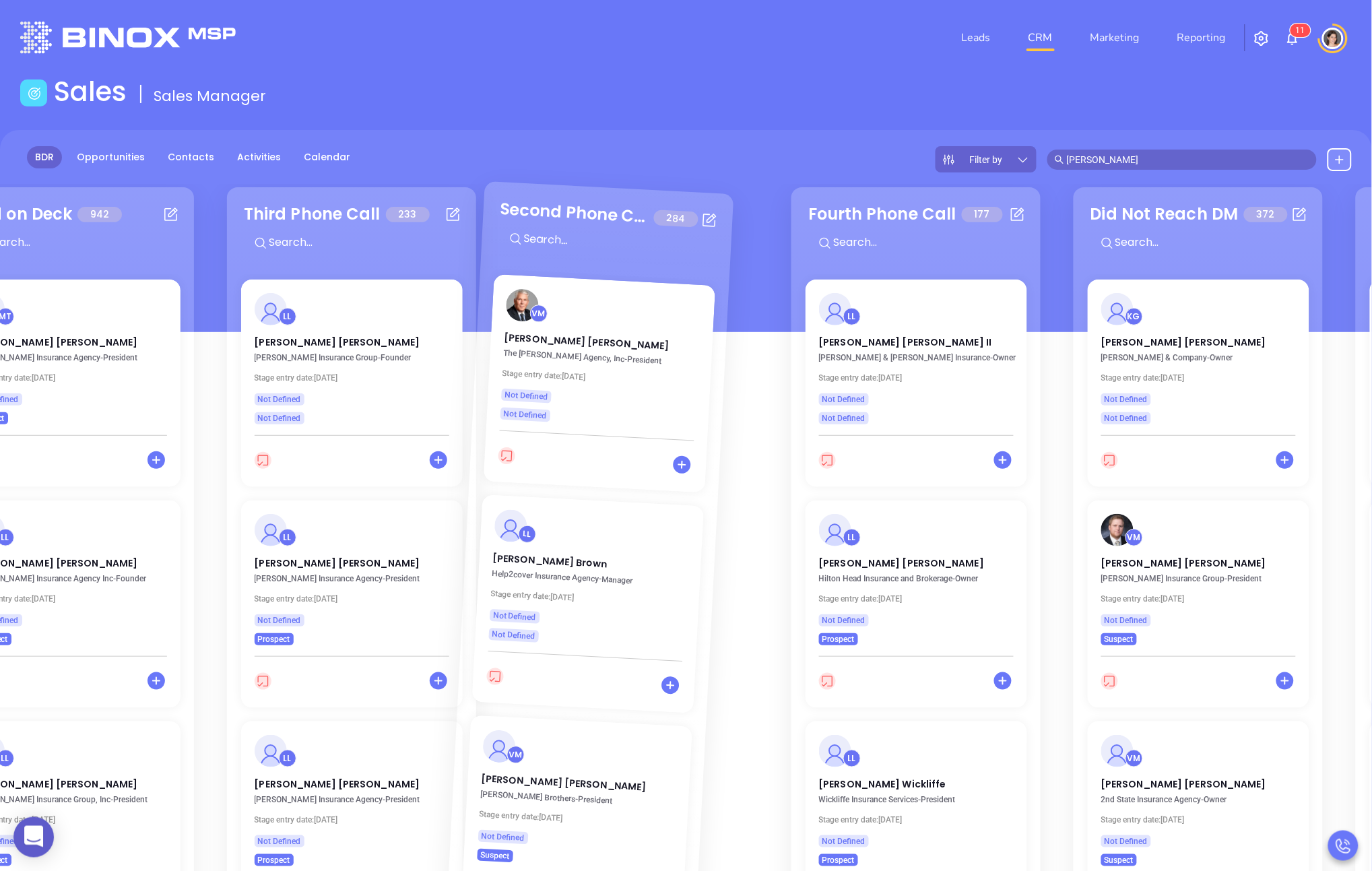
scroll to position [0, 380]
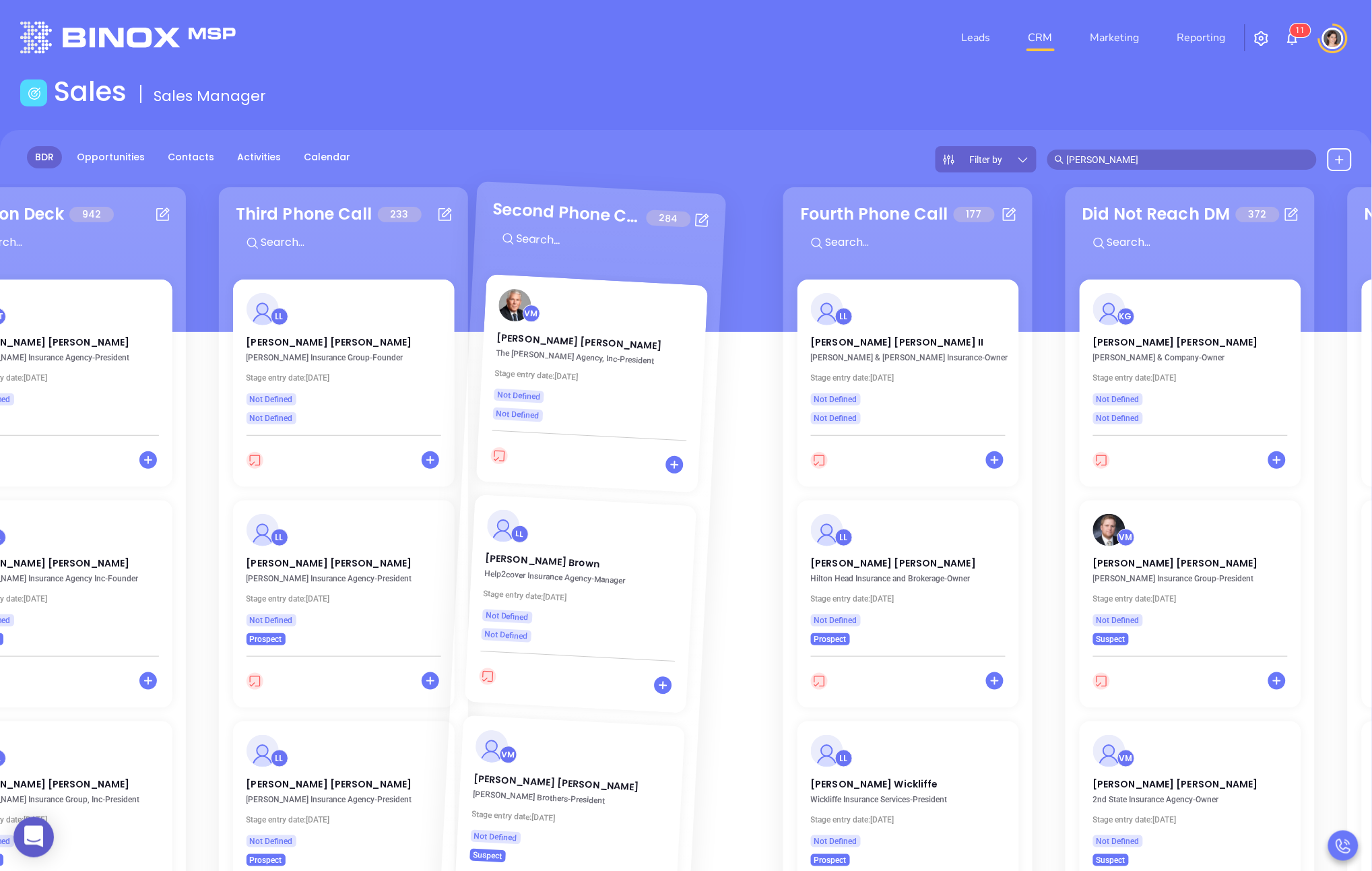
drag, startPoint x: 1137, startPoint y: 443, endPoint x: 705, endPoint y: 416, distance: 432.8
click at [664, 416] on div "Events 1 KG [PERSON_NAME] Gorascal - CEO Stage entry date: [DATE] Not Defined S…" at bounding box center [686, 619] width 1372 height 871
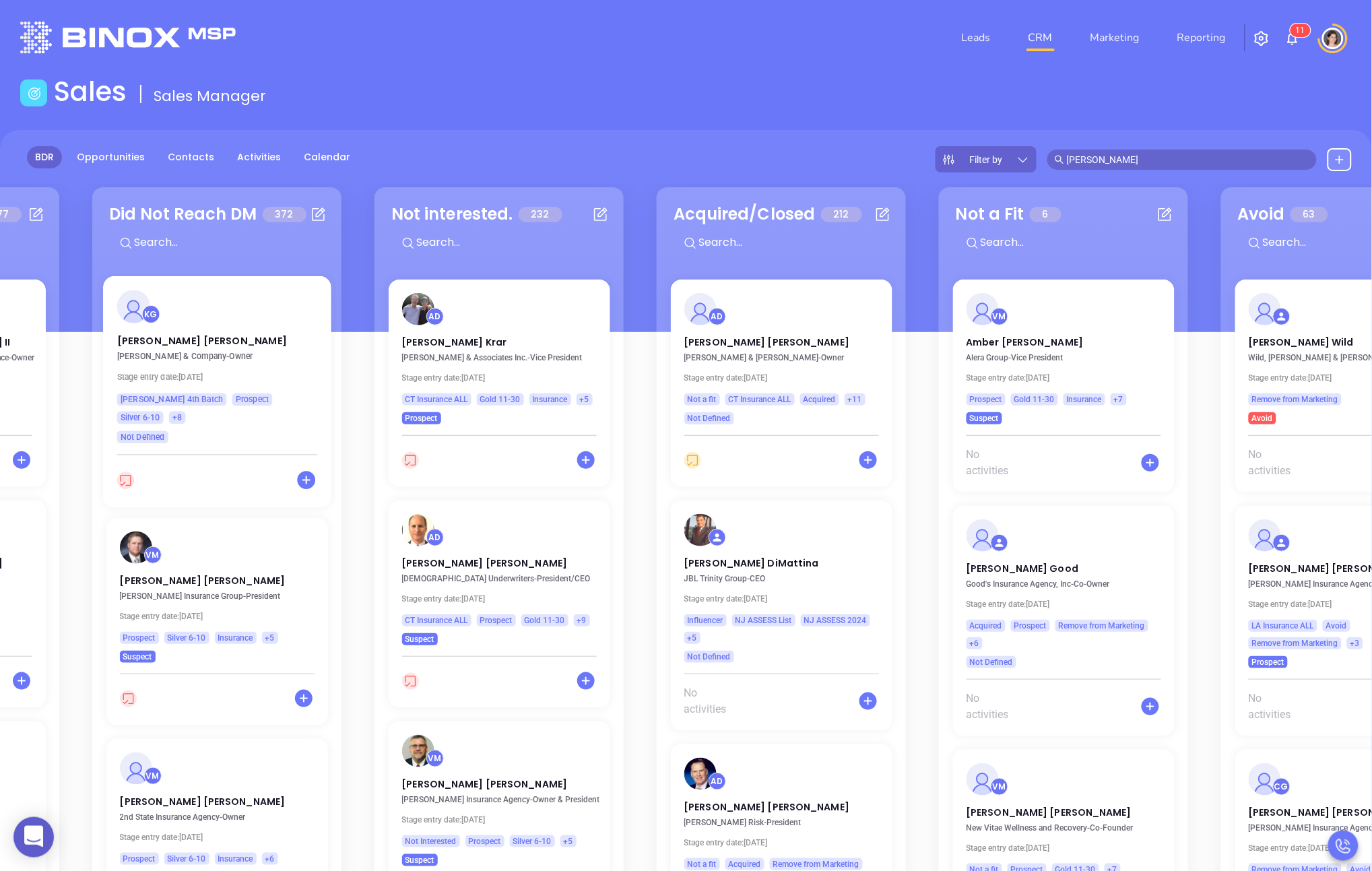
drag, startPoint x: 1329, startPoint y: 377, endPoint x: 297, endPoint y: 378, distance: 1032.0
click at [294, 378] on div "Events 1 KG [PERSON_NAME] Gorascal - CEO Stage entry date: [DATE] Not Defined S…" at bounding box center [686, 619] width 1372 height 871
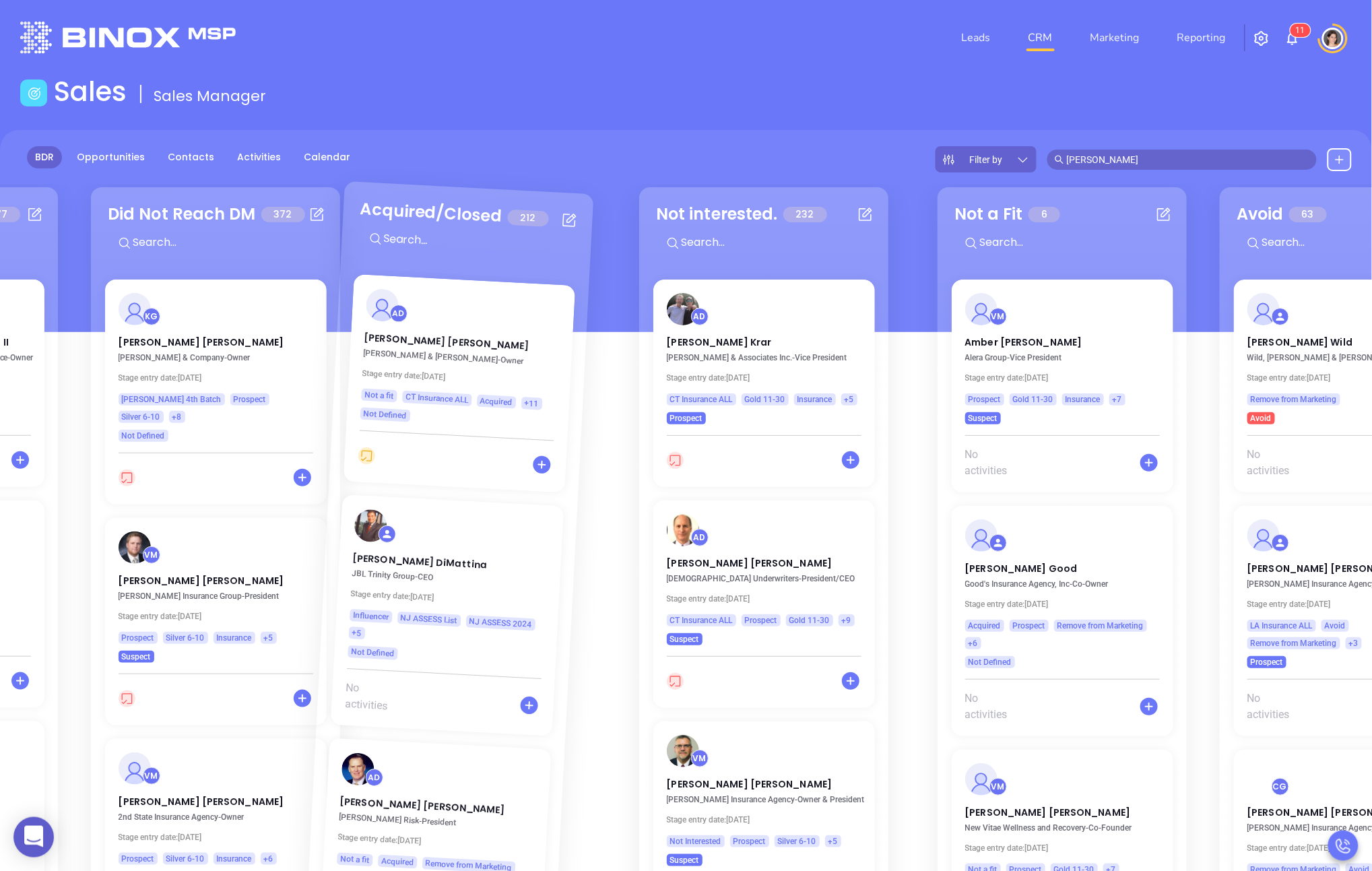
scroll to position [0, 1532]
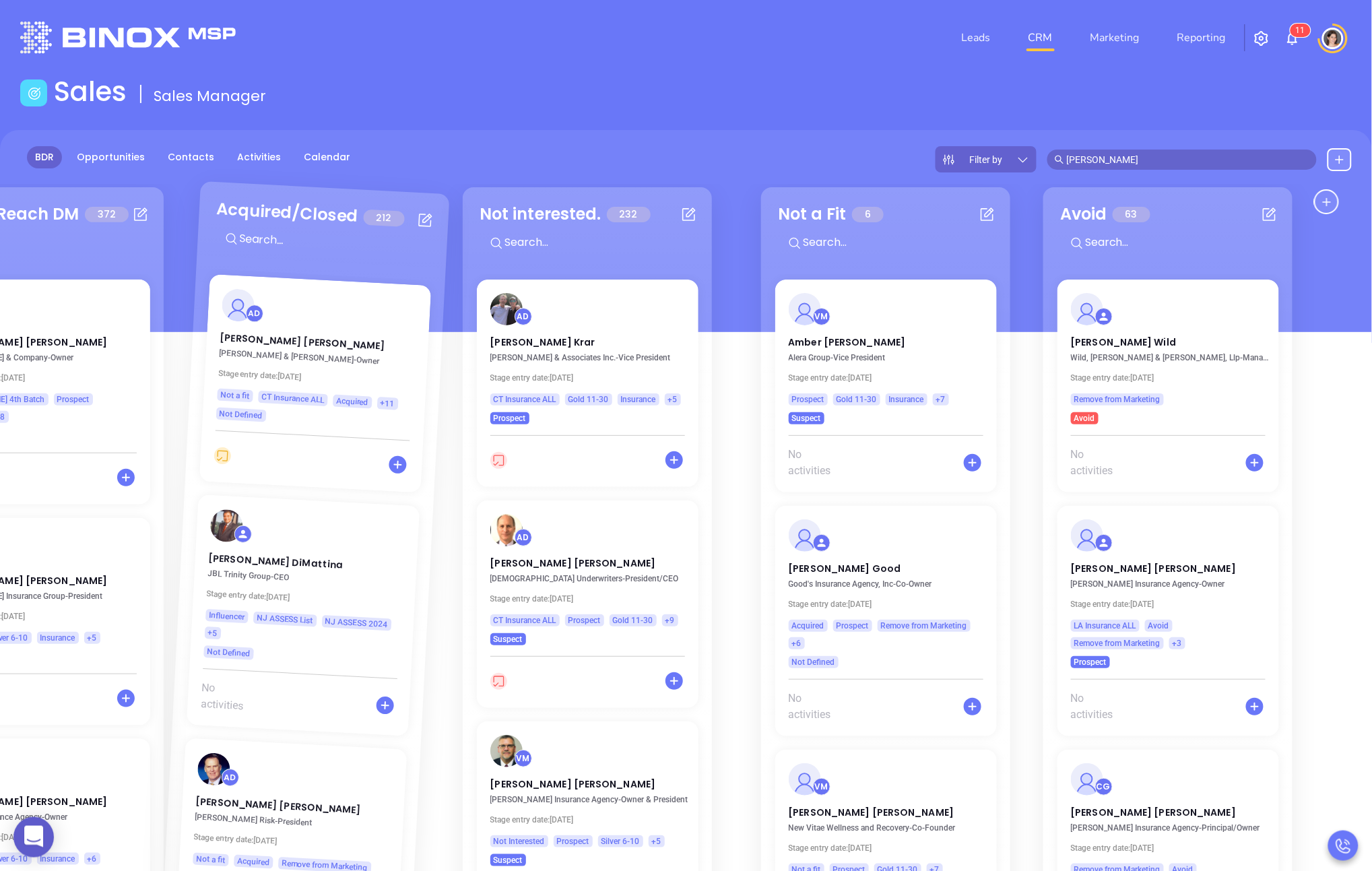
drag, startPoint x: 579, startPoint y: 312, endPoint x: 404, endPoint y: 295, distance: 175.8
click at [415, 296] on div "Events 1 KG [PERSON_NAME] Gorascal - CEO Stage entry date: [DATE] Not Defined S…" at bounding box center [686, 619] width 1372 height 871
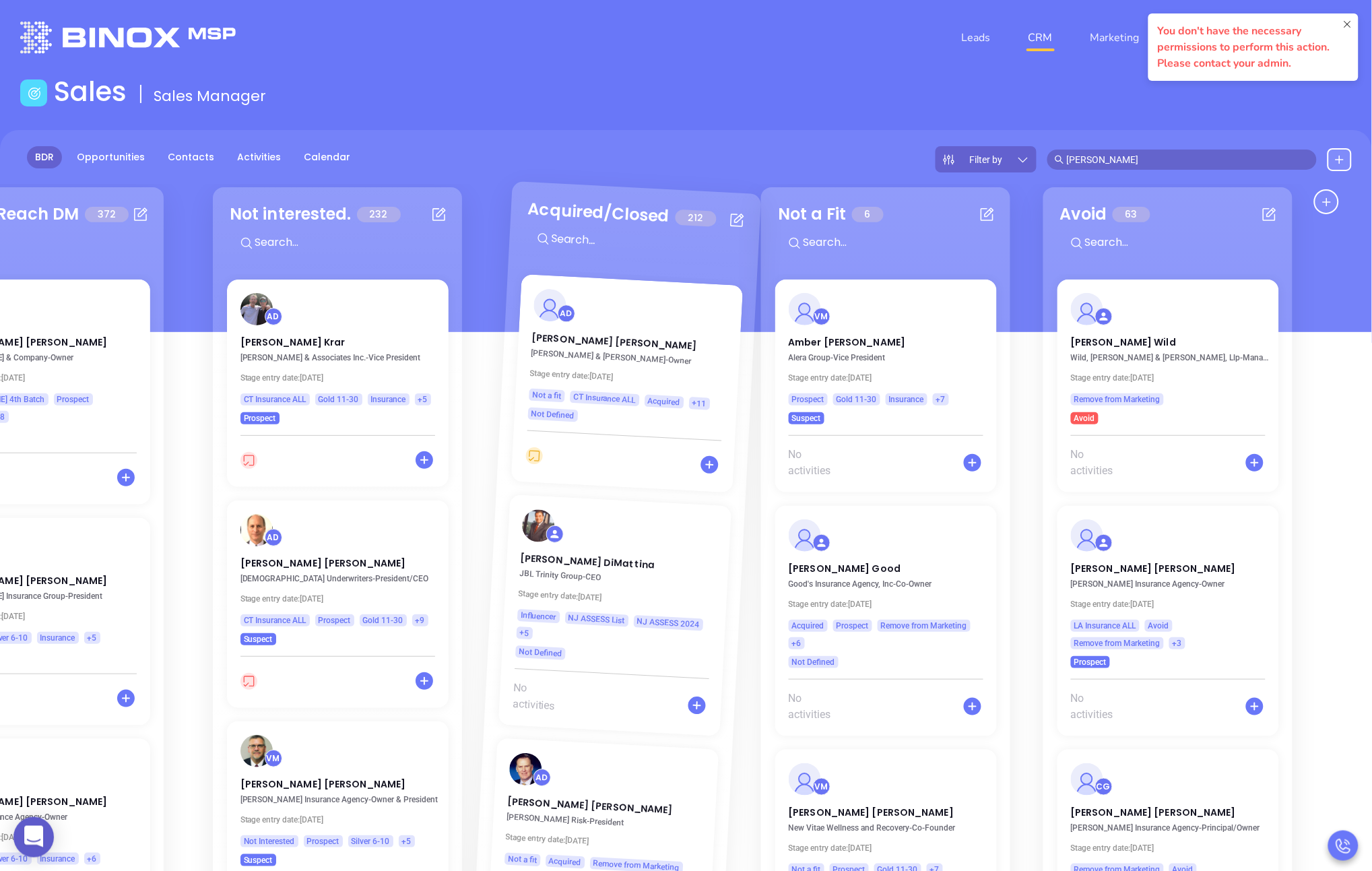
drag, startPoint x: 323, startPoint y: 217, endPoint x: 610, endPoint y: 229, distance: 287.3
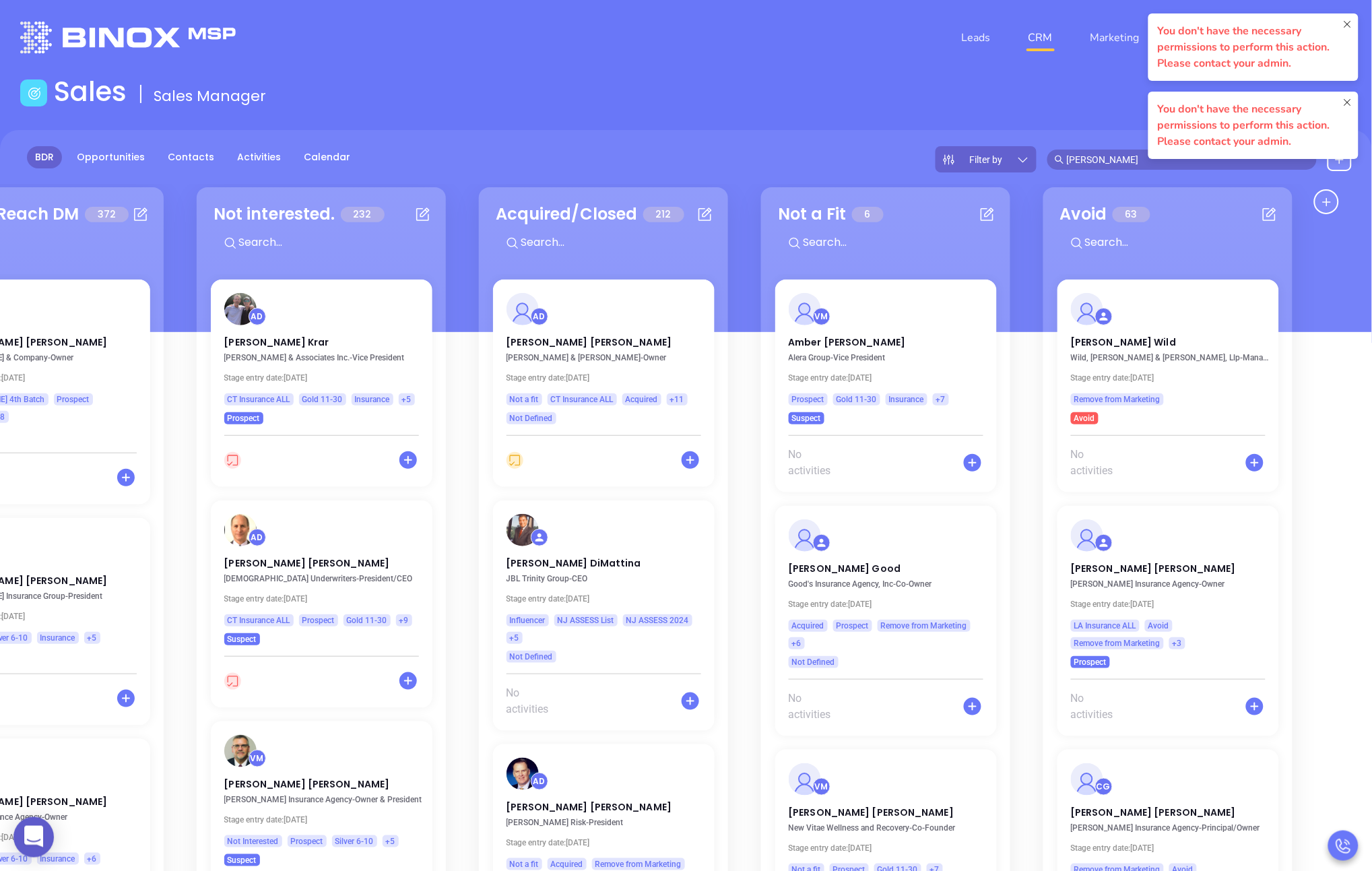
drag, startPoint x: 1339, startPoint y: 292, endPoint x: 1149, endPoint y: 233, distance: 198.9
click at [664, 302] on div "Events 1 KG [PERSON_NAME] Gorascal - CEO Stage entry date: [DATE] Not Defined S…" at bounding box center [686, 619] width 1372 height 871
click at [664, 24] on nav "Leads CRM Marketing Reporting" at bounding box center [1094, 38] width 302 height 49
click at [664, 59] on nav "Leads CRM Marketing Reporting" at bounding box center [1094, 38] width 302 height 49
click at [664, 35] on link "Leads" at bounding box center [976, 37] width 39 height 27
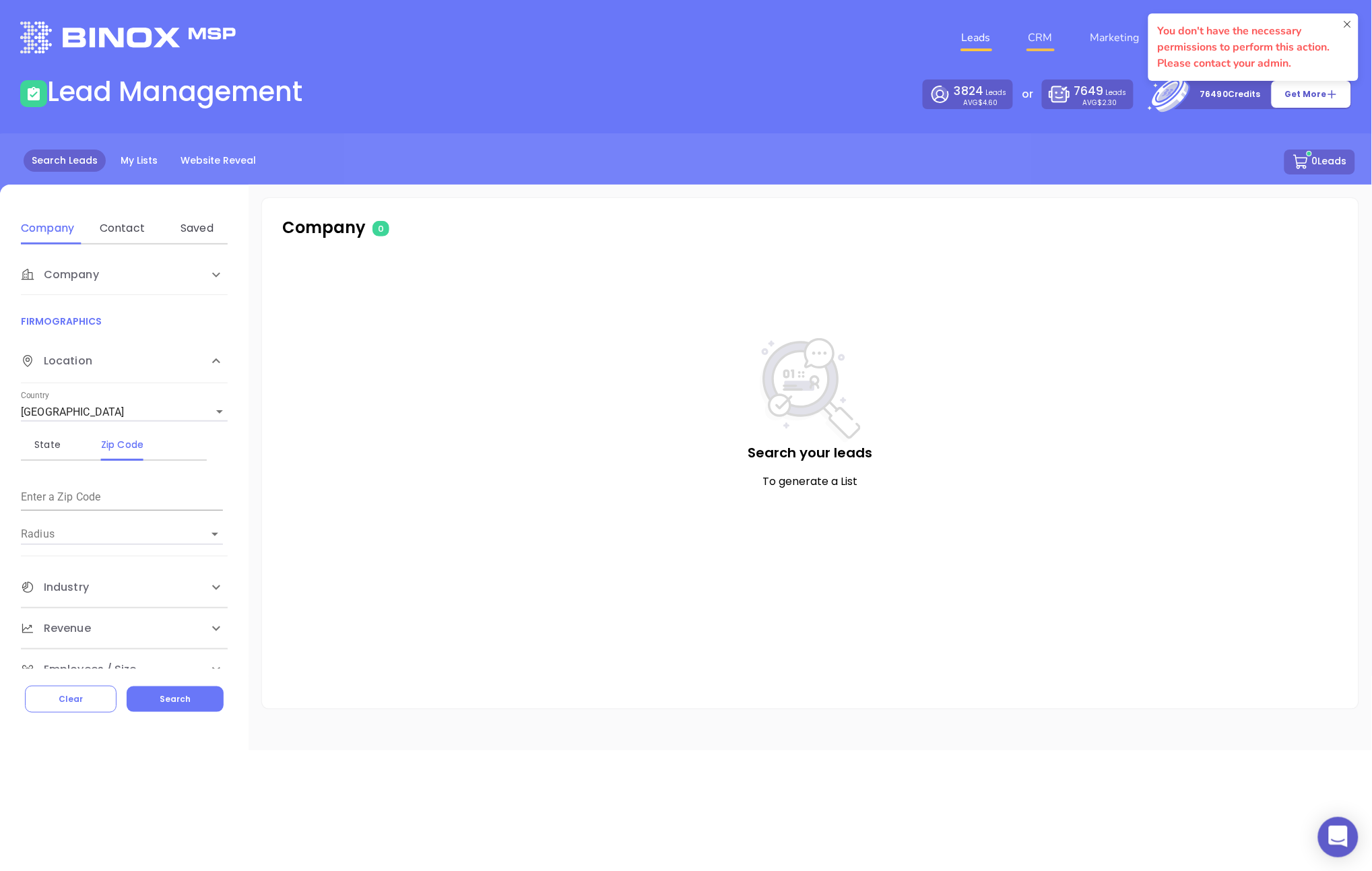
click at [664, 45] on link "CRM" at bounding box center [1041, 37] width 35 height 27
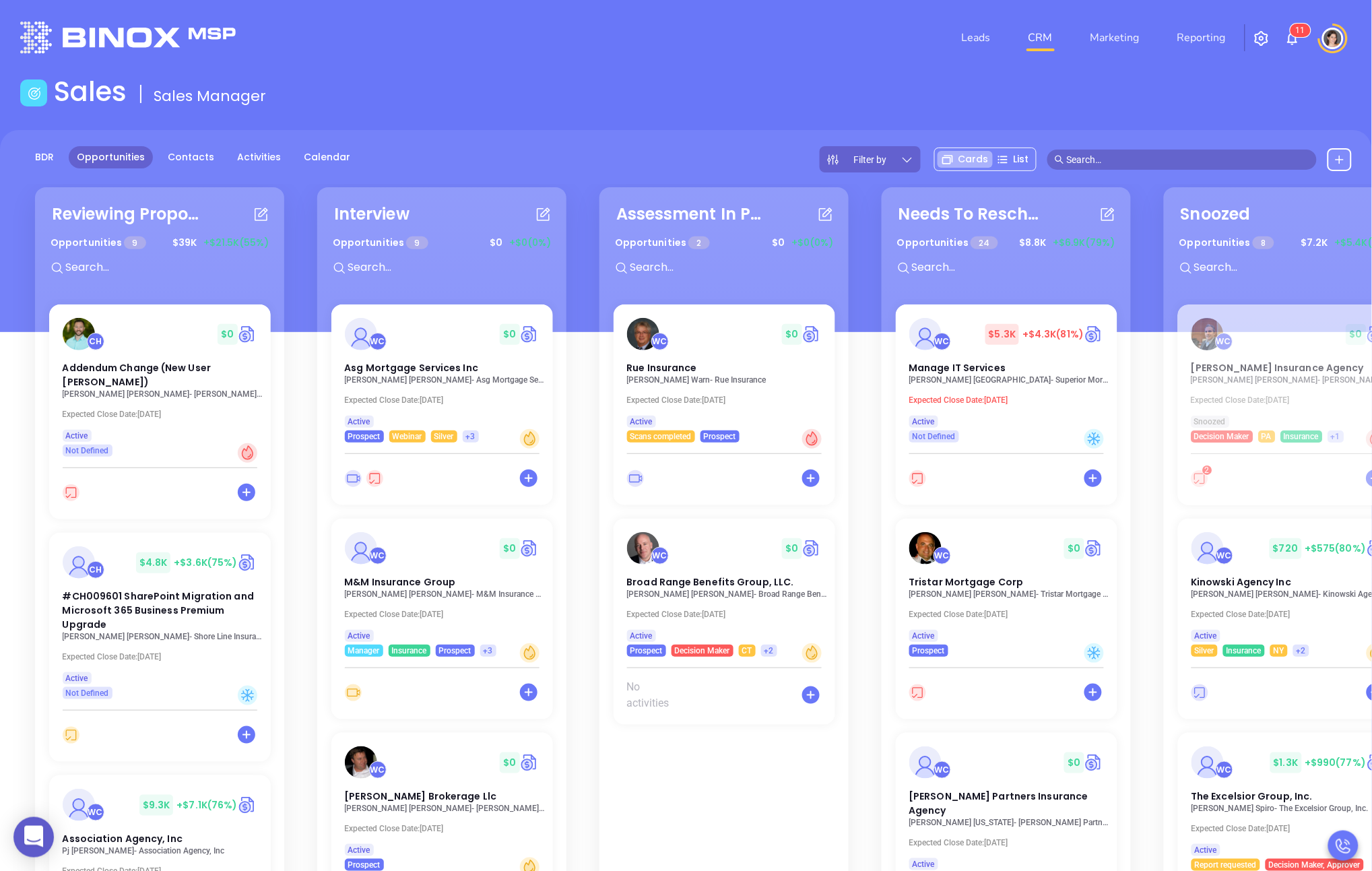
scroll to position [0, 402]
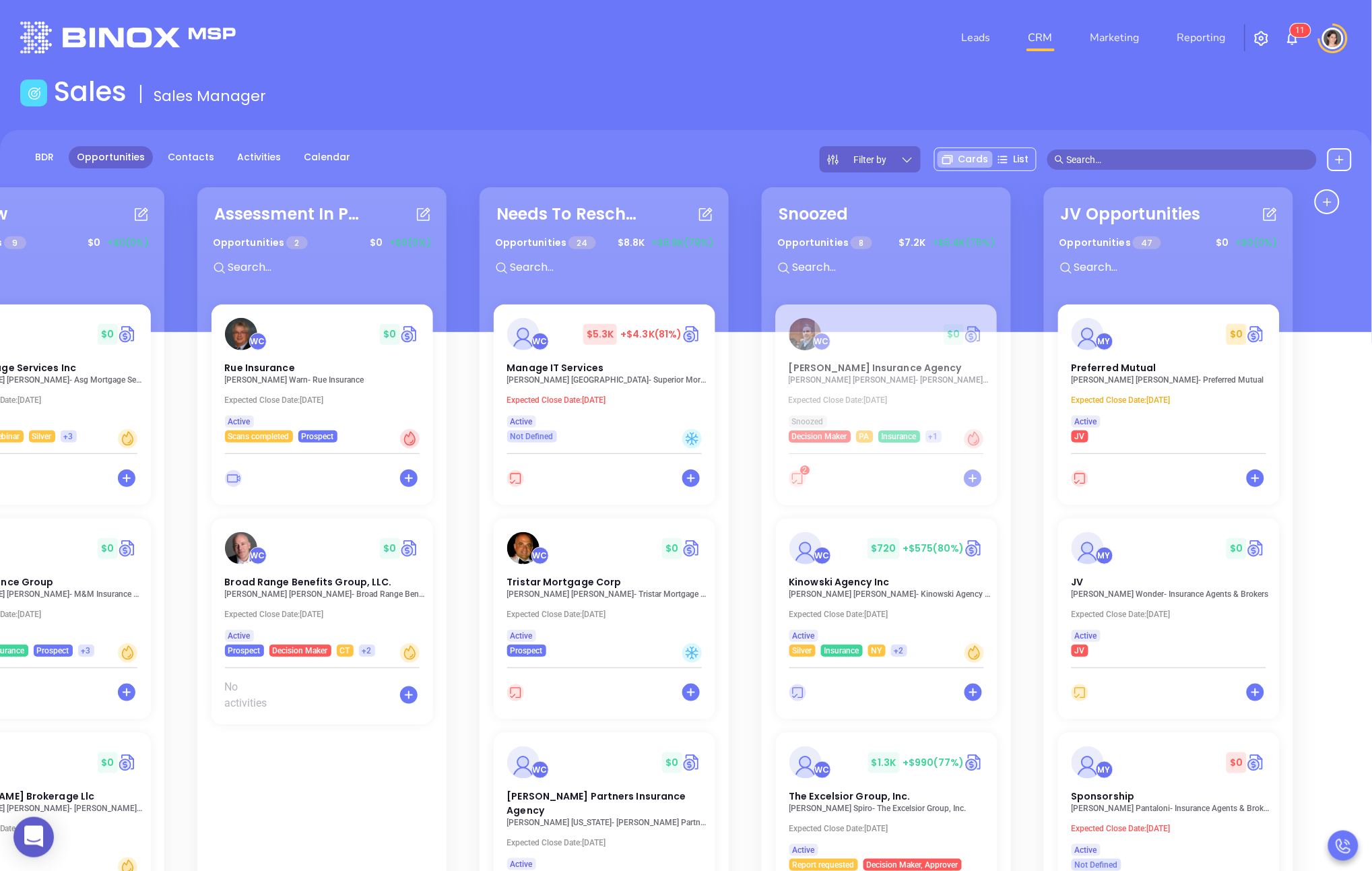
drag, startPoint x: 863, startPoint y: 323, endPoint x: -90, endPoint y: 298, distance: 953.3
click at [0, 298] on html "0 Leads CRM Marketing Reporting 1 1 Financial Leads Leads Sales Sales Manager B…" at bounding box center [686, 435] width 1372 height 871
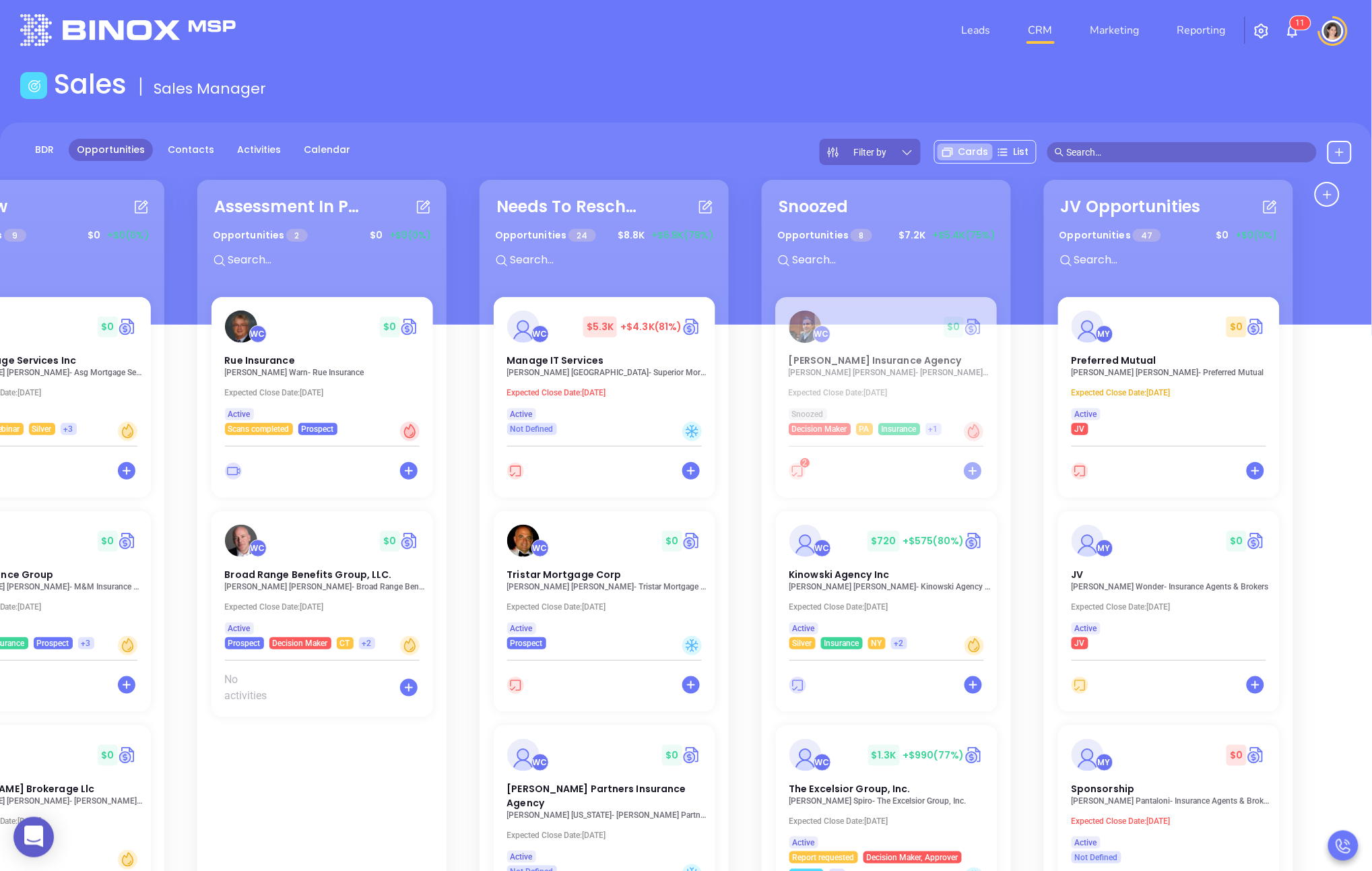
scroll to position [0, 0]
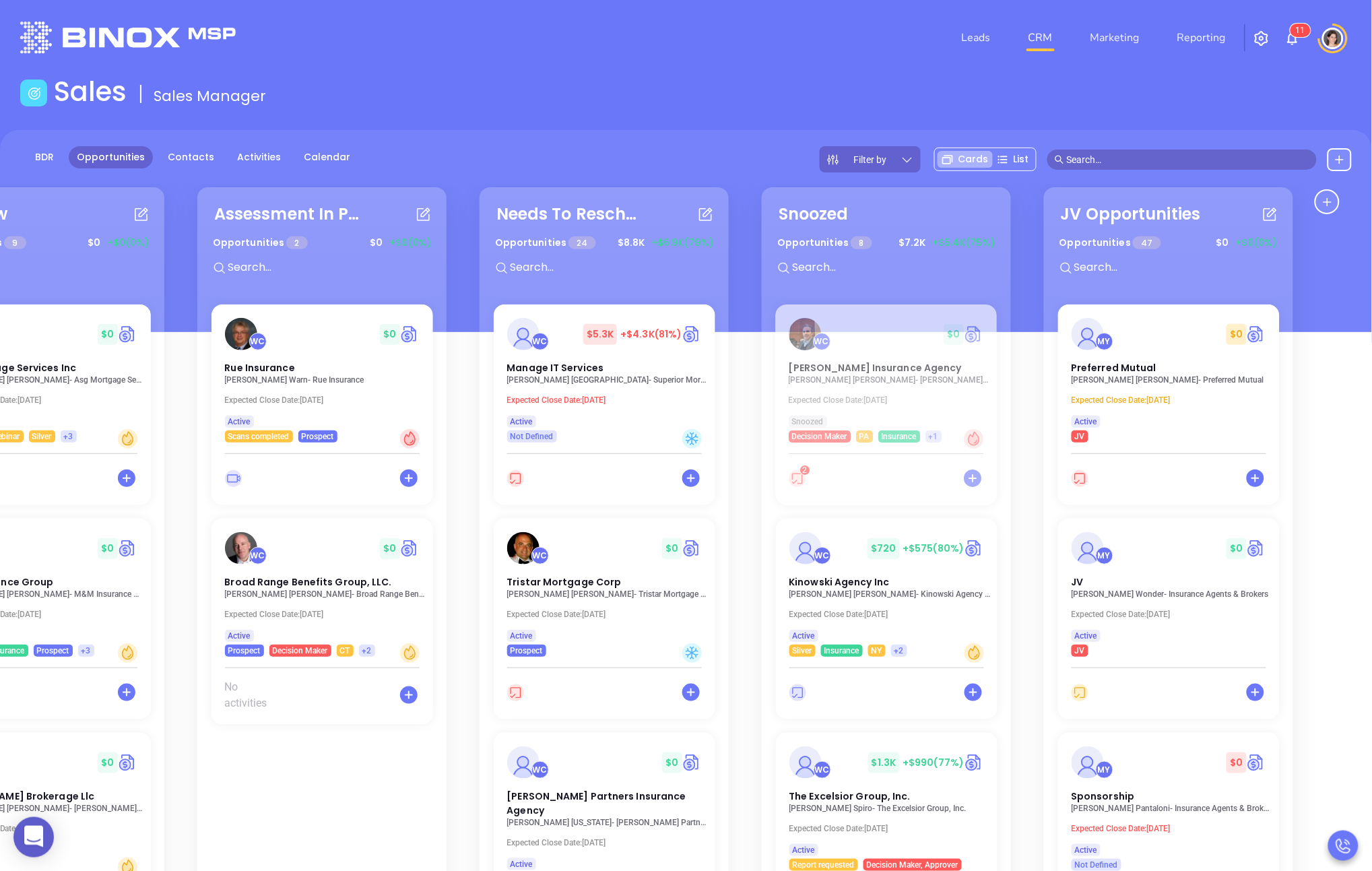
click at [664, 153] on input "text" at bounding box center [1187, 160] width 242 height 15
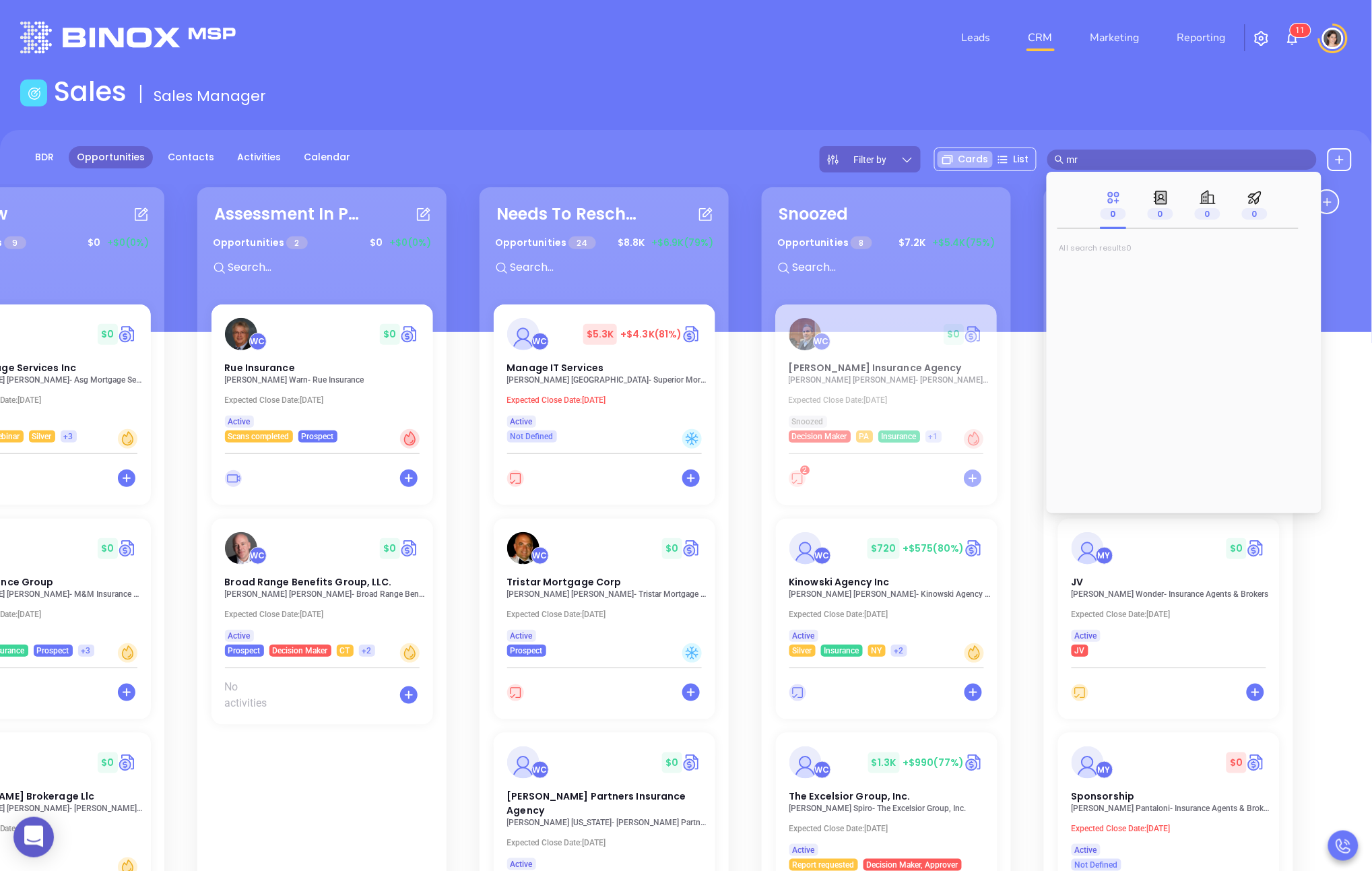
type input "m"
type input "a"
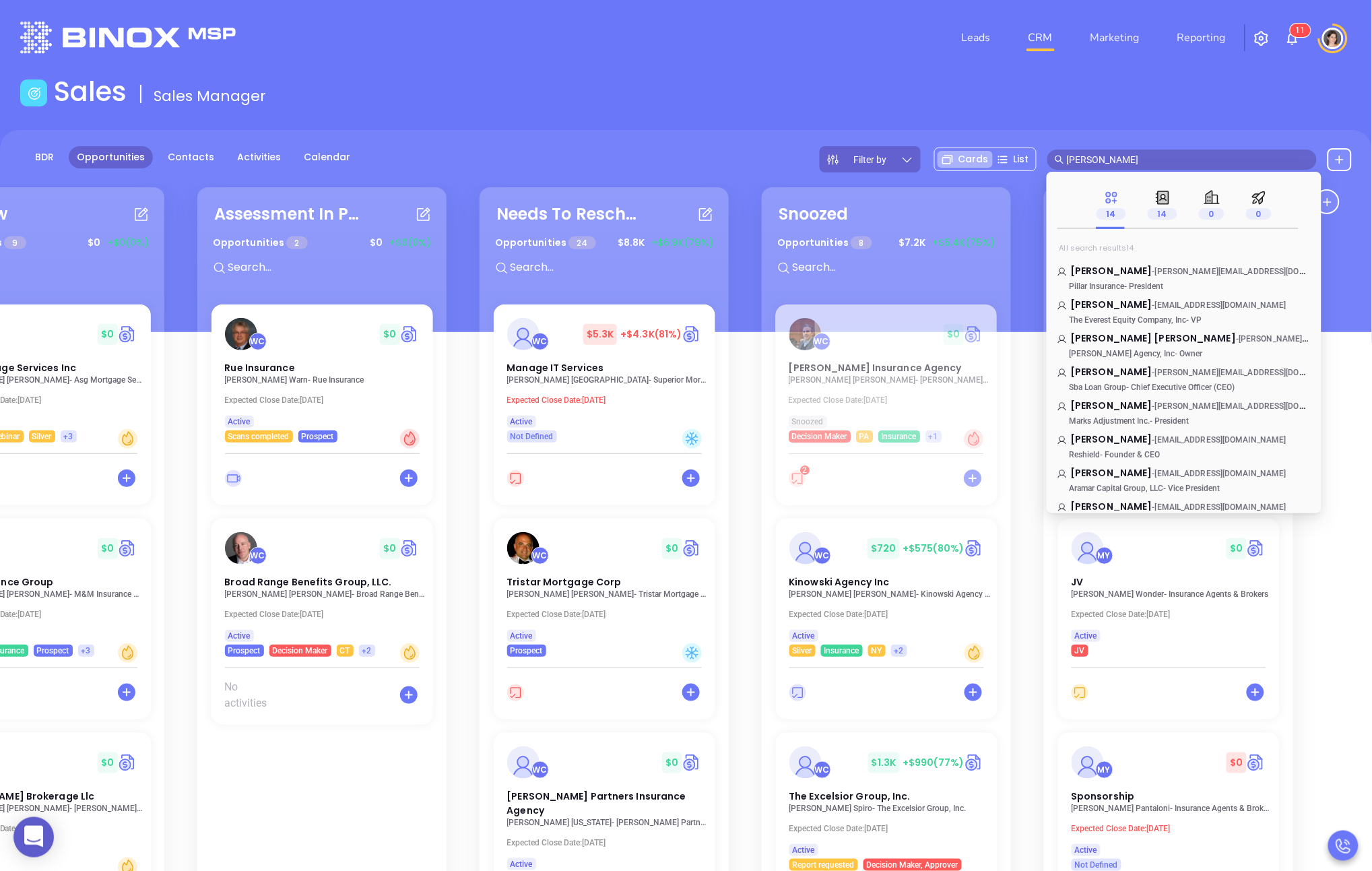
click at [602, 132] on div "BDR Opportunities Contacts Activities Calendar Filter by Cards List [PERSON_NAM…" at bounding box center [686, 231] width 1372 height 202
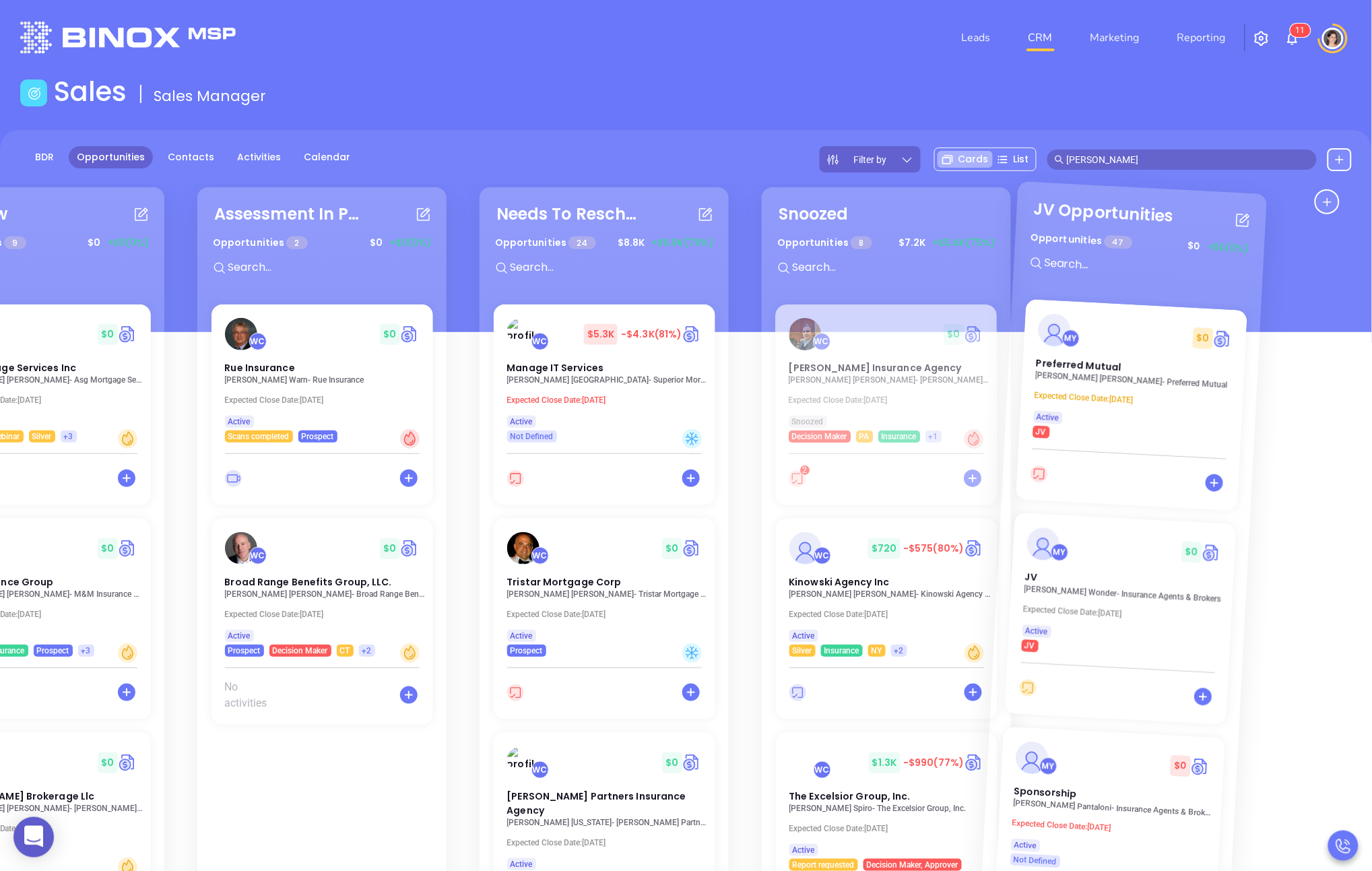
drag, startPoint x: 1306, startPoint y: 473, endPoint x: 1253, endPoint y: 481, distance: 53.6
click at [664, 481] on div "Reviewing Proposal Opportunities 9 $ 39K +$21.5K (55%) CH $ 0 Addendum Change (…" at bounding box center [686, 619] width 1372 height 871
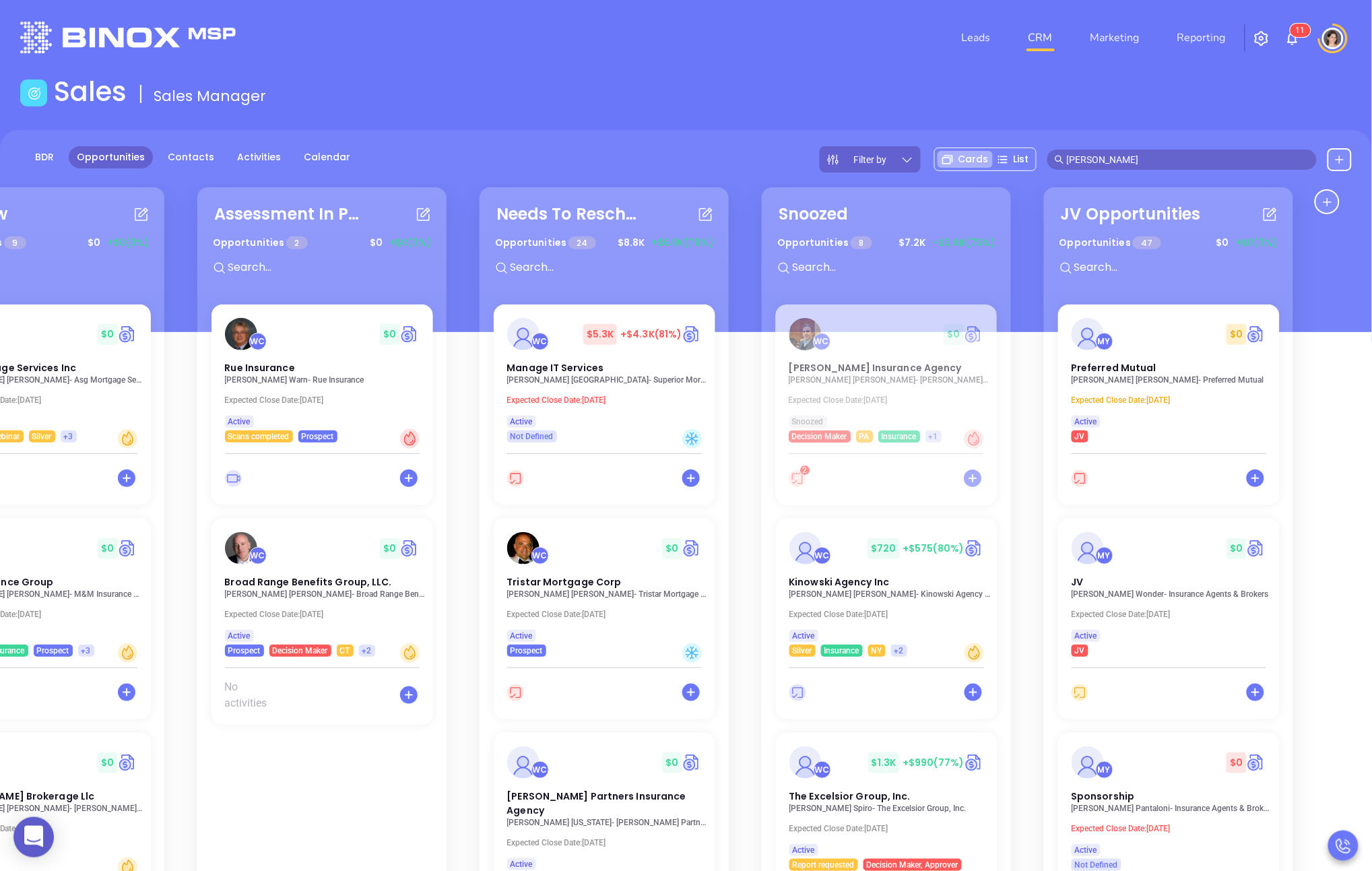
click at [664, 159] on input "[PERSON_NAME]" at bounding box center [1187, 160] width 242 height 15
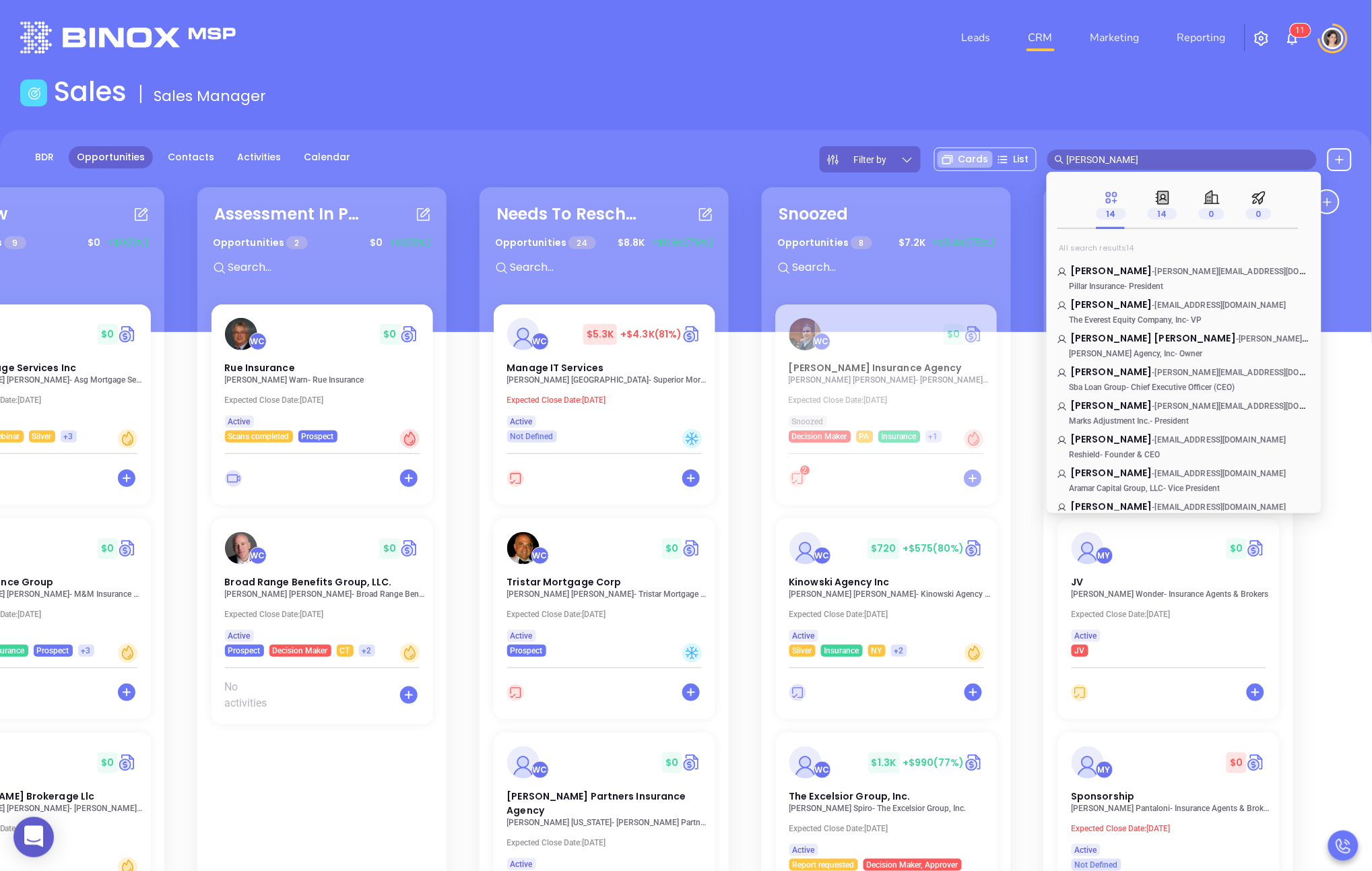
click at [664, 159] on input "[PERSON_NAME]" at bounding box center [1187, 160] width 242 height 15
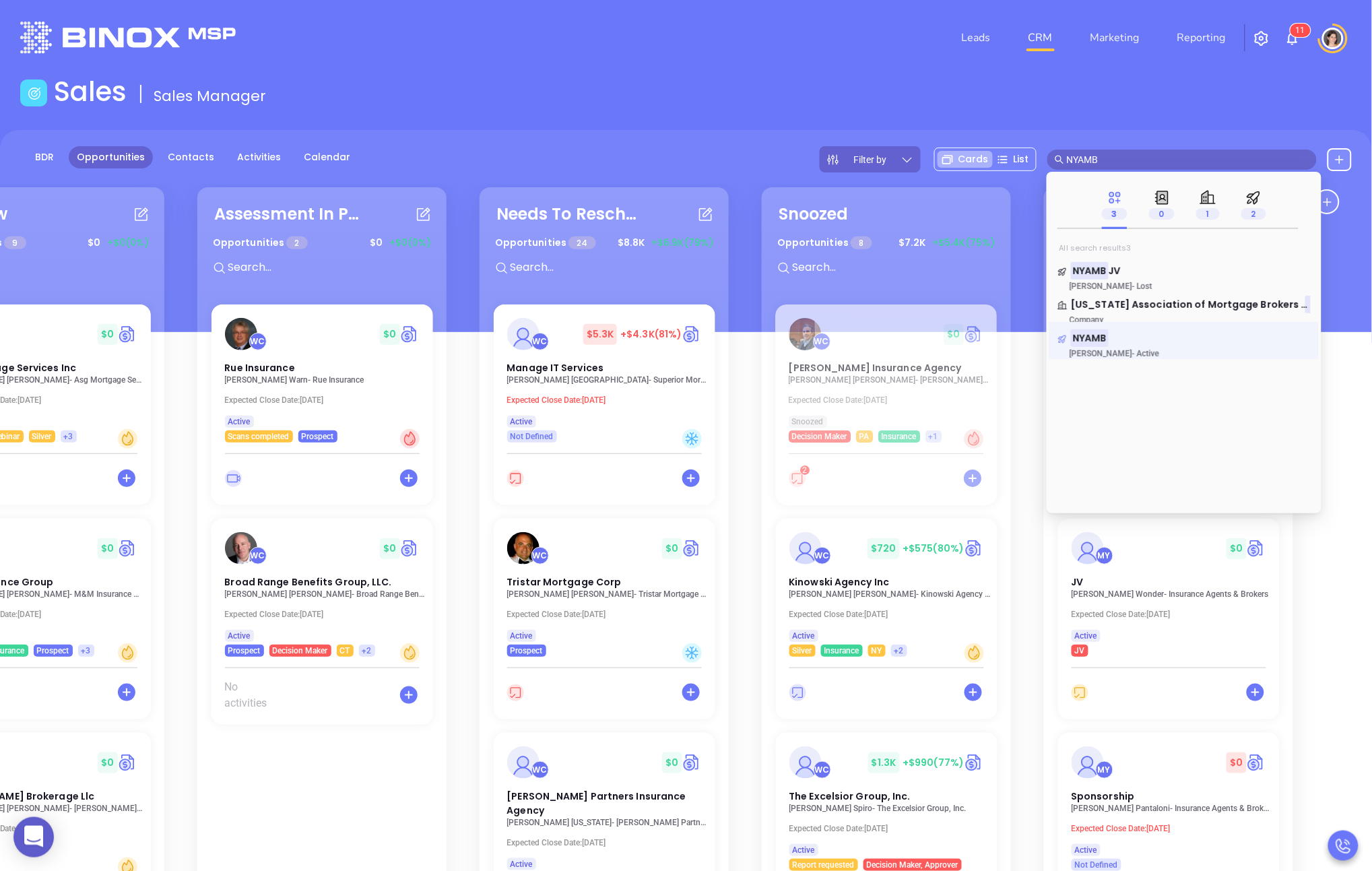
type input "NYAMB"
click at [664, 339] on mark "NYAMB" at bounding box center [1090, 338] width 38 height 17
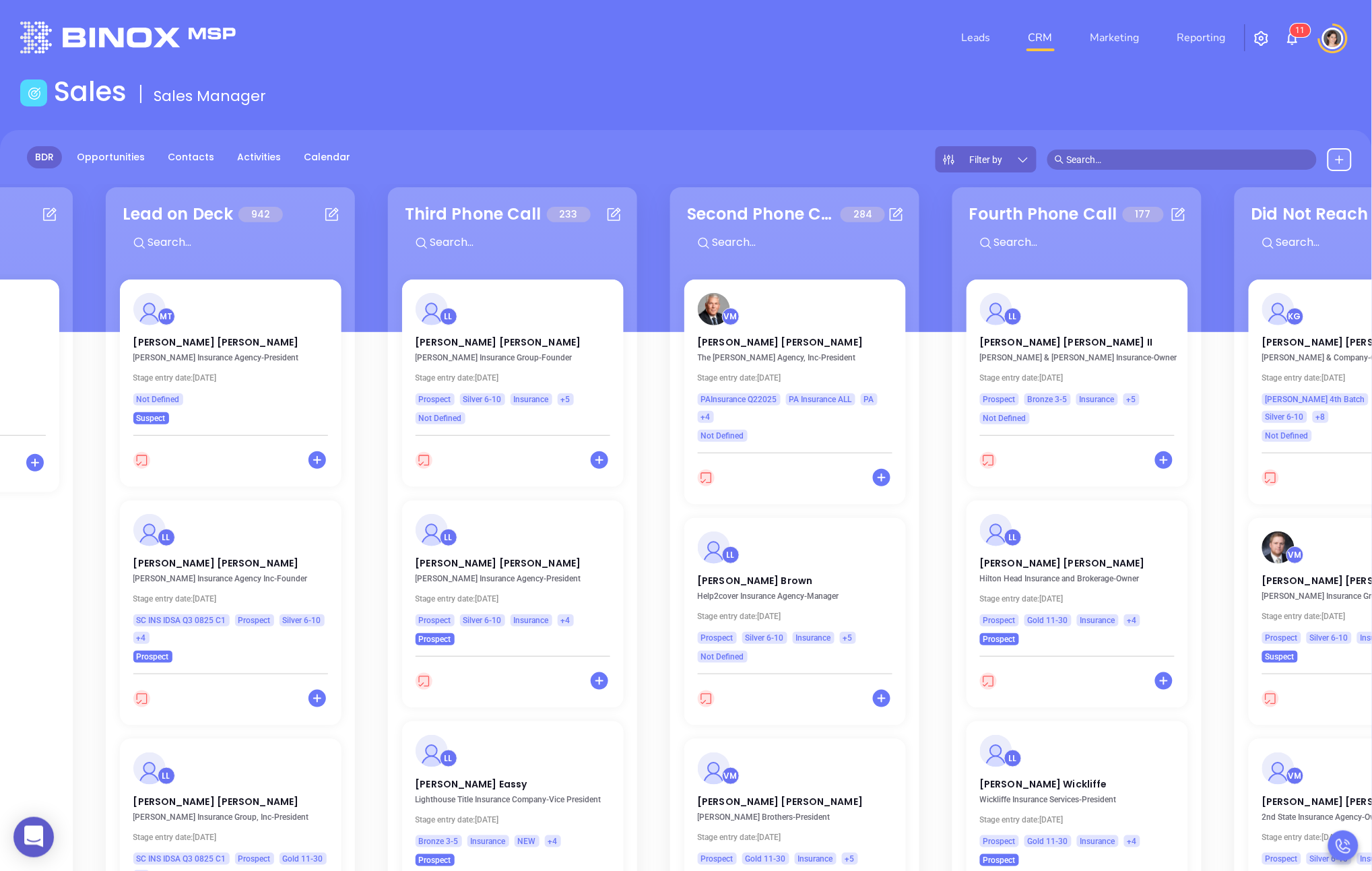
scroll to position [0, 304]
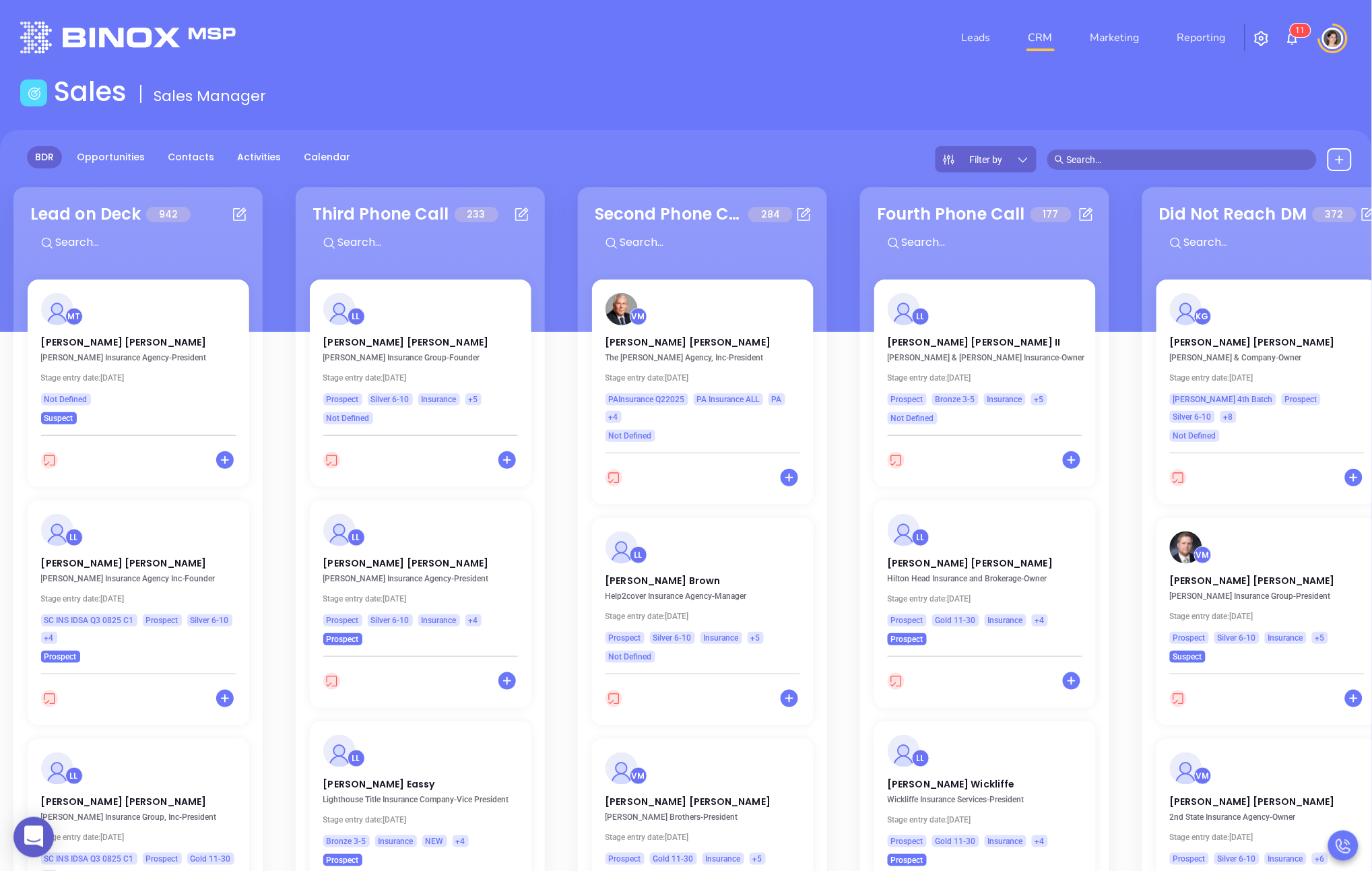
drag, startPoint x: 869, startPoint y: 430, endPoint x: 538, endPoint y: 418, distance: 331.2
click at [528, 426] on div "Events 1 KG [PERSON_NAME] Gorascal - CEO Stage entry date: [DATE] Not Defined S…" at bounding box center [686, 619] width 1372 height 871
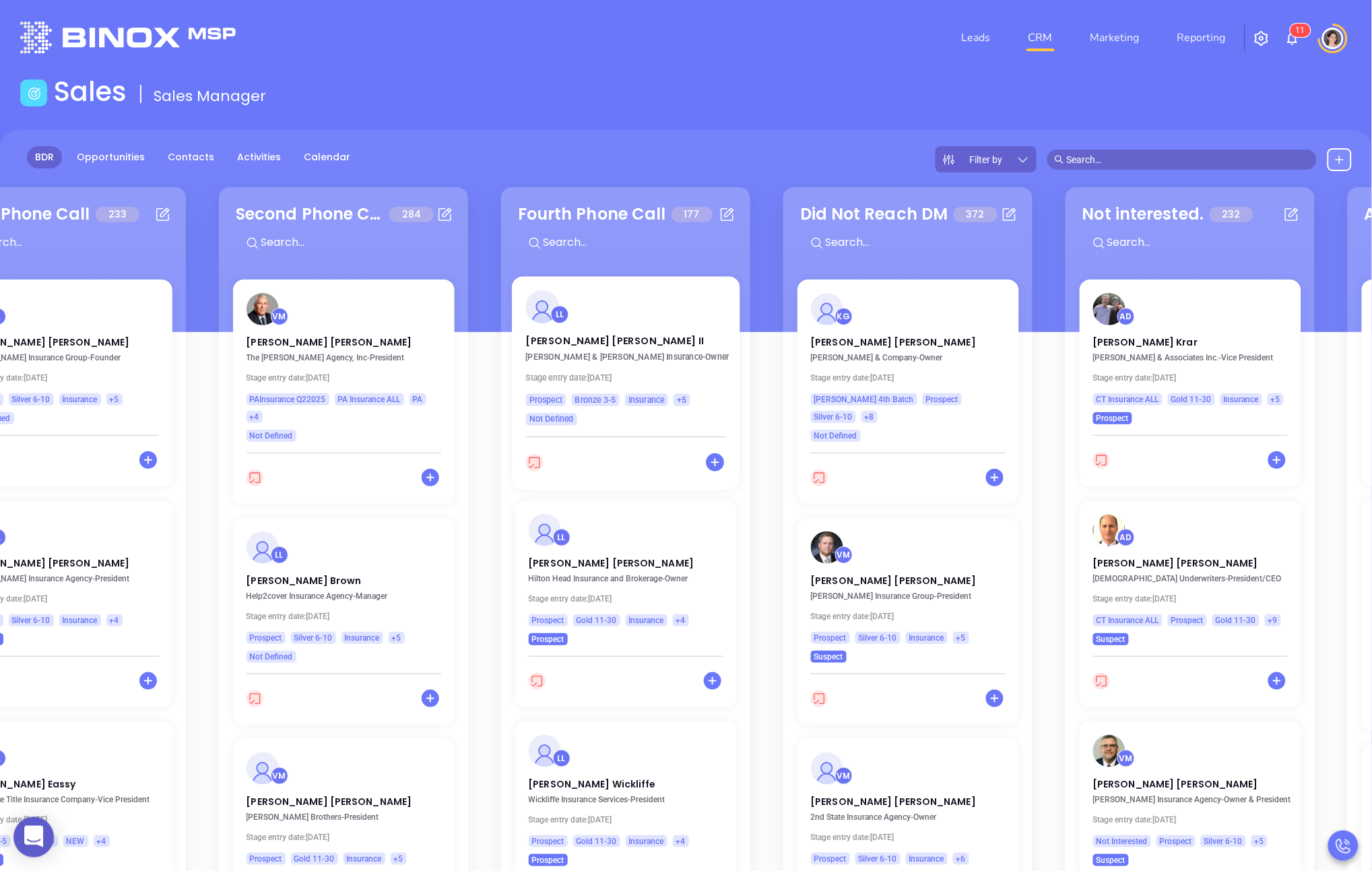
drag, startPoint x: 1137, startPoint y: 385, endPoint x: 523, endPoint y: 356, distance: 614.7
click at [529, 357] on div "Events 1 KG [PERSON_NAME] Gorascal - CEO Stage entry date: [DATE] Not Defined S…" at bounding box center [686, 619] width 1372 height 871
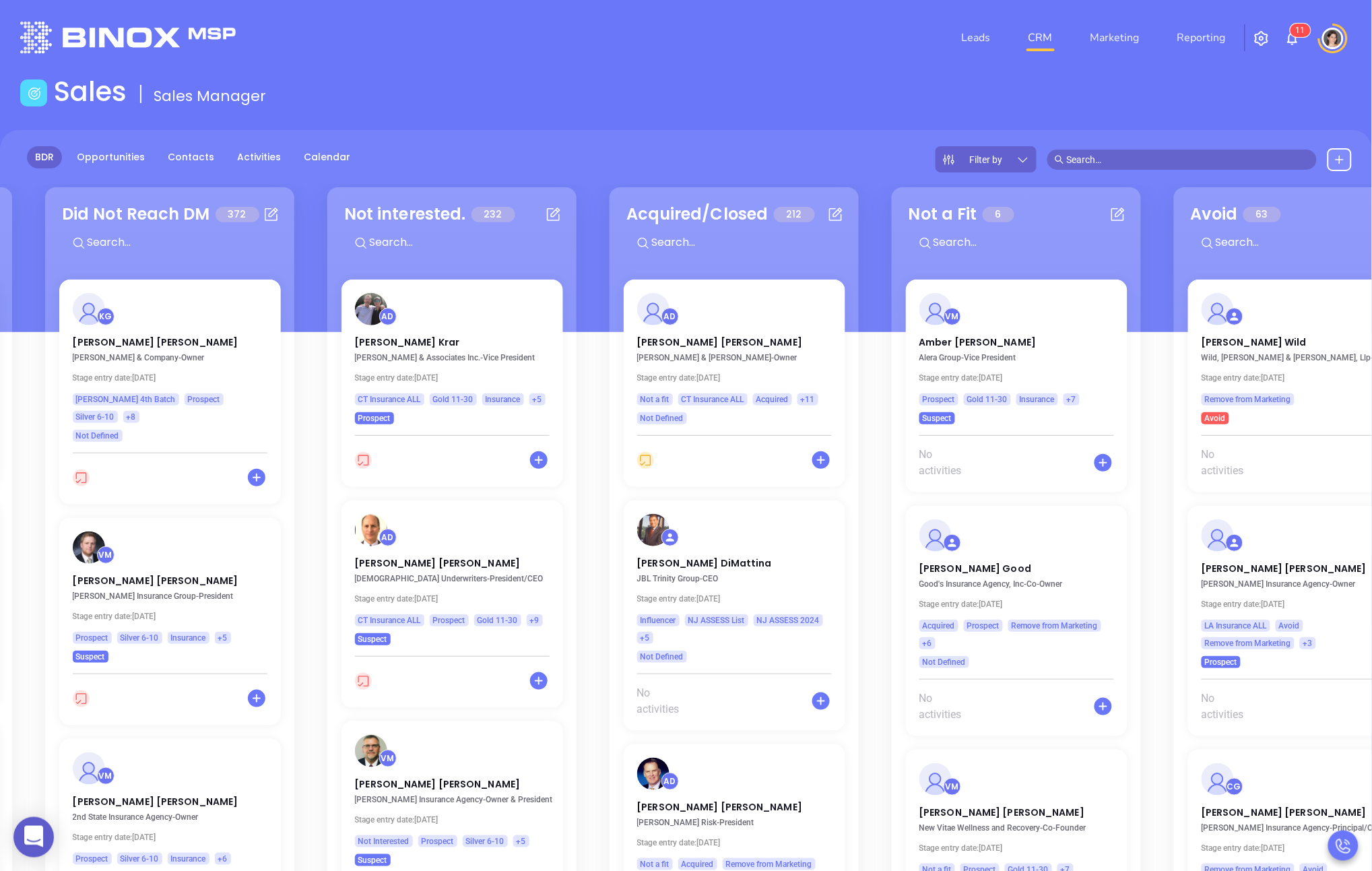
drag, startPoint x: 1021, startPoint y: 362, endPoint x: 351, endPoint y: 343, distance: 670.3
click at [351, 343] on div "Events 1 KG [PERSON_NAME] Gorascal - CEO Stage entry date: [DATE] Not Defined S…" at bounding box center [686, 619] width 1372 height 871
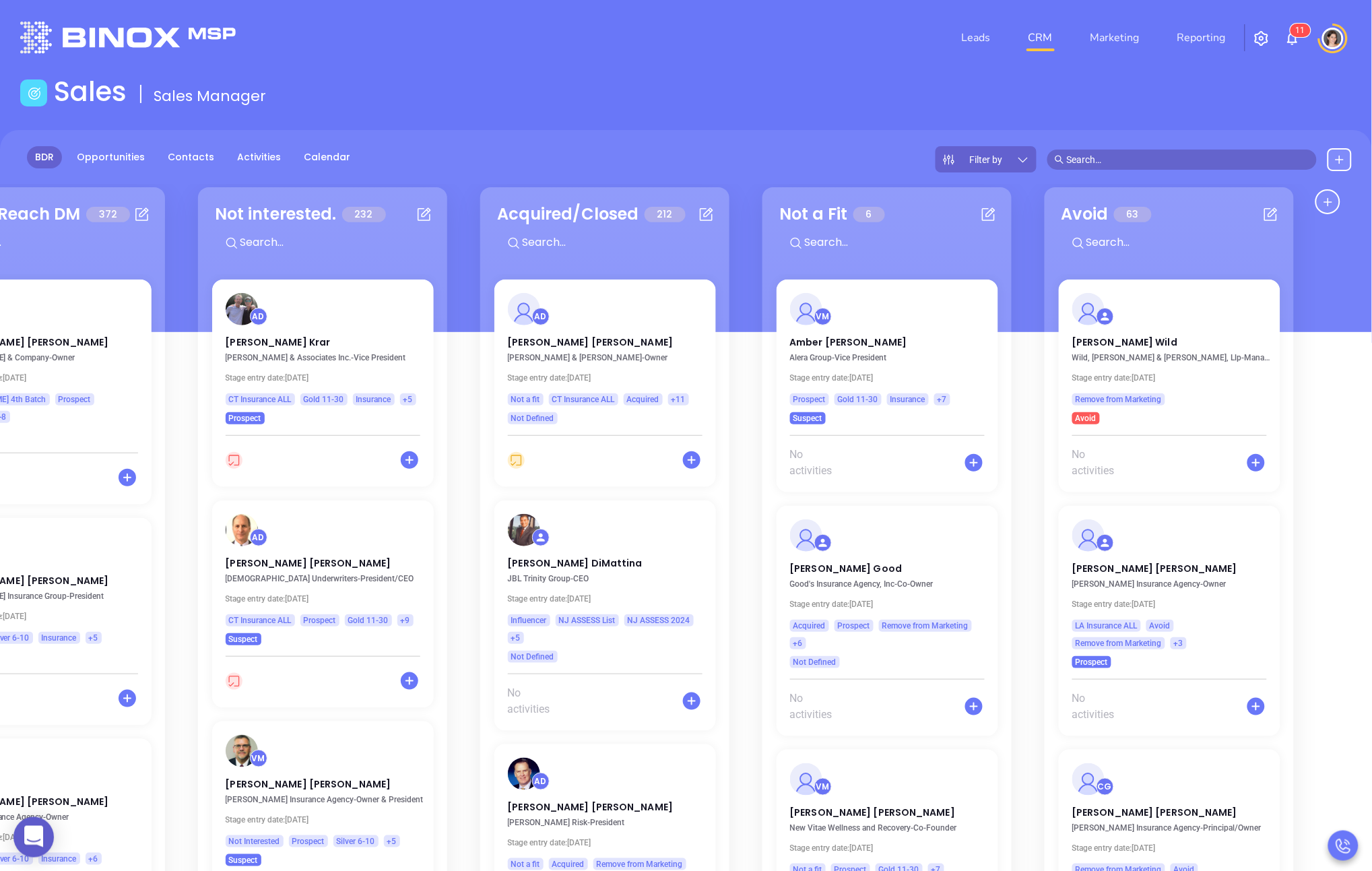
click at [419, 169] on div "BDR Opportunities Contacts Activities Calendar Filter by" at bounding box center [686, 159] width 1372 height 27
click at [664, 160] on input "text" at bounding box center [1187, 160] width 242 height 15
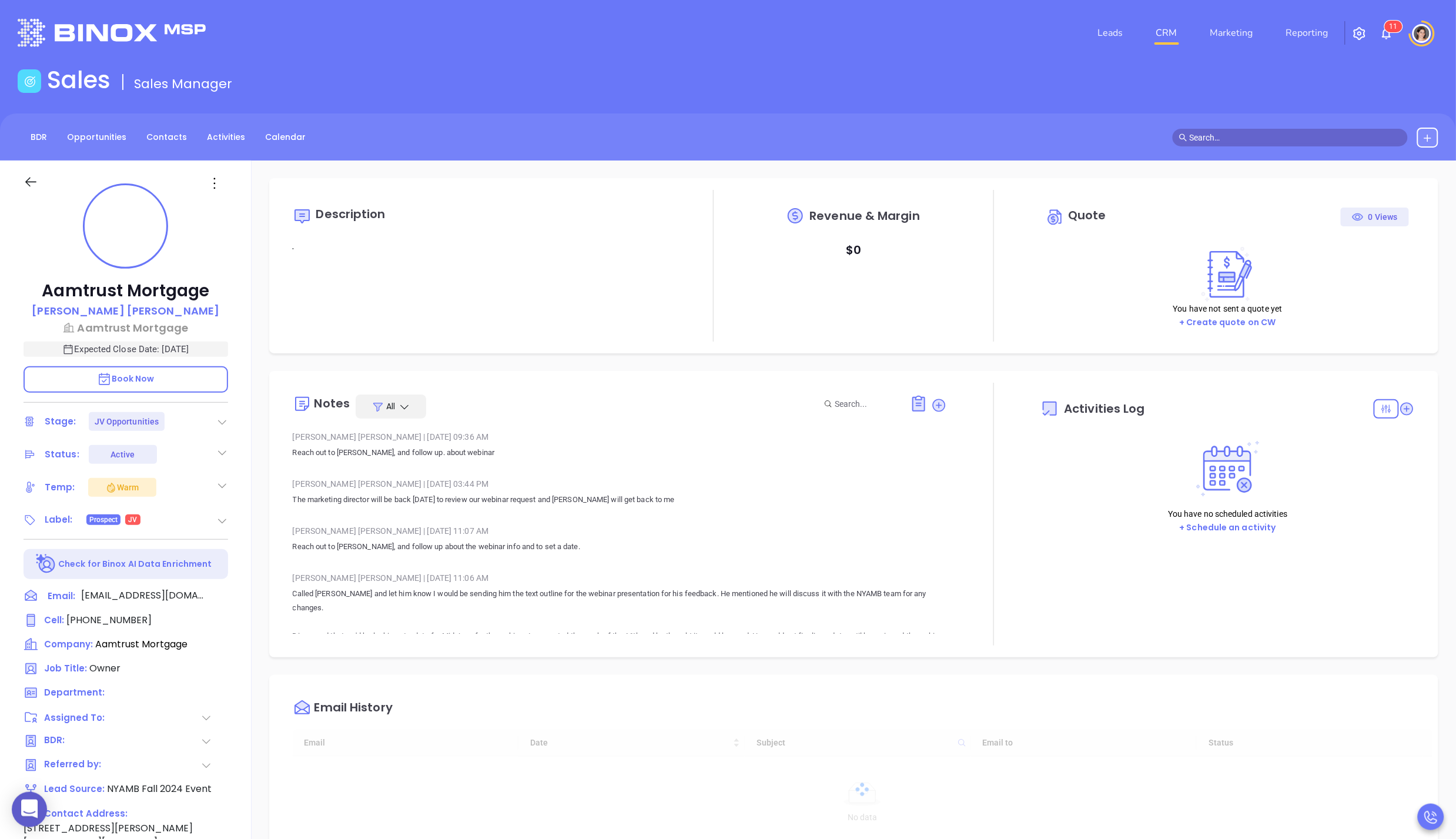
type input "[DATE]"
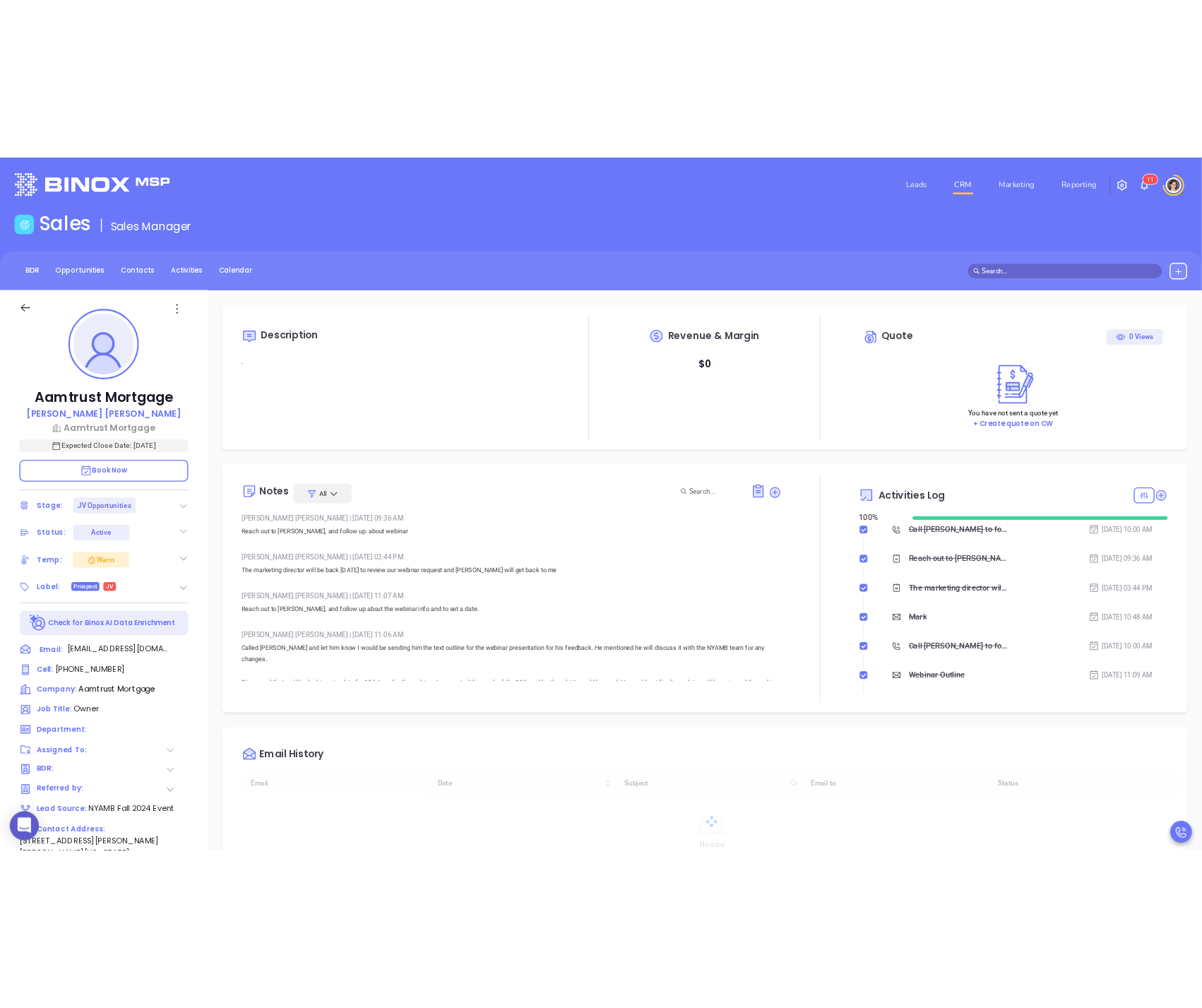
scroll to position [410, 0]
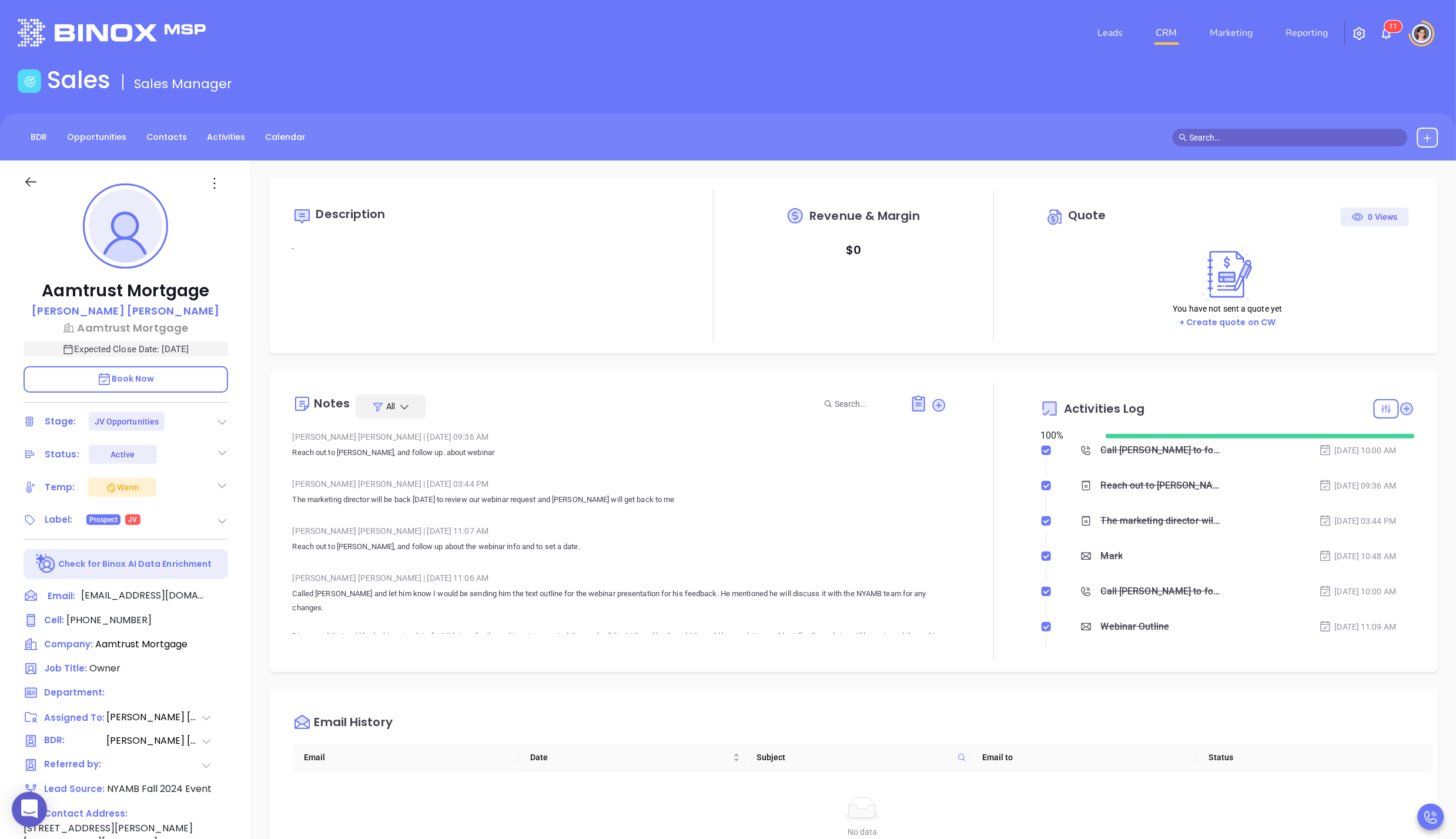
type input "[PERSON_NAME]"
